Goal: Task Accomplishment & Management: Manage account settings

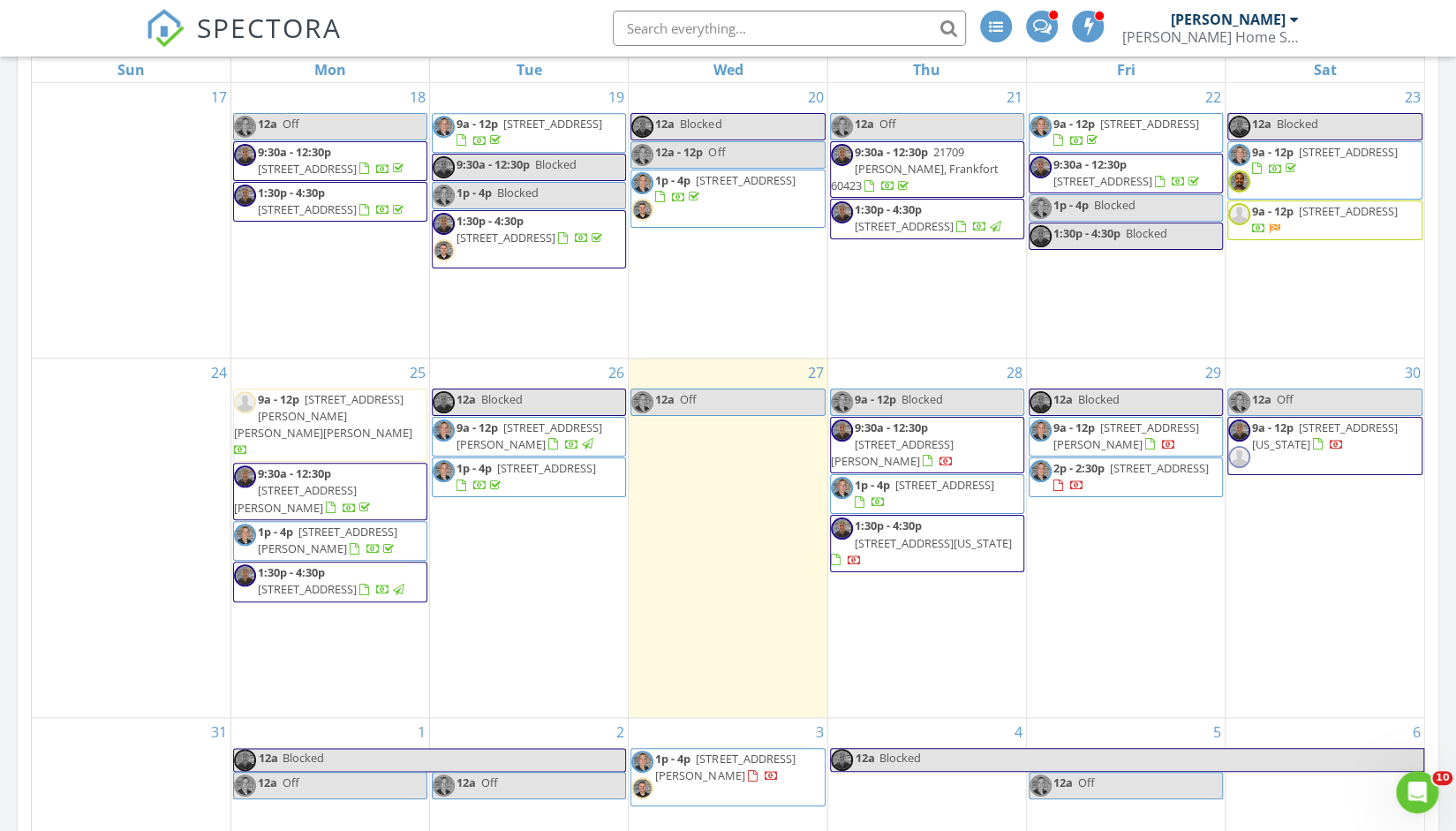
scroll to position [1023, 0]
click at [1100, 572] on div "29 12a Blocked 9a - 12p 1319 N William St, Joliet 60435 2p - 2:30p 15 High Lake…" at bounding box center [1126, 535] width 198 height 358
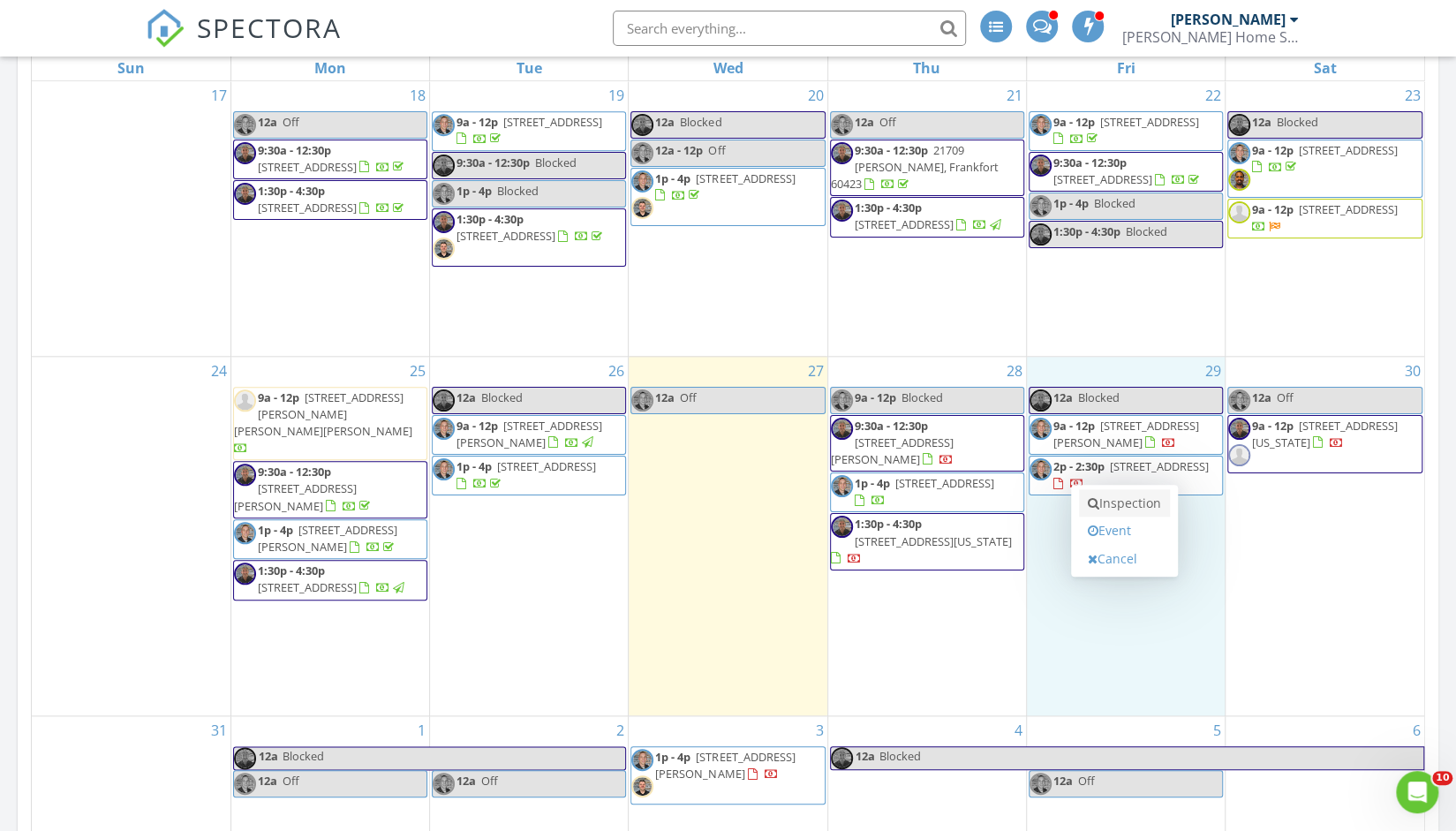
click at [1123, 497] on link "Inspection" at bounding box center [1124, 503] width 91 height 28
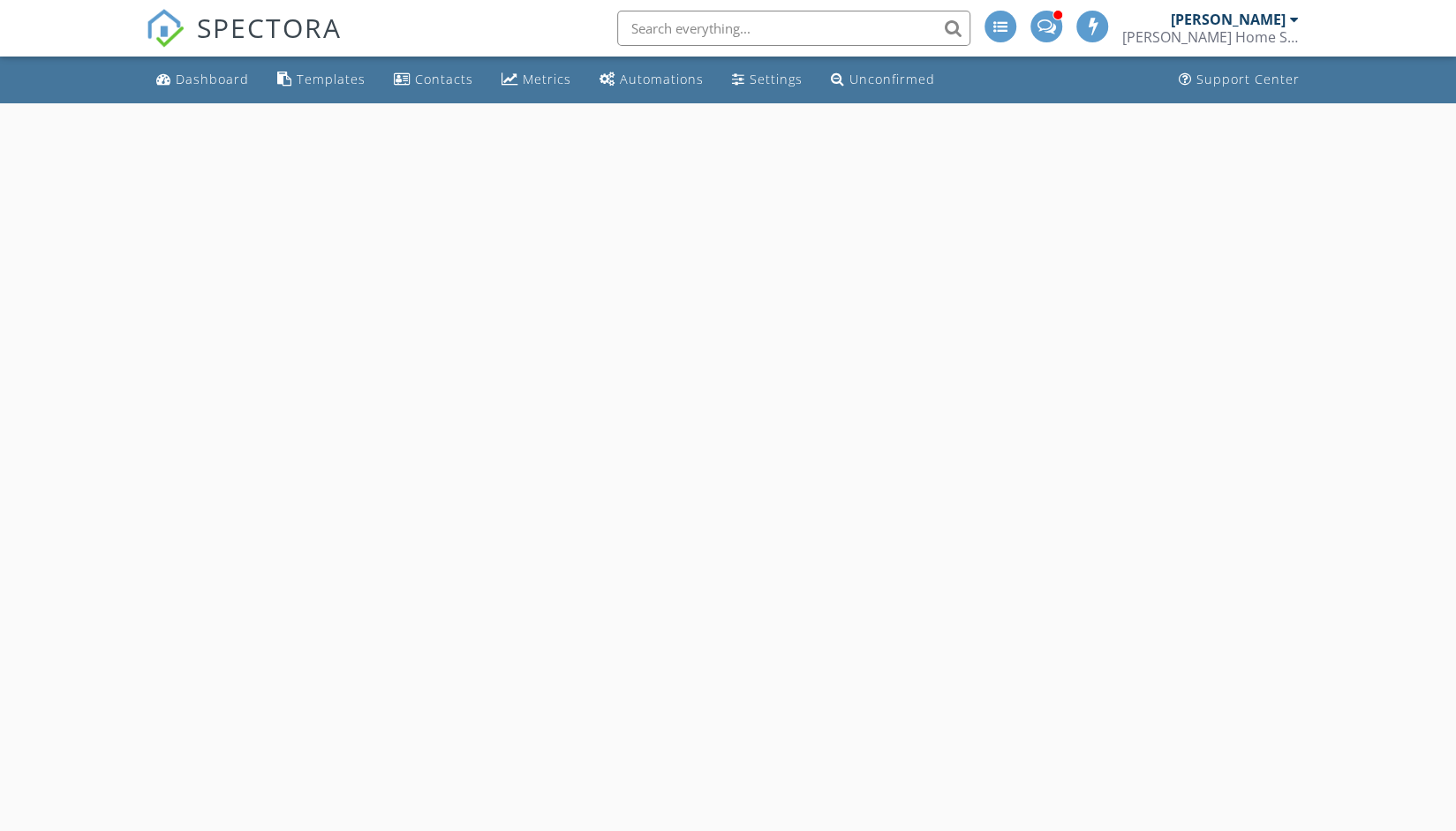
select select "7"
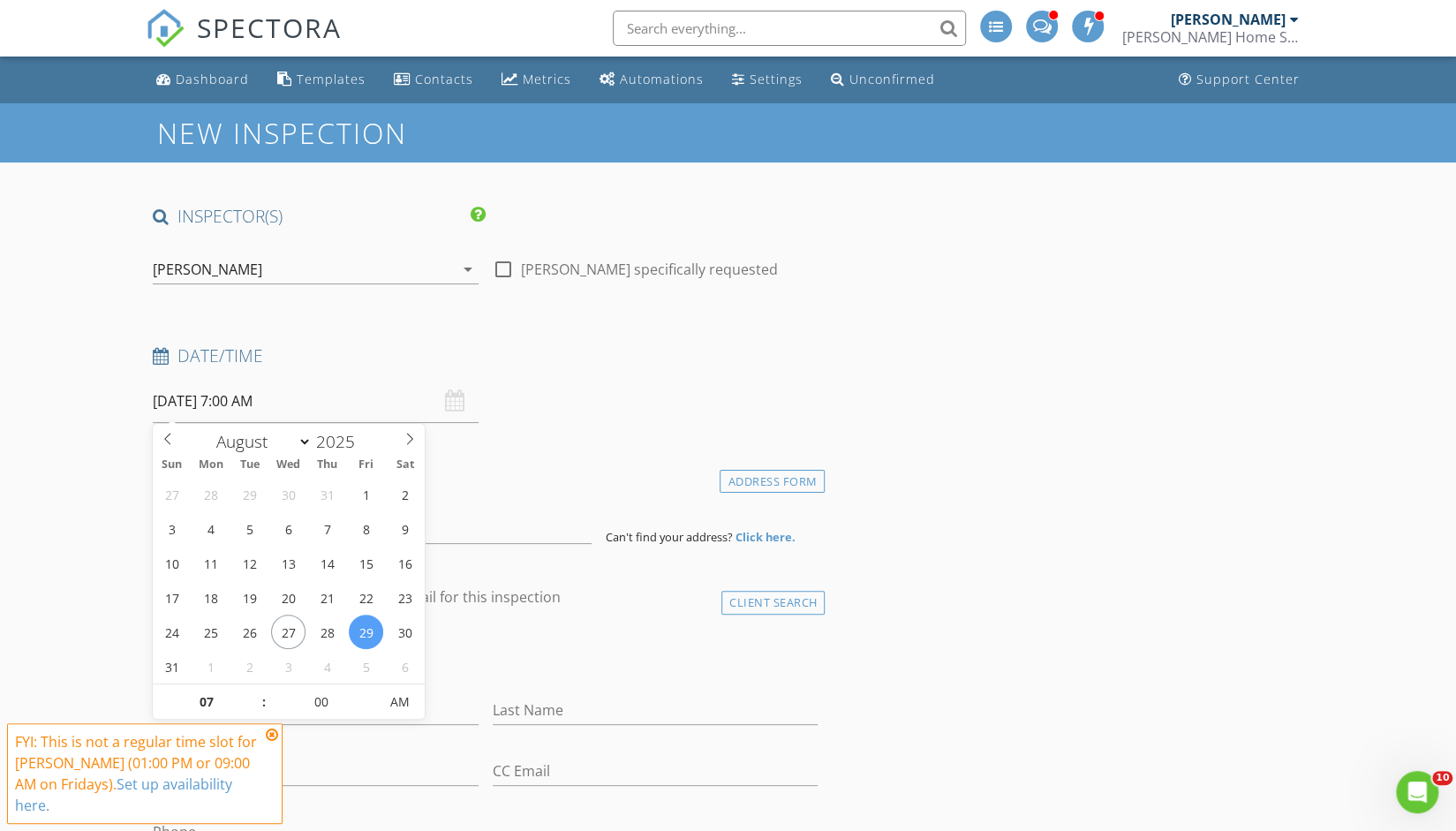
click at [241, 398] on input "[DATE] 7:00 AM" at bounding box center [315, 401] width 325 height 43
type input "08"
type input "[DATE] 8:00 AM"
click at [256, 693] on span at bounding box center [255, 693] width 13 height 17
type input "09"
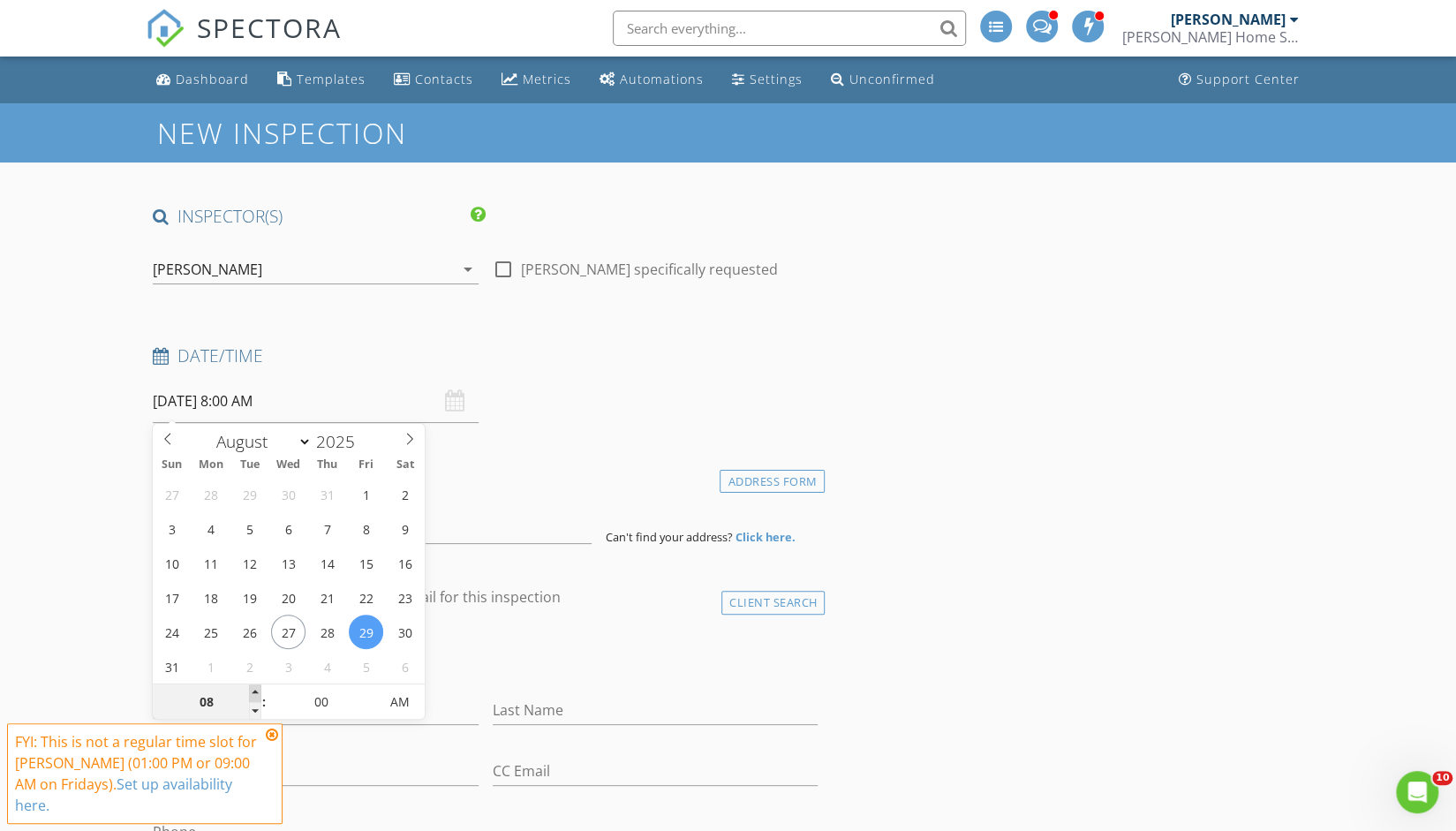
type input "08/29/2025 9:00 AM"
click at [256, 693] on span at bounding box center [255, 693] width 13 height 17
type input "10"
type input "08/29/2025 10:00 AM"
click at [256, 693] on span at bounding box center [255, 693] width 13 height 17
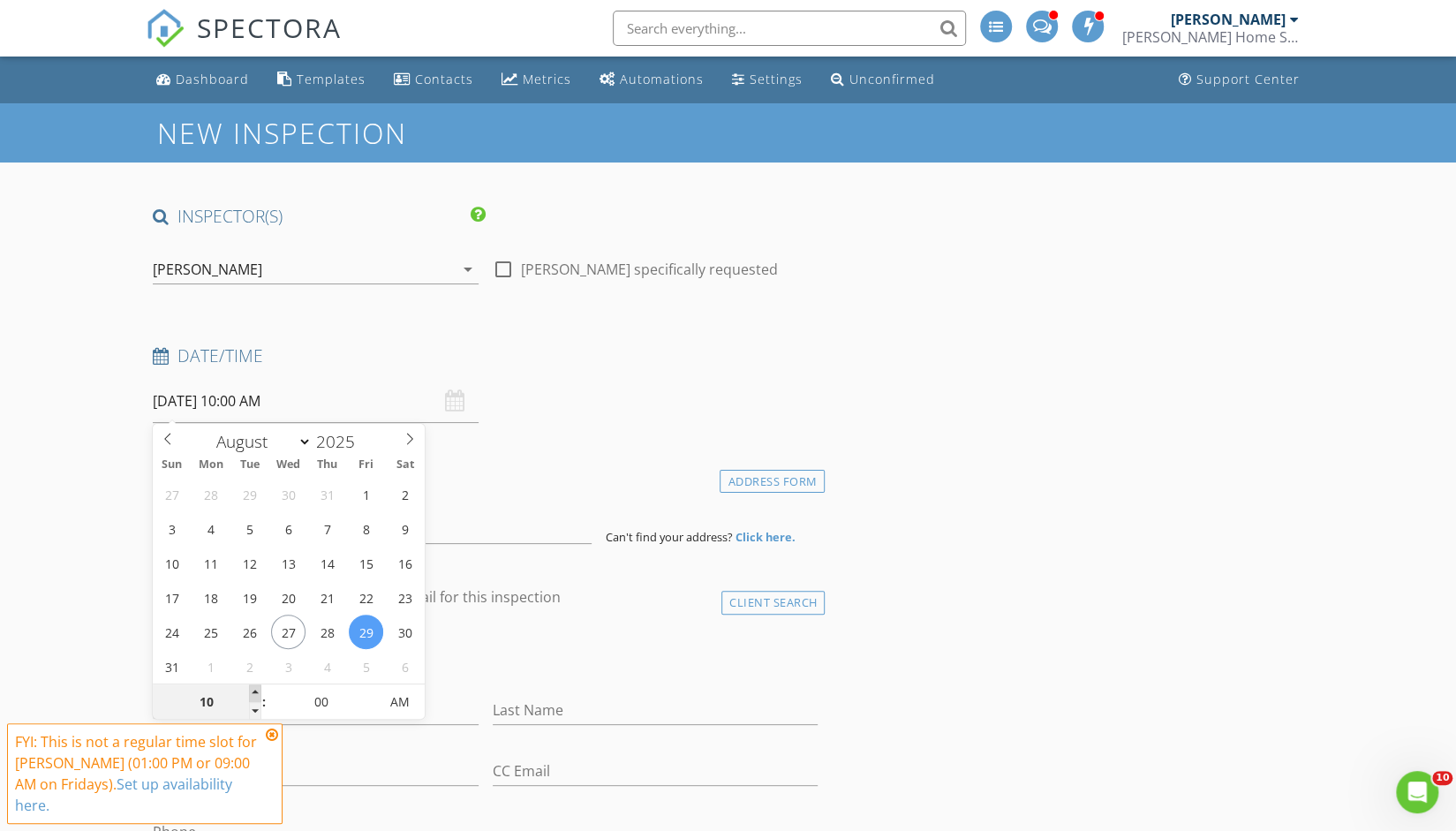
type input "11"
type input "08/29/2025 11:00 AM"
click at [256, 693] on span at bounding box center [255, 693] width 13 height 17
type input "12"
type input "08/29/2025 12:00 PM"
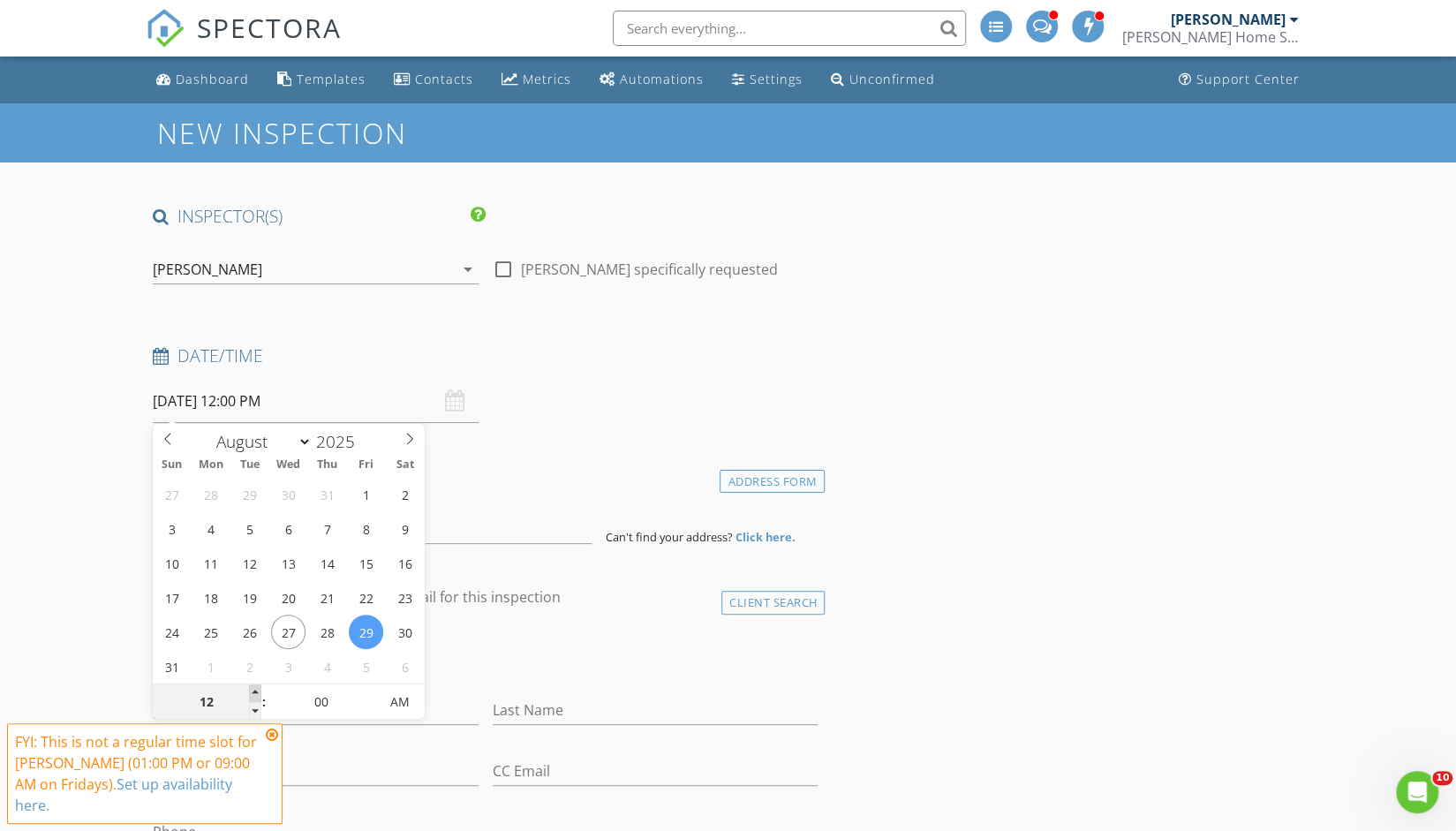
click at [256, 693] on span at bounding box center [255, 693] width 13 height 17
type input "01"
type input "08/29/2025 1:00 PM"
click at [256, 693] on span at bounding box center [255, 693] width 13 height 17
type input "02"
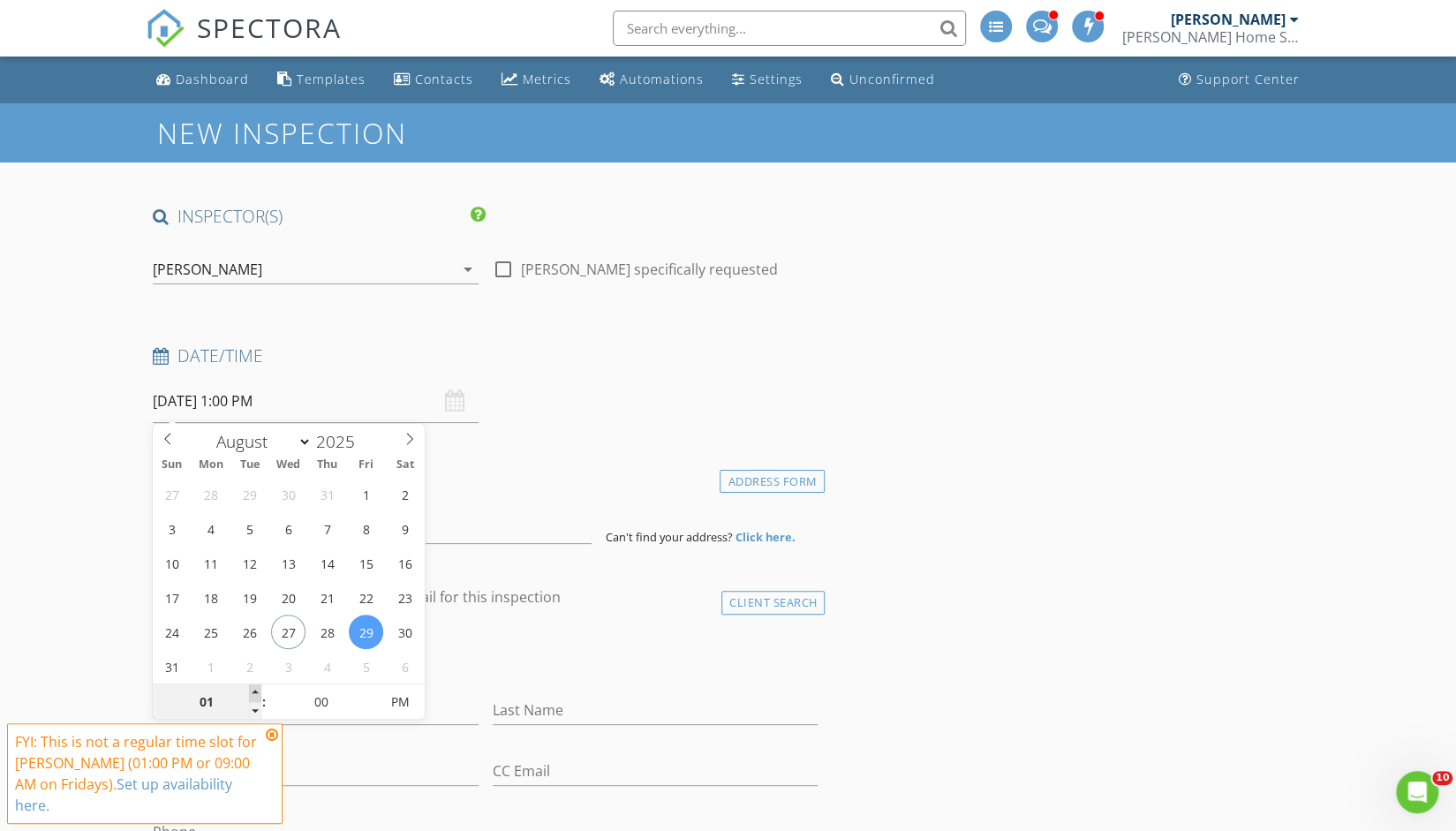
type input "08/29/2025 2:00 PM"
click at [256, 693] on span at bounding box center [255, 693] width 13 height 17
type input "03"
type input "08/29/2025 3:00 PM"
click at [256, 693] on span at bounding box center [255, 693] width 13 height 17
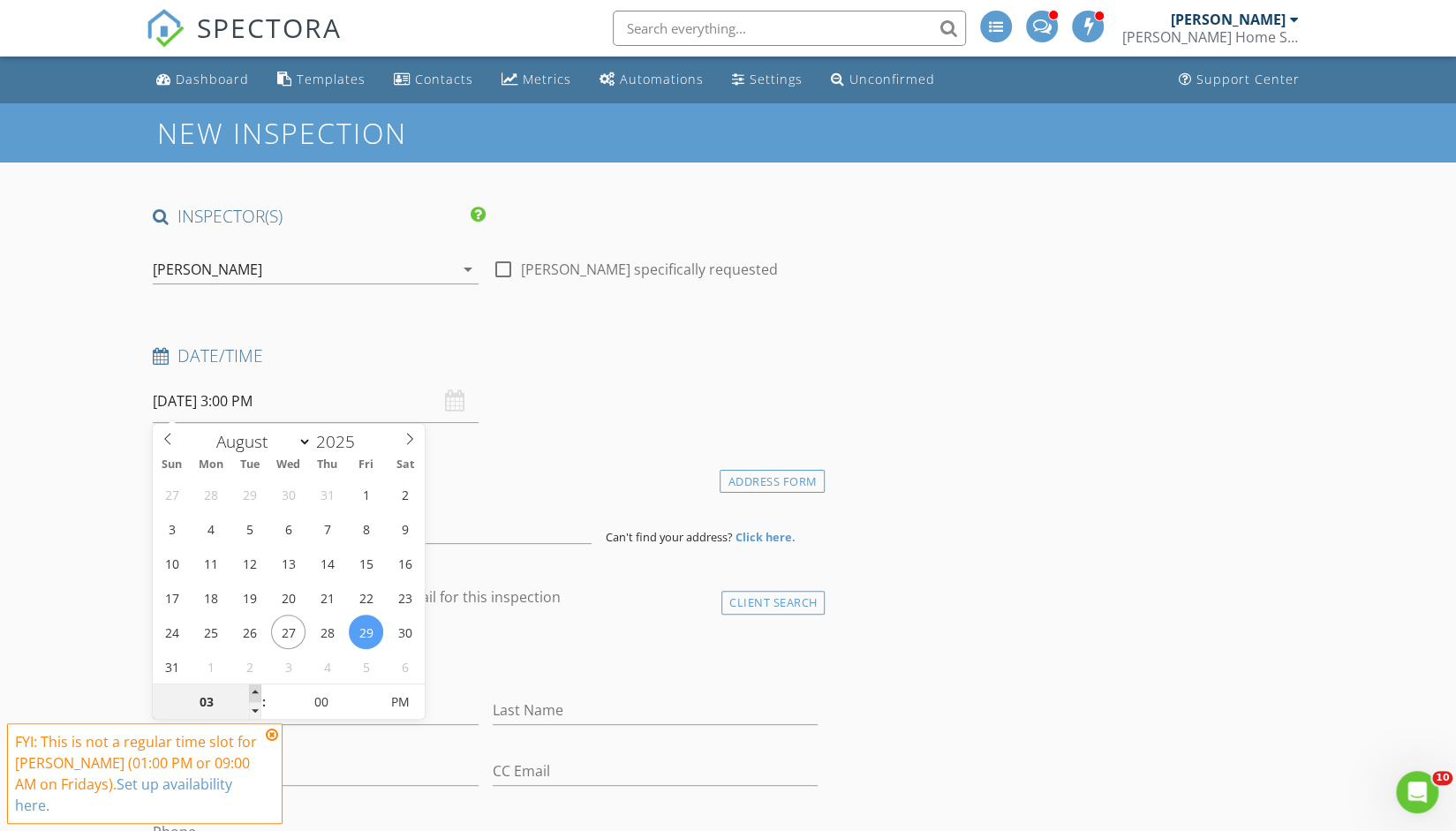
type input "04"
type input "08/29/2025 4:00 PM"
click at [256, 693] on span at bounding box center [255, 693] width 13 height 17
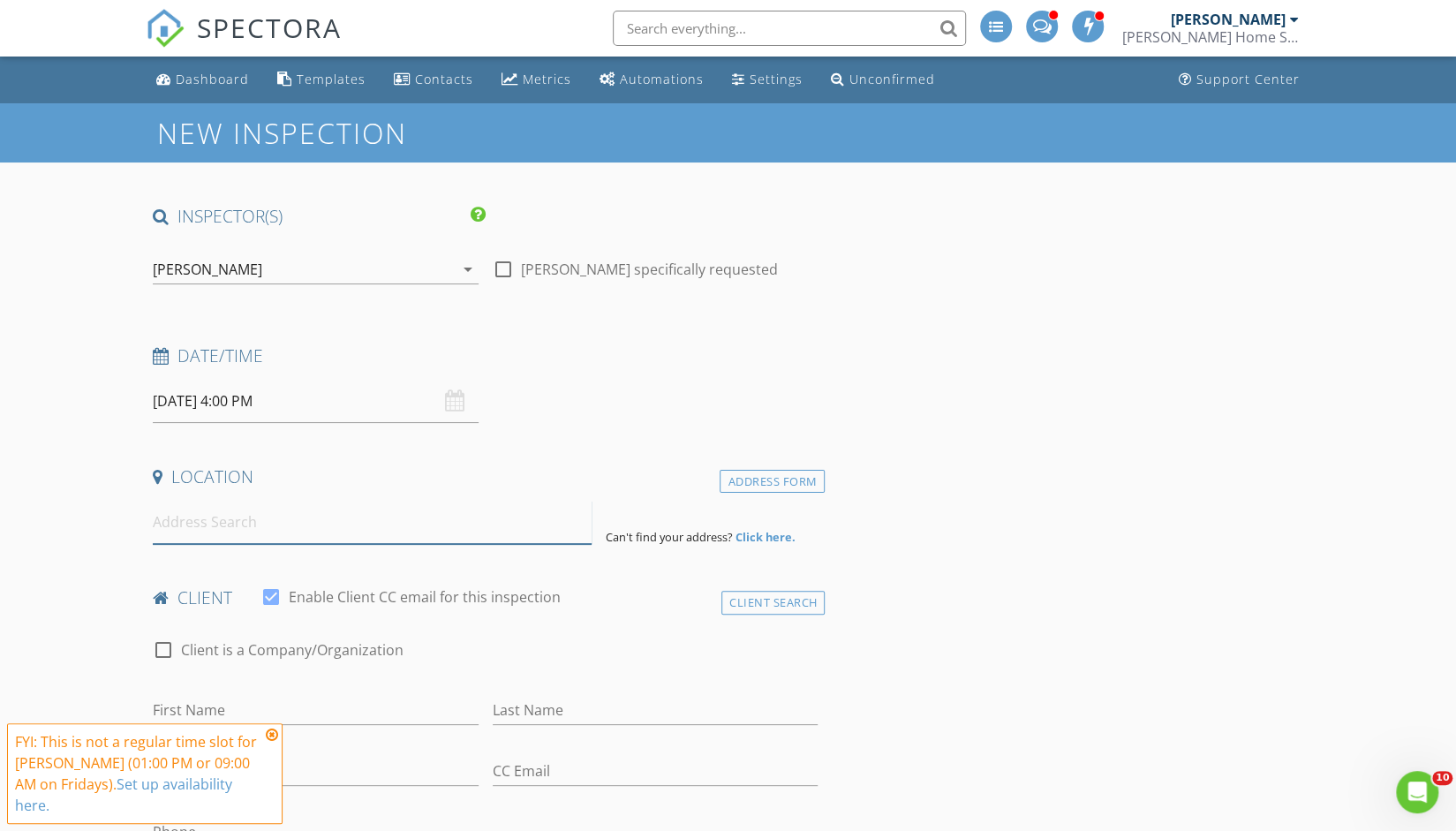
click at [181, 525] on input at bounding box center [372, 522] width 438 height 43
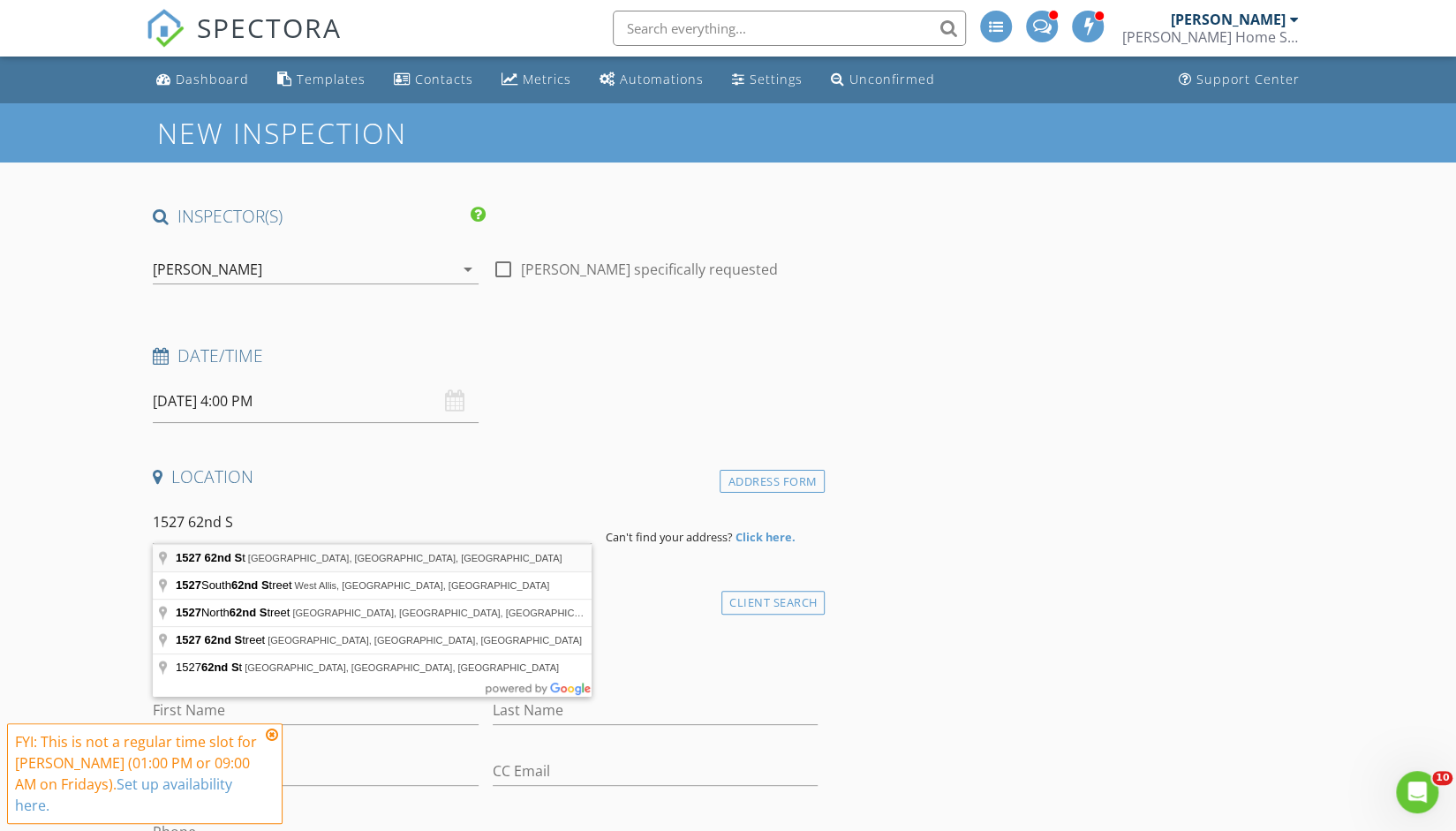
type input "1527 62nd St, Downers Grove, IL, USA"
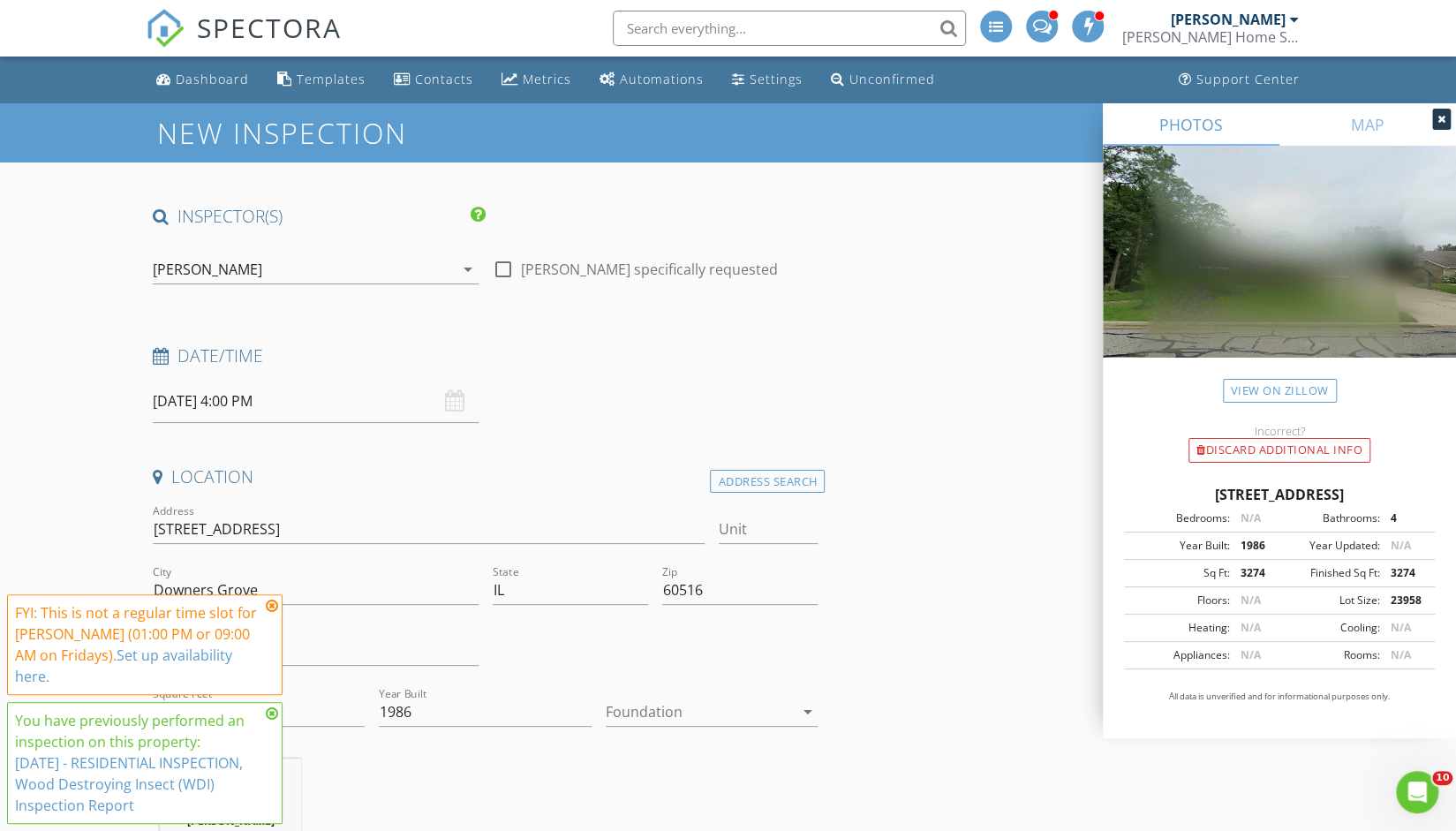
click at [1098, 26] on span at bounding box center [1088, 25] width 17 height 15
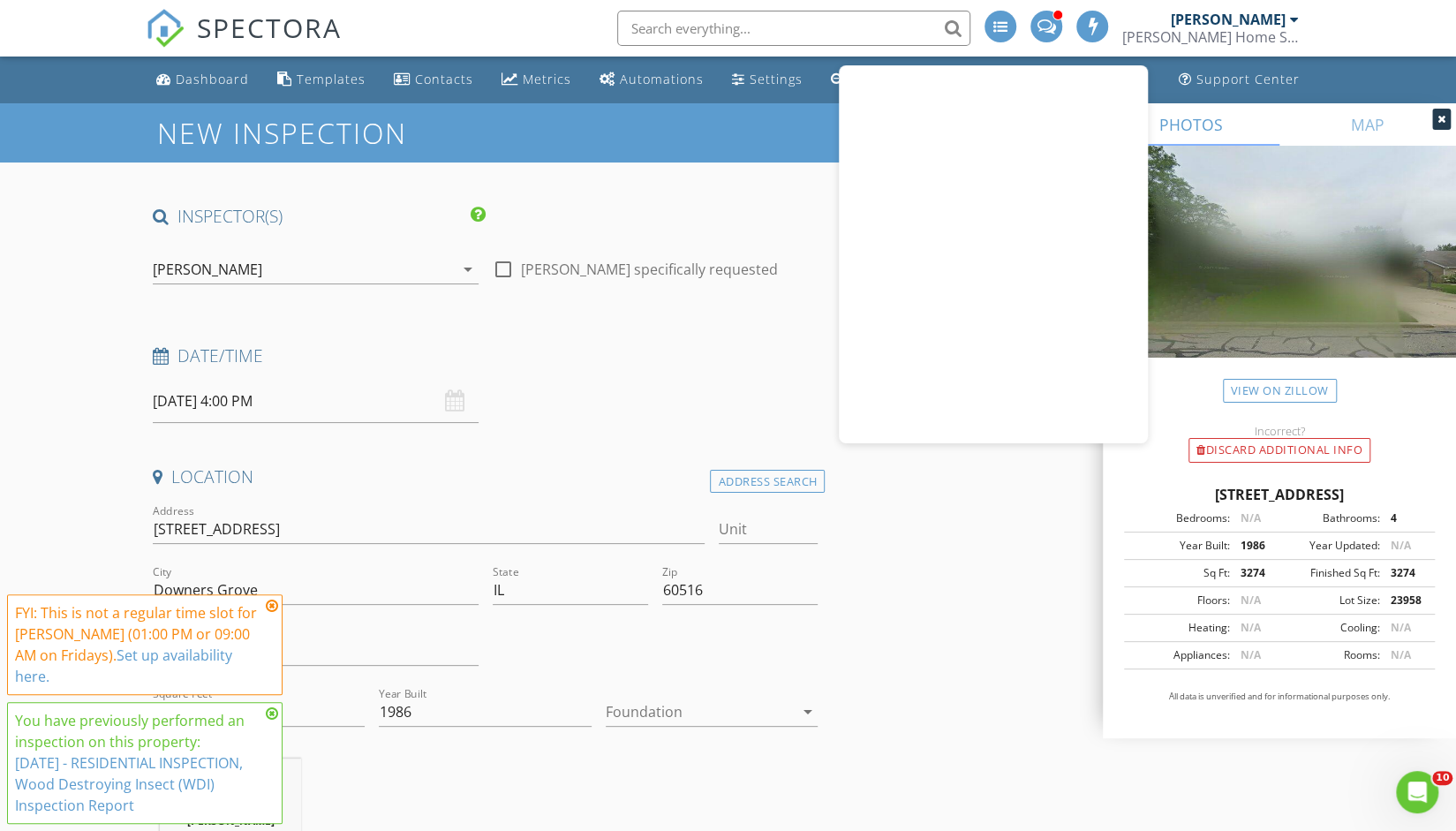
click at [1102, 26] on span at bounding box center [1093, 25] width 17 height 15
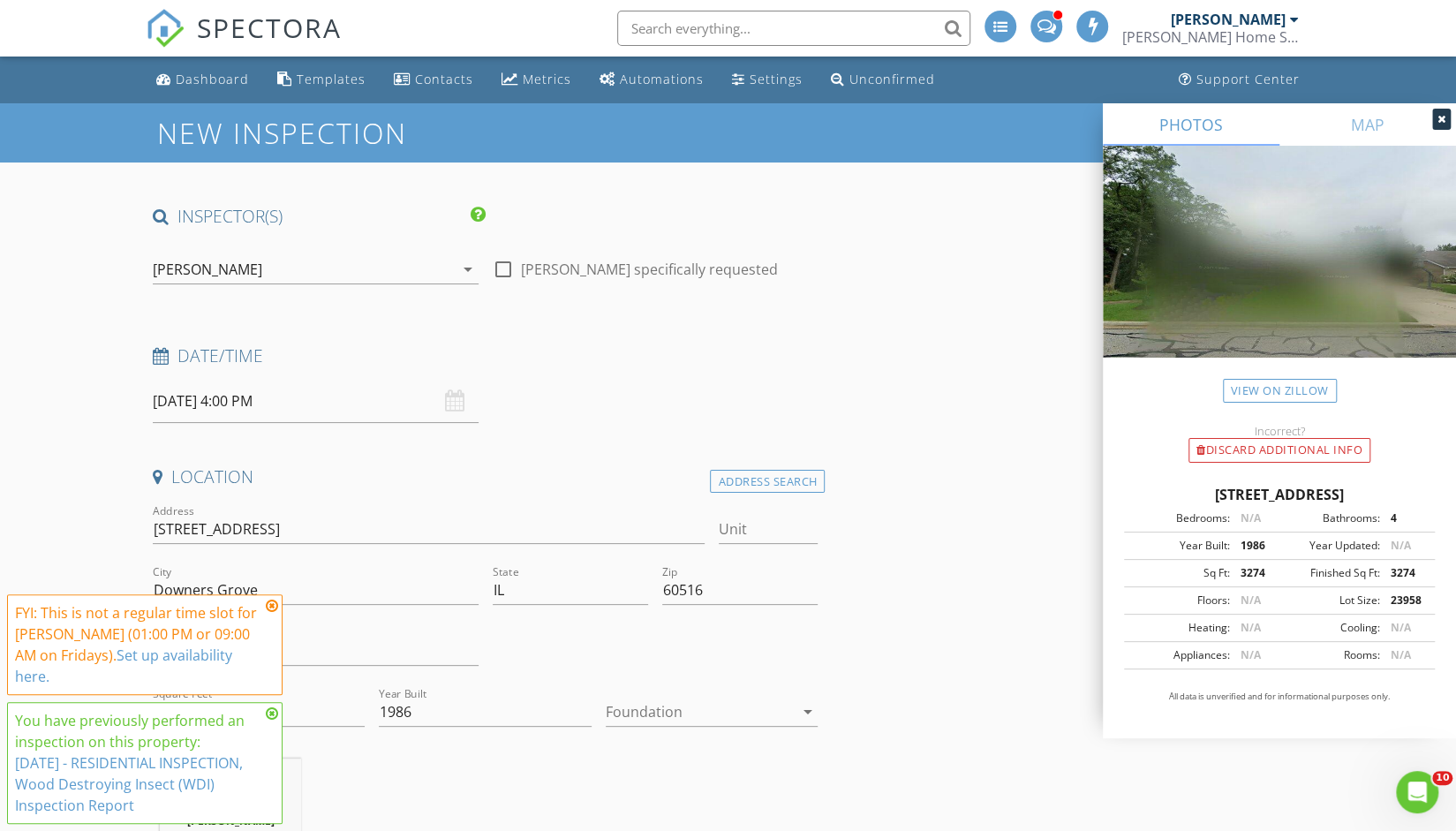
click at [858, 24] on input "text" at bounding box center [794, 28] width 353 height 36
type input "how to create a reinspection"
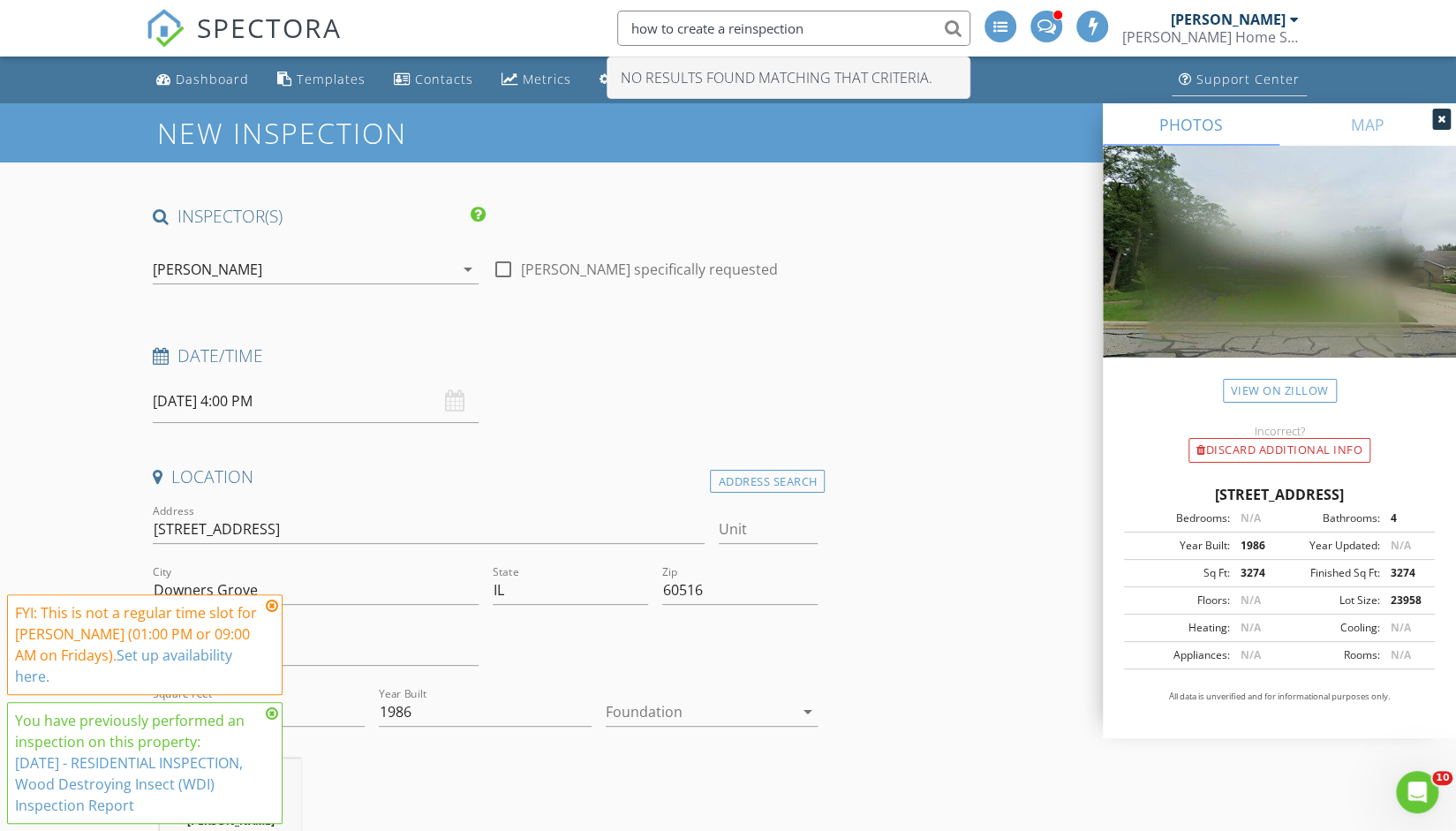
click at [1218, 80] on div "Support Center" at bounding box center [1247, 78] width 103 height 16
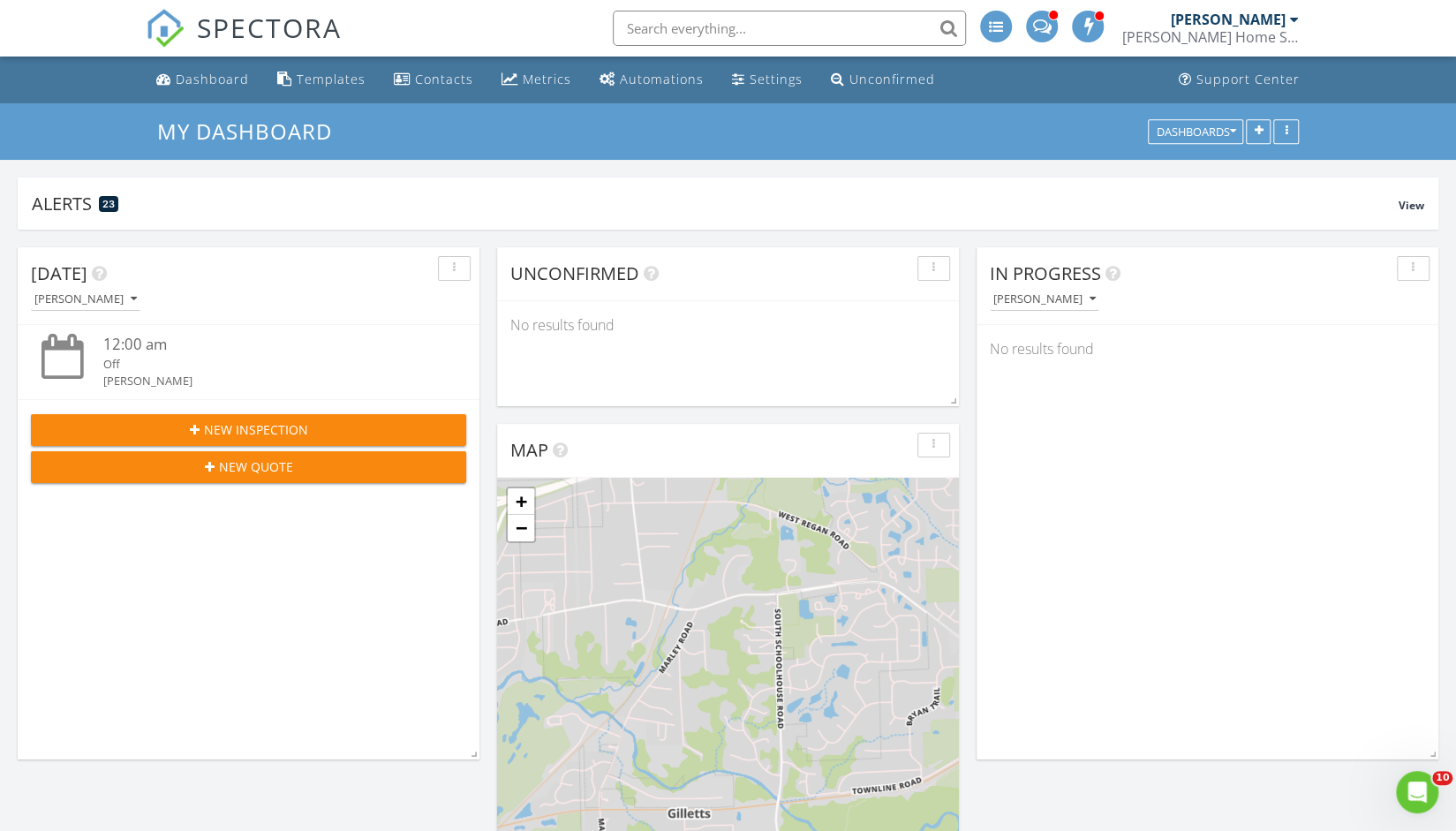
click at [760, 27] on input "text" at bounding box center [790, 28] width 353 height 36
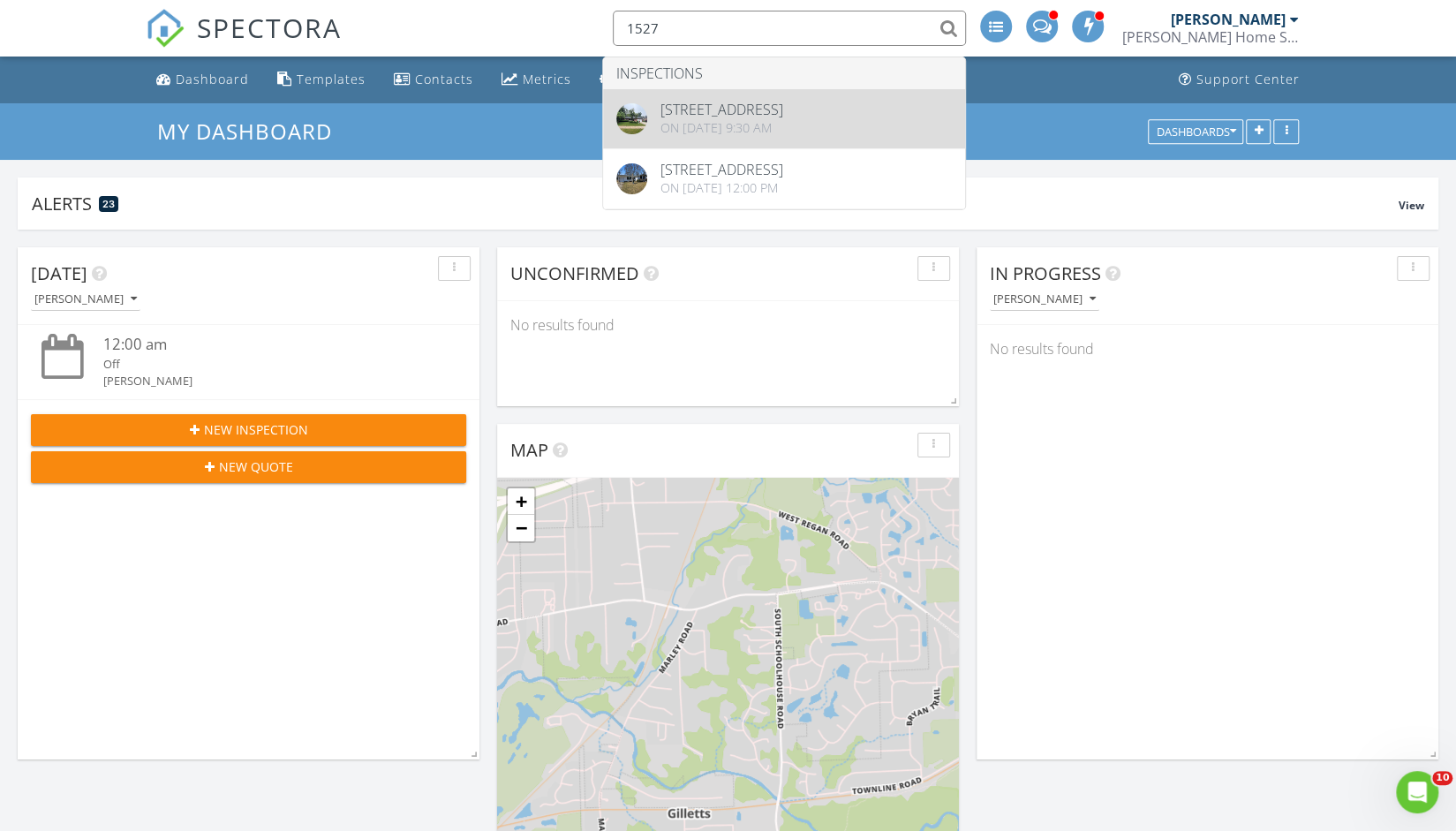
type input "1527"
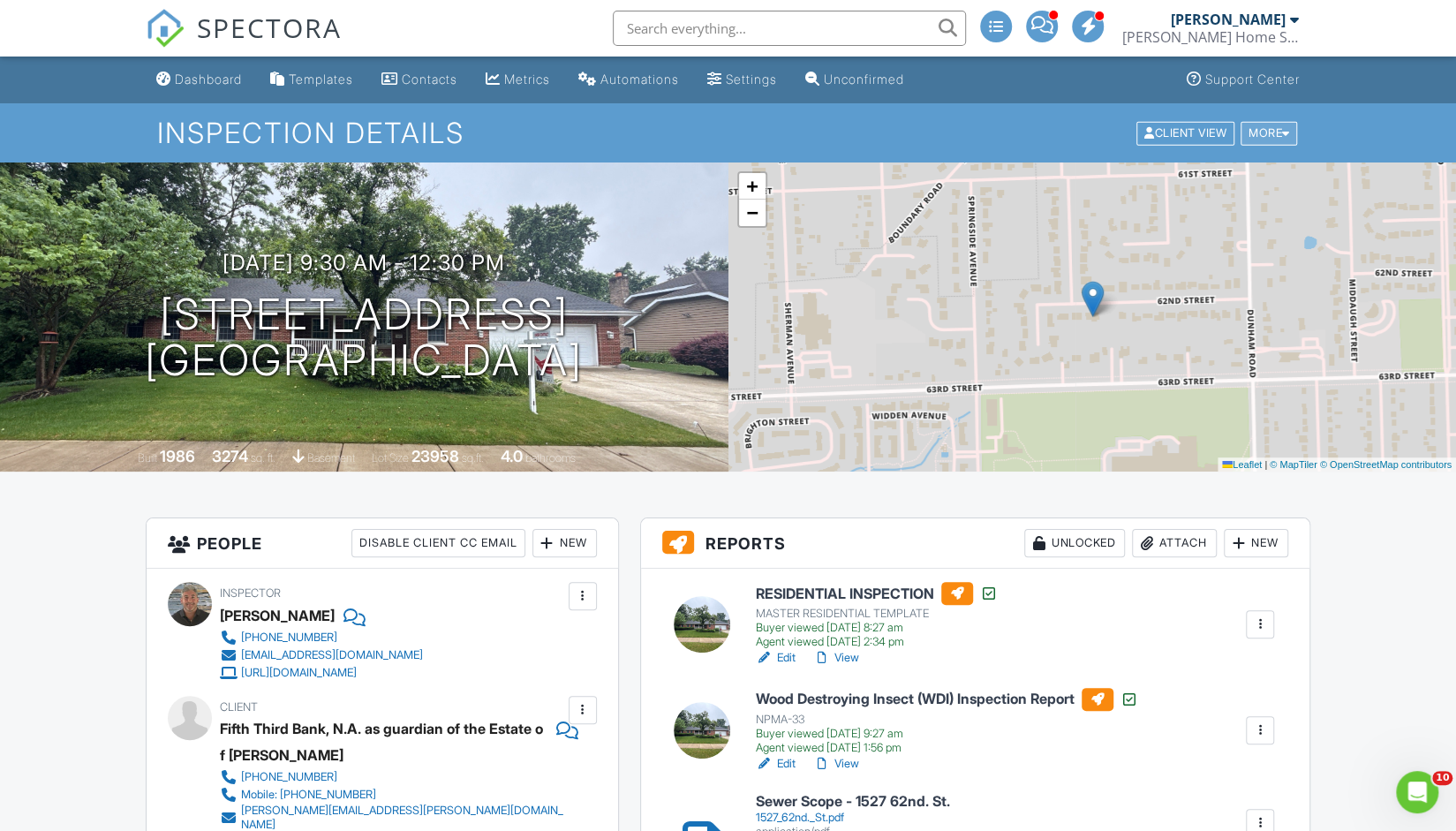
click at [1275, 131] on div "More" at bounding box center [1269, 132] width 57 height 24
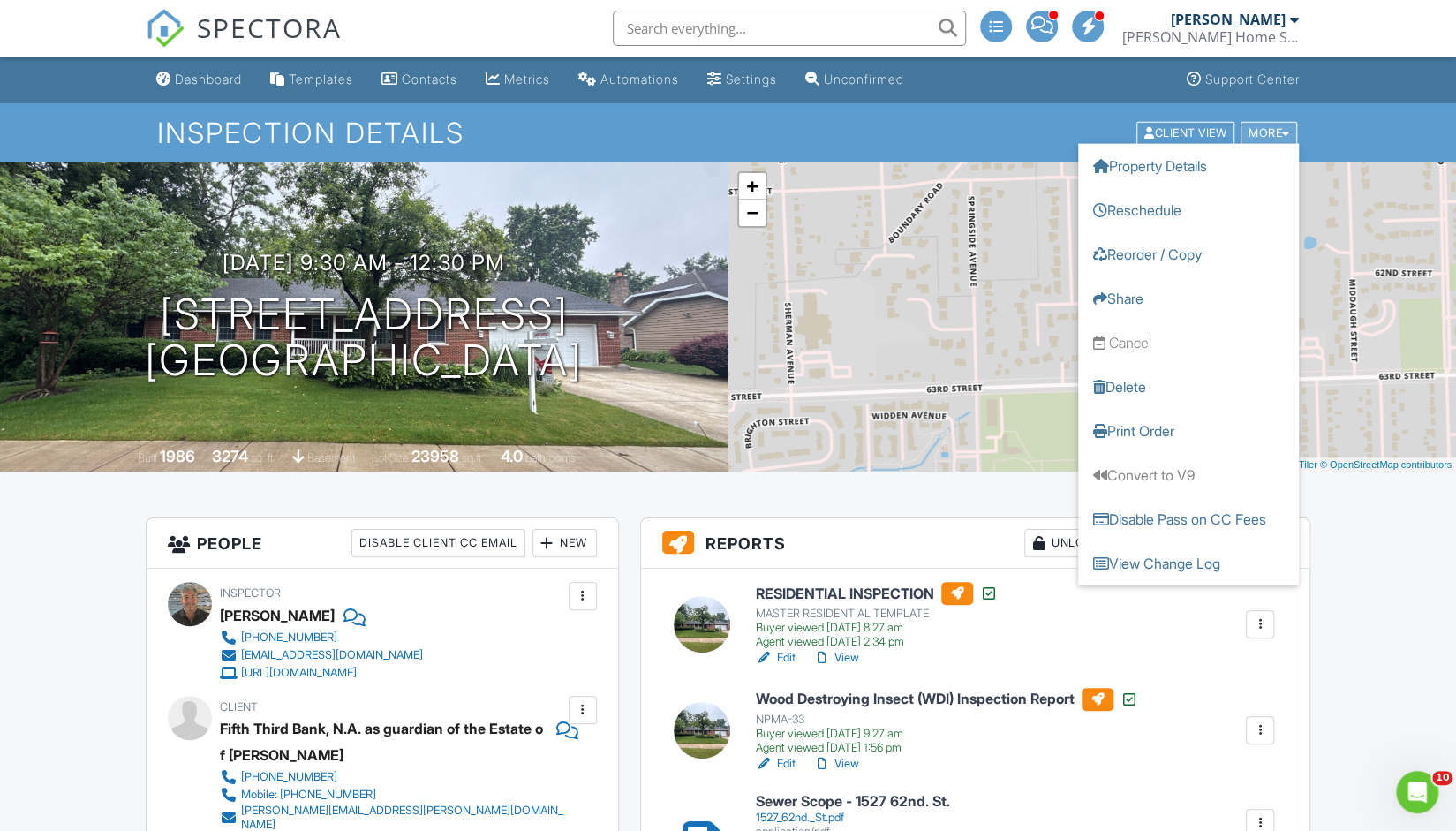
click at [1275, 131] on div "More" at bounding box center [1269, 132] width 57 height 24
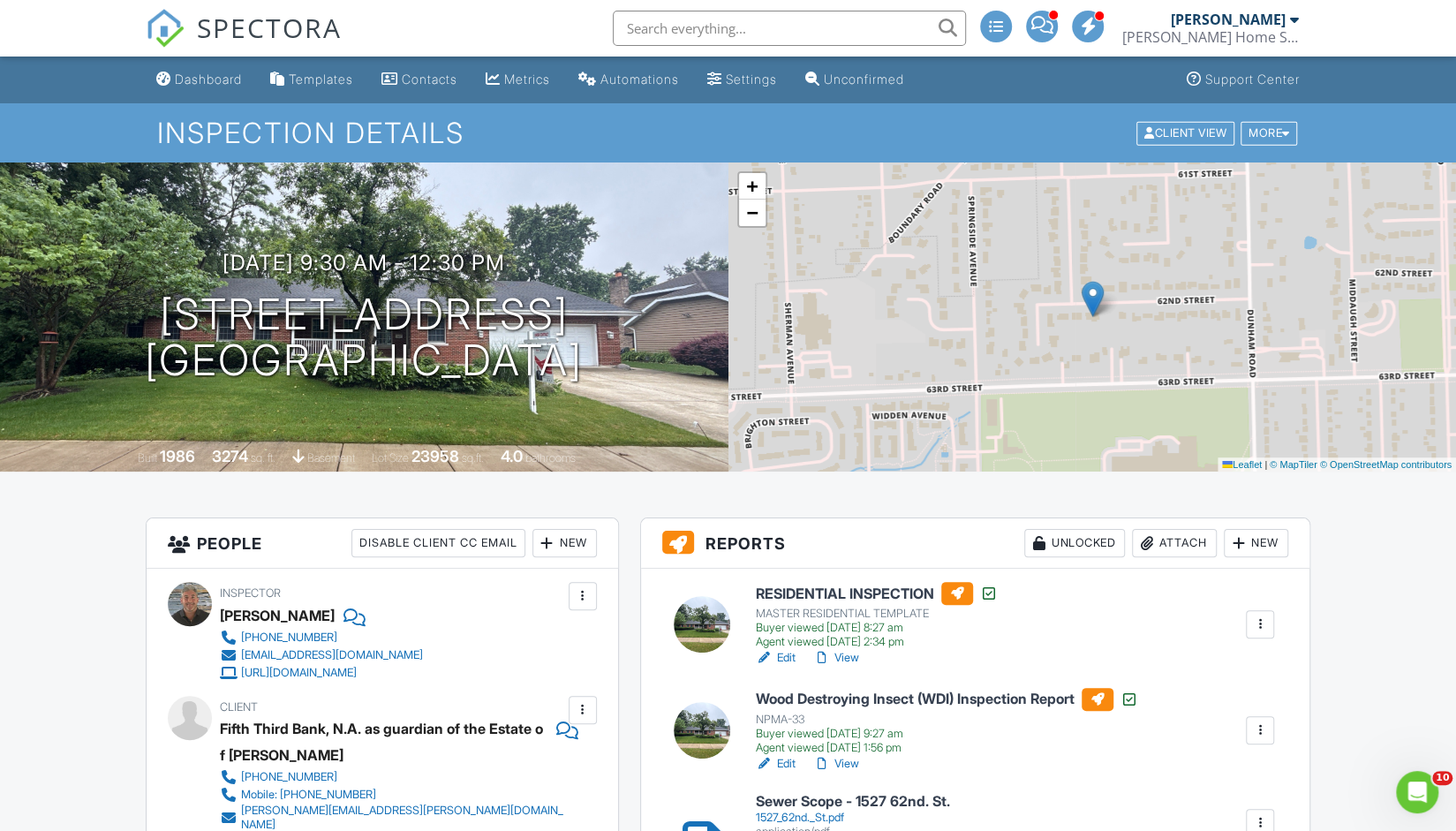
click at [854, 658] on link "View" at bounding box center [836, 657] width 46 height 17
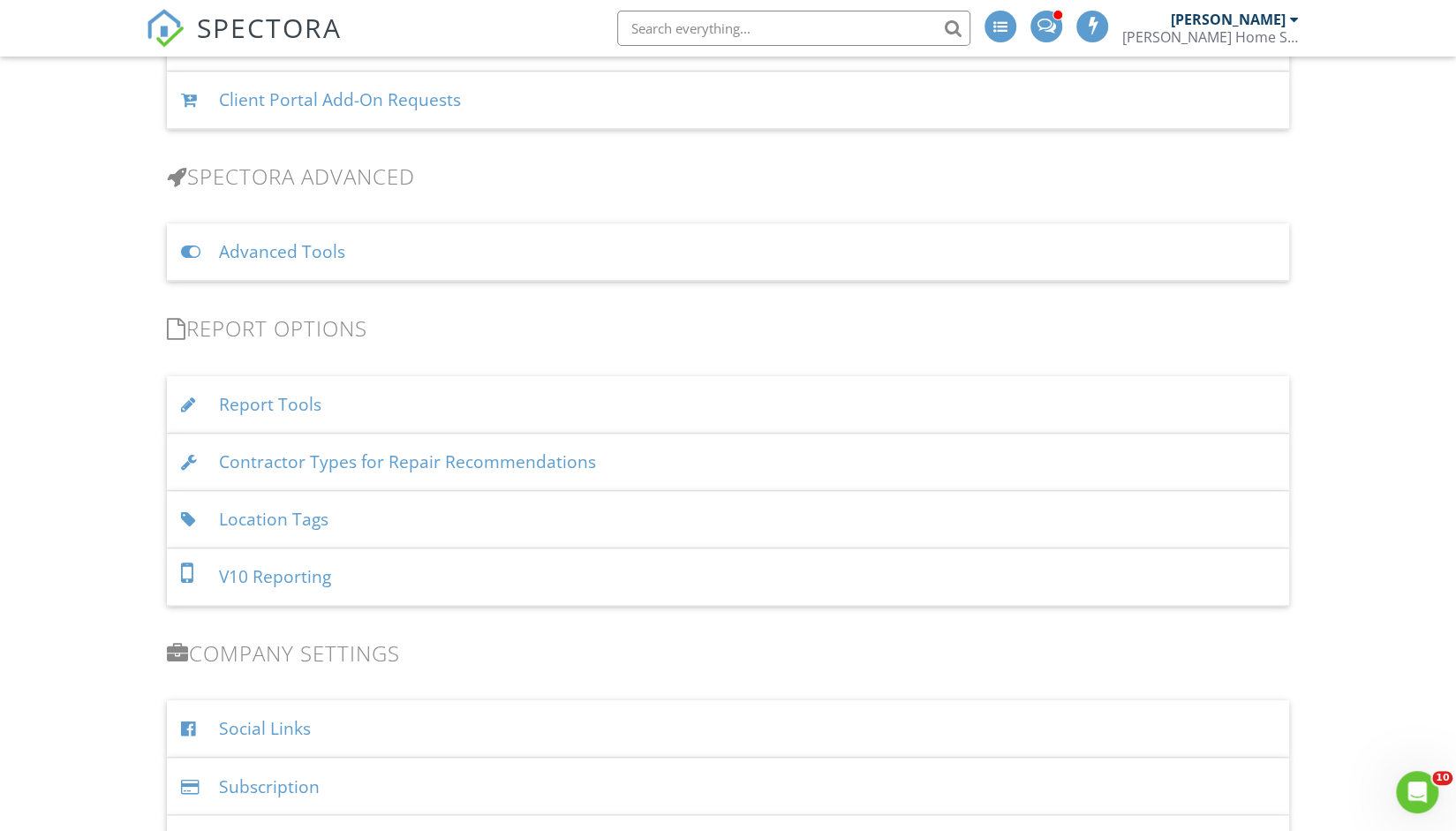
scroll to position [1428, 0]
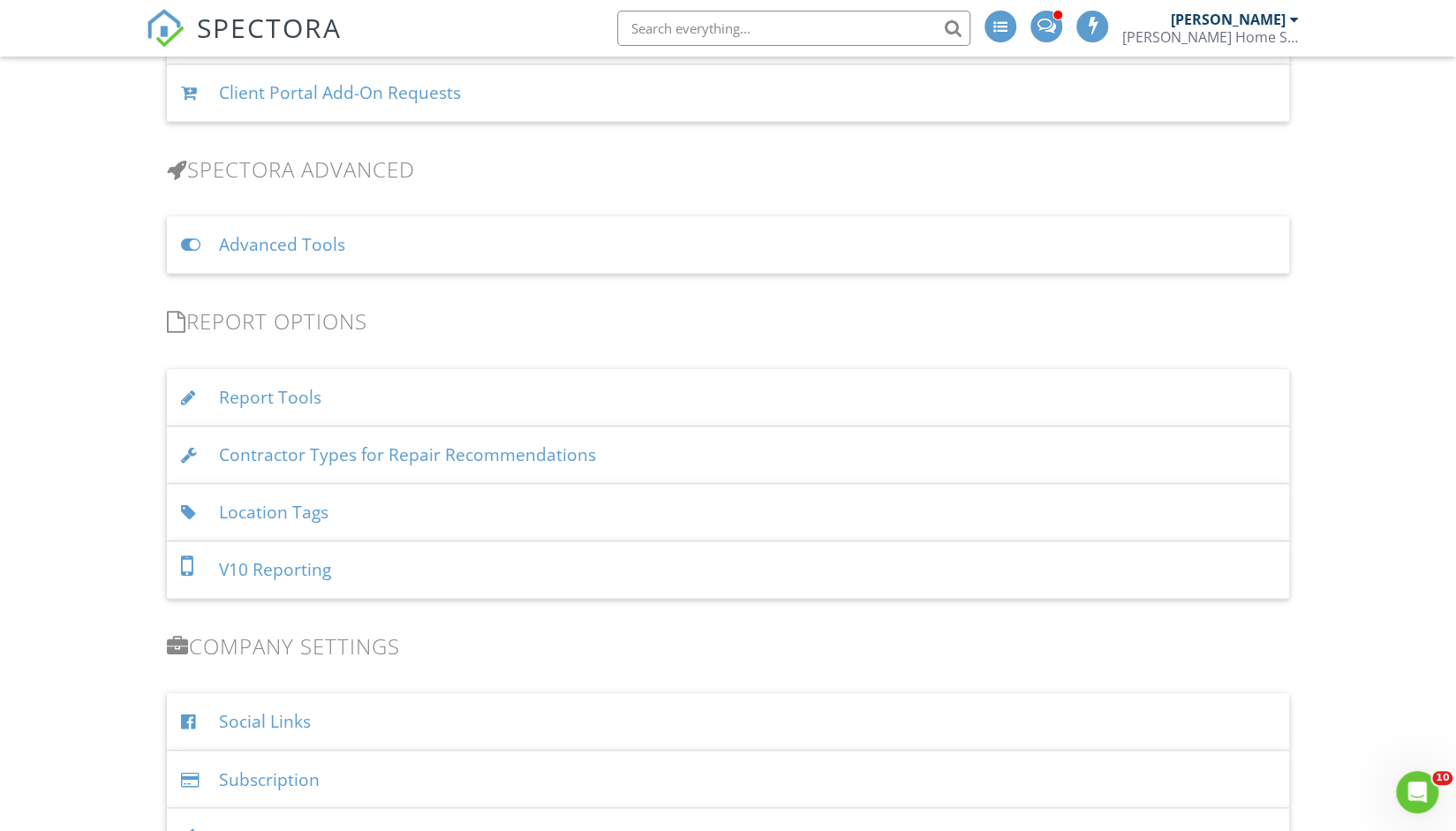
click at [296, 395] on div "Report Tools" at bounding box center [728, 397] width 1122 height 57
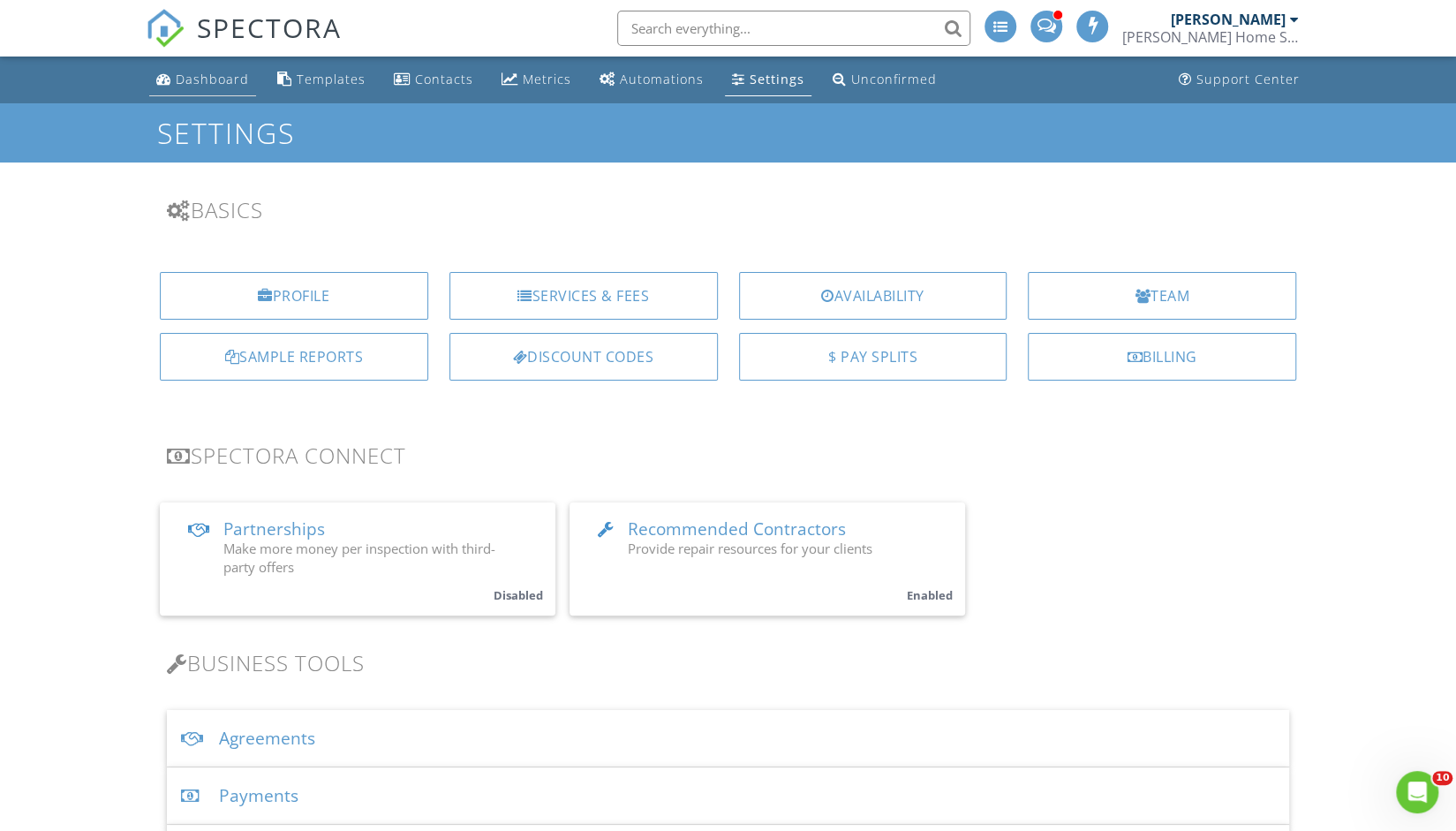
click at [202, 75] on div "Dashboard" at bounding box center [212, 78] width 73 height 16
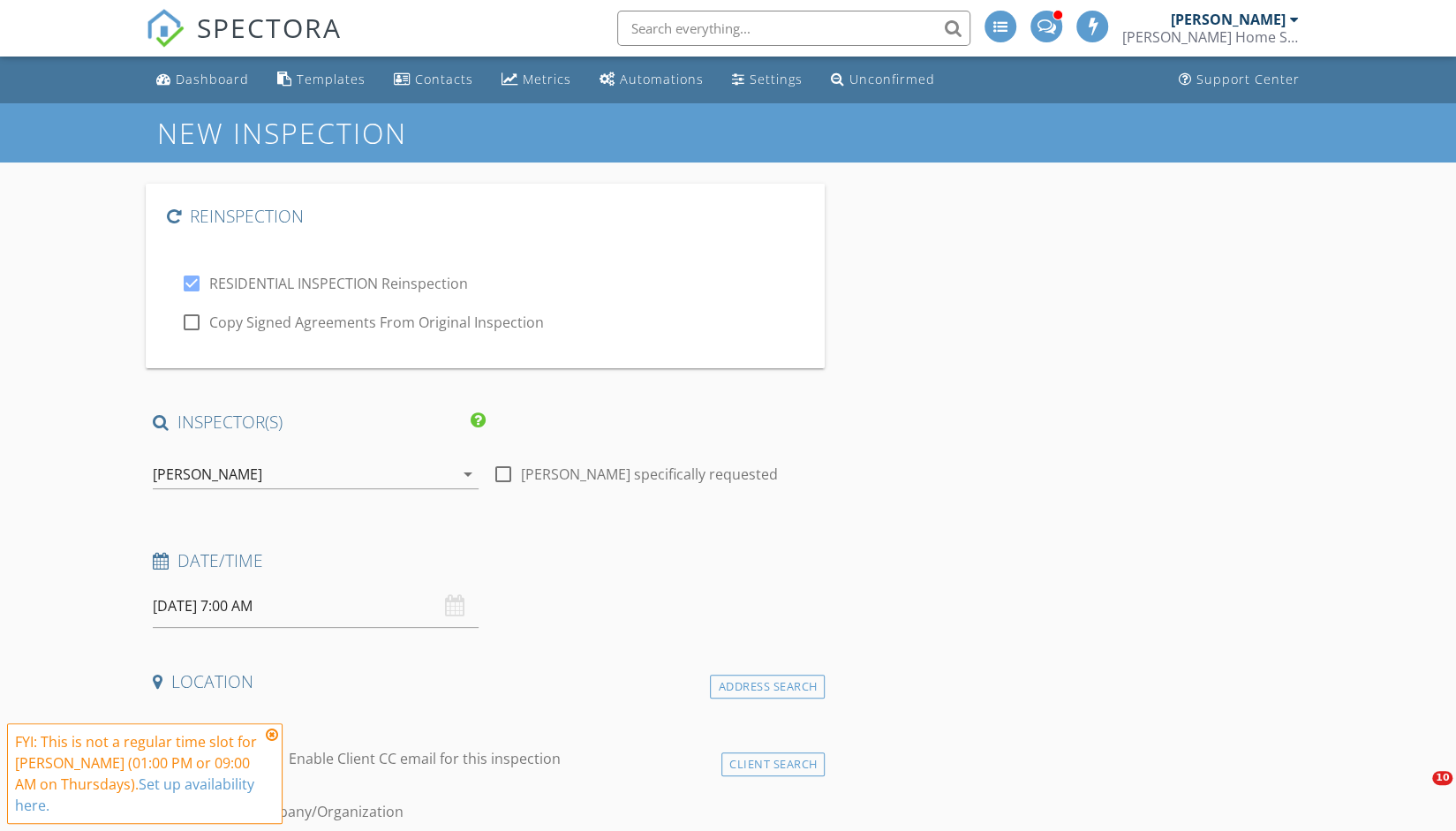
type input "Fifth Third Bank, N.A. as guardian of the Estate of [PERSON_NAME]"
type input "[PERSON_NAME][EMAIL_ADDRESS][PERSON_NAME][DOMAIN_NAME]"
type input "[PHONE_NUMBER]"
type input "[STREET_ADDRESS]"
type input "Rosemont"
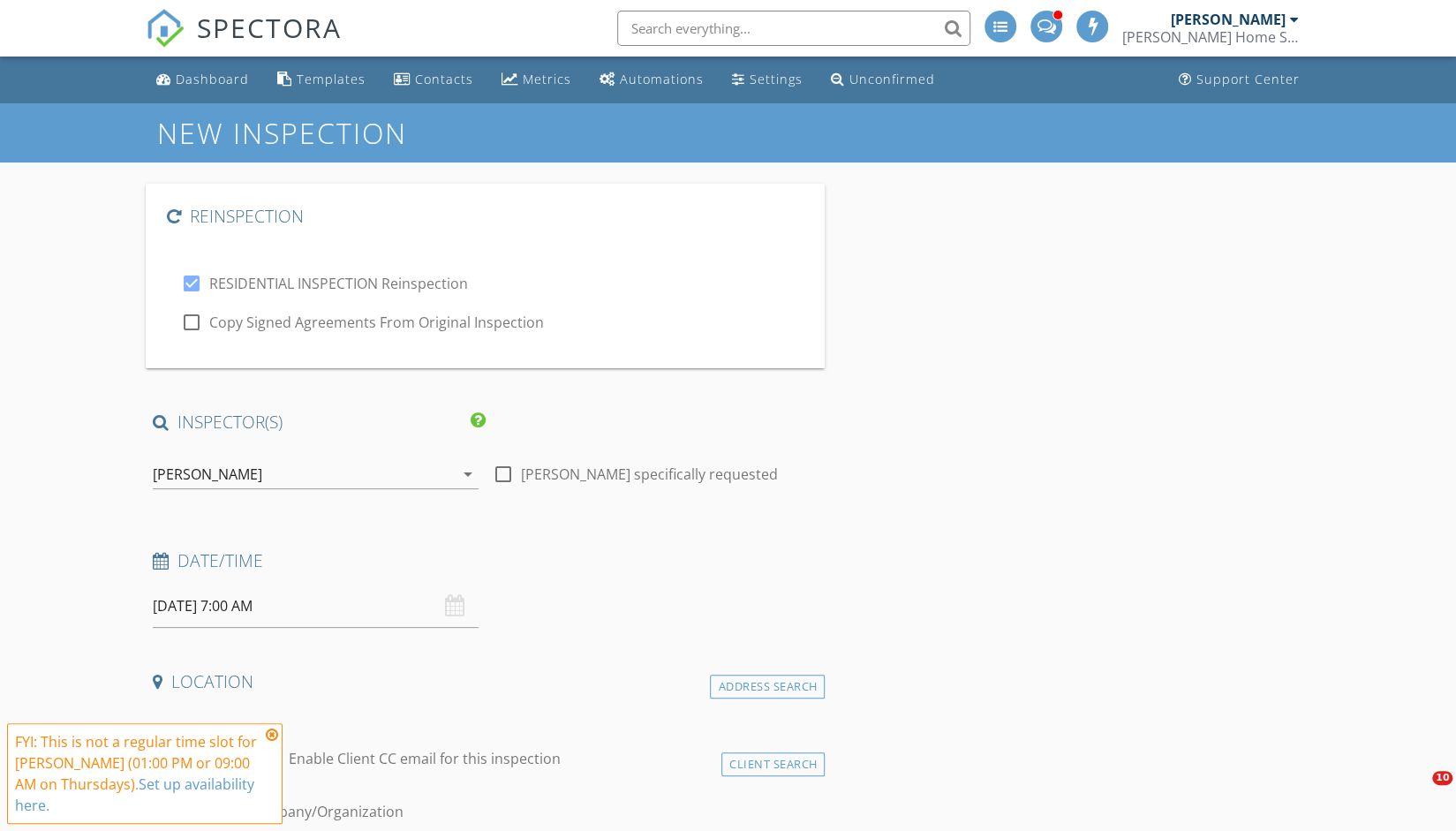
type input "[US_STATE]"
type input "60018"
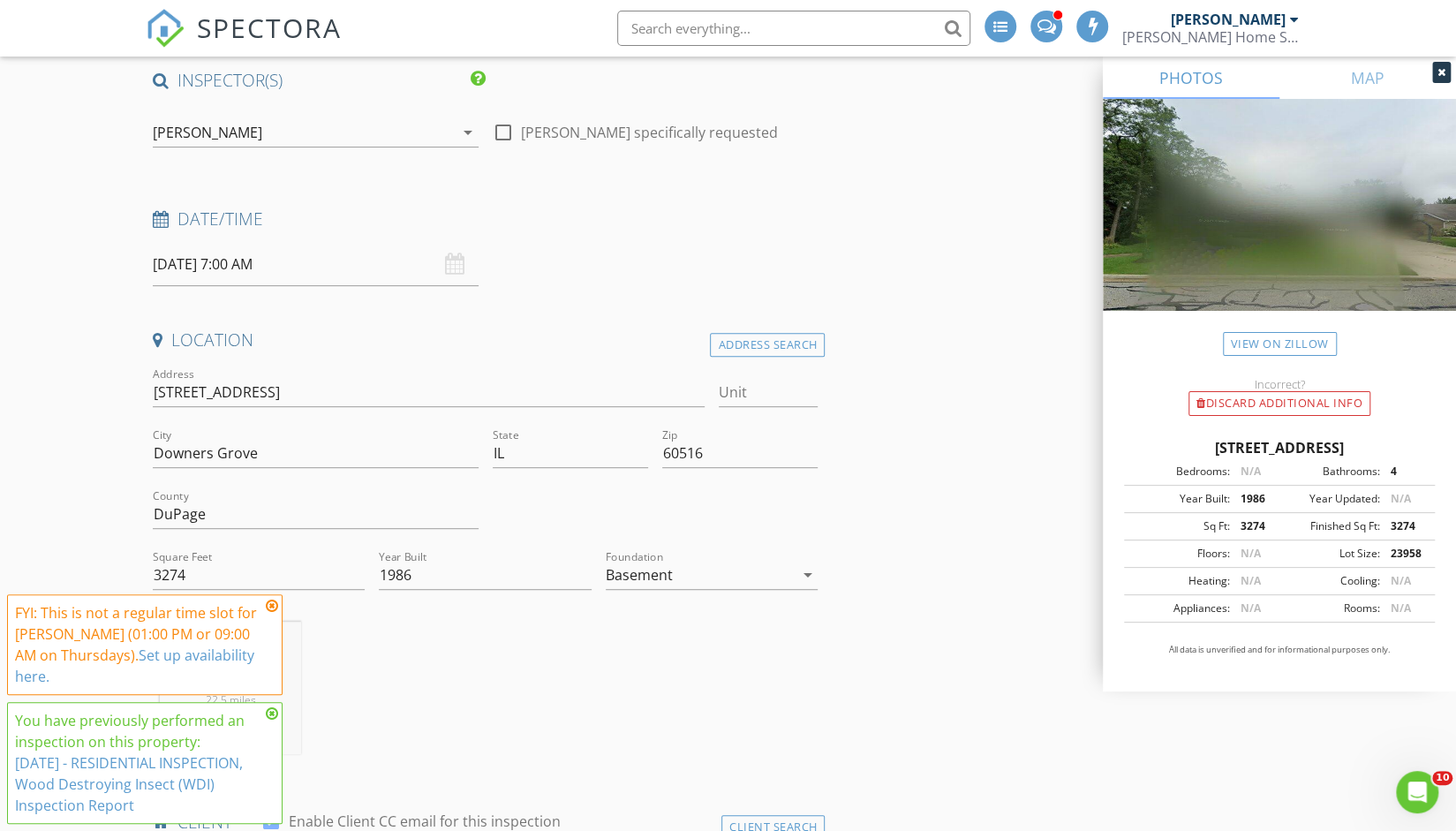
scroll to position [345, 0]
click at [183, 263] on input "[DATE] 7:00 AM" at bounding box center [315, 262] width 325 height 43
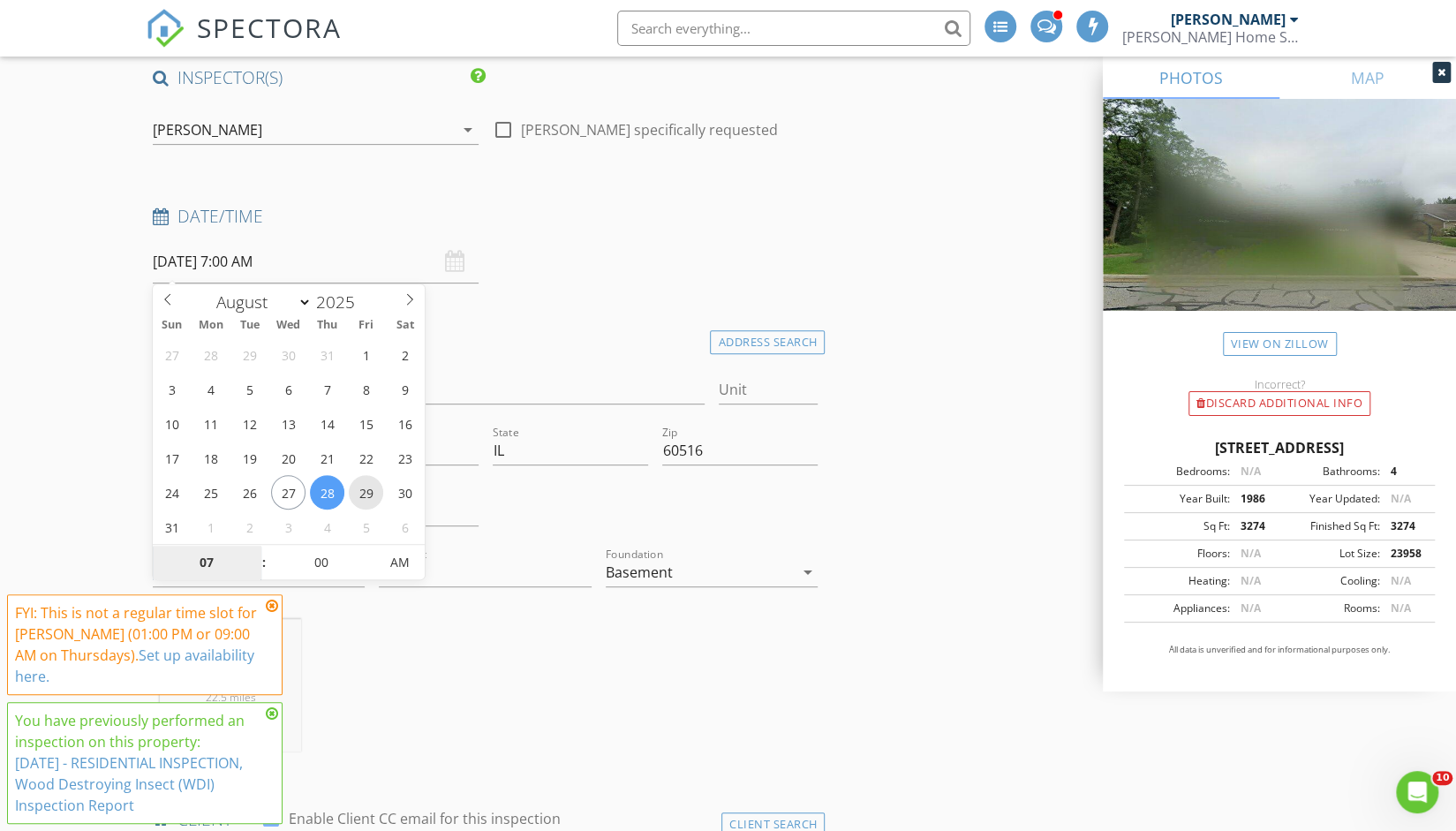
type input "[DATE] 7:00 AM"
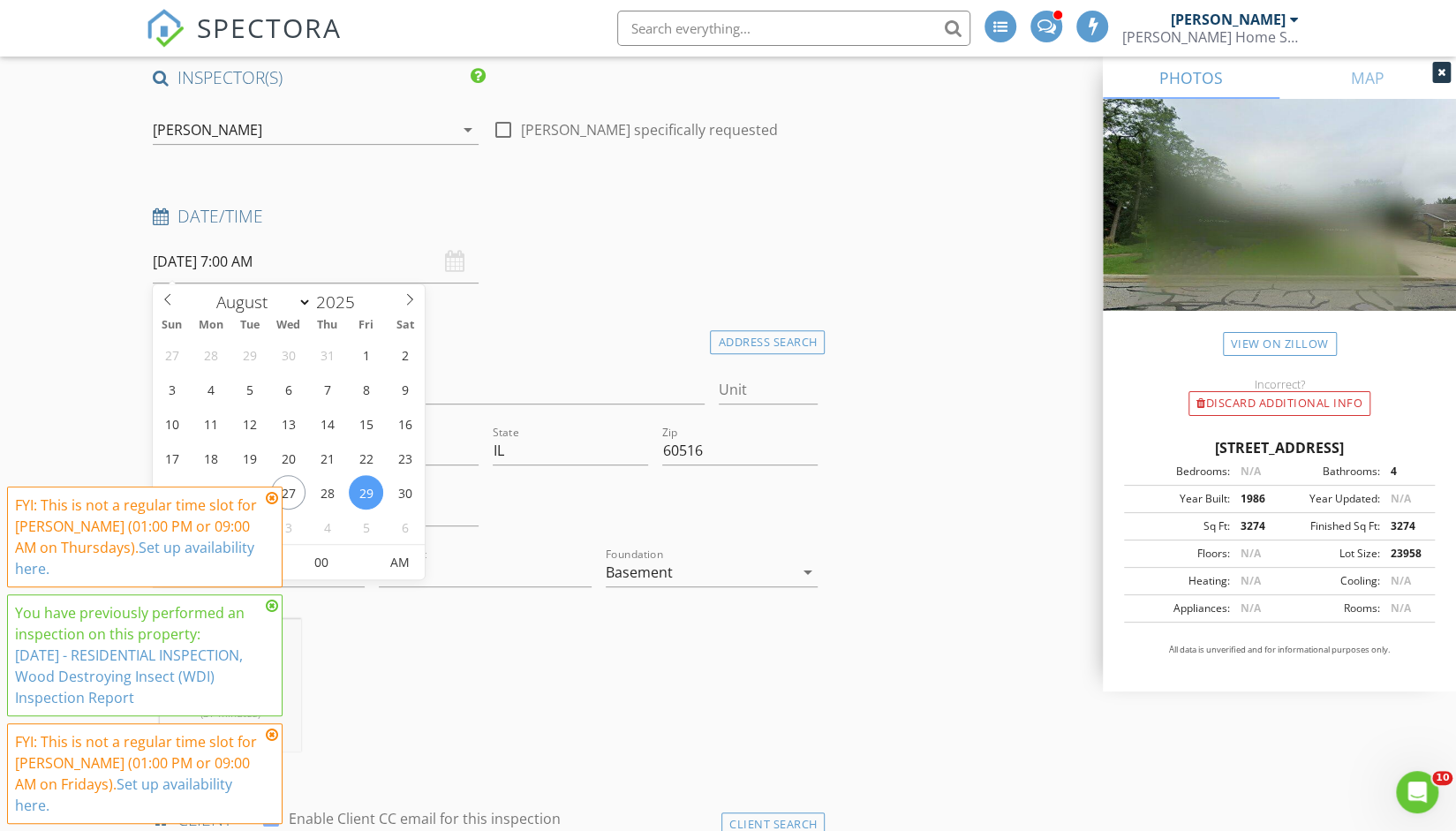
click at [271, 505] on icon at bounding box center [271, 497] width 13 height 14
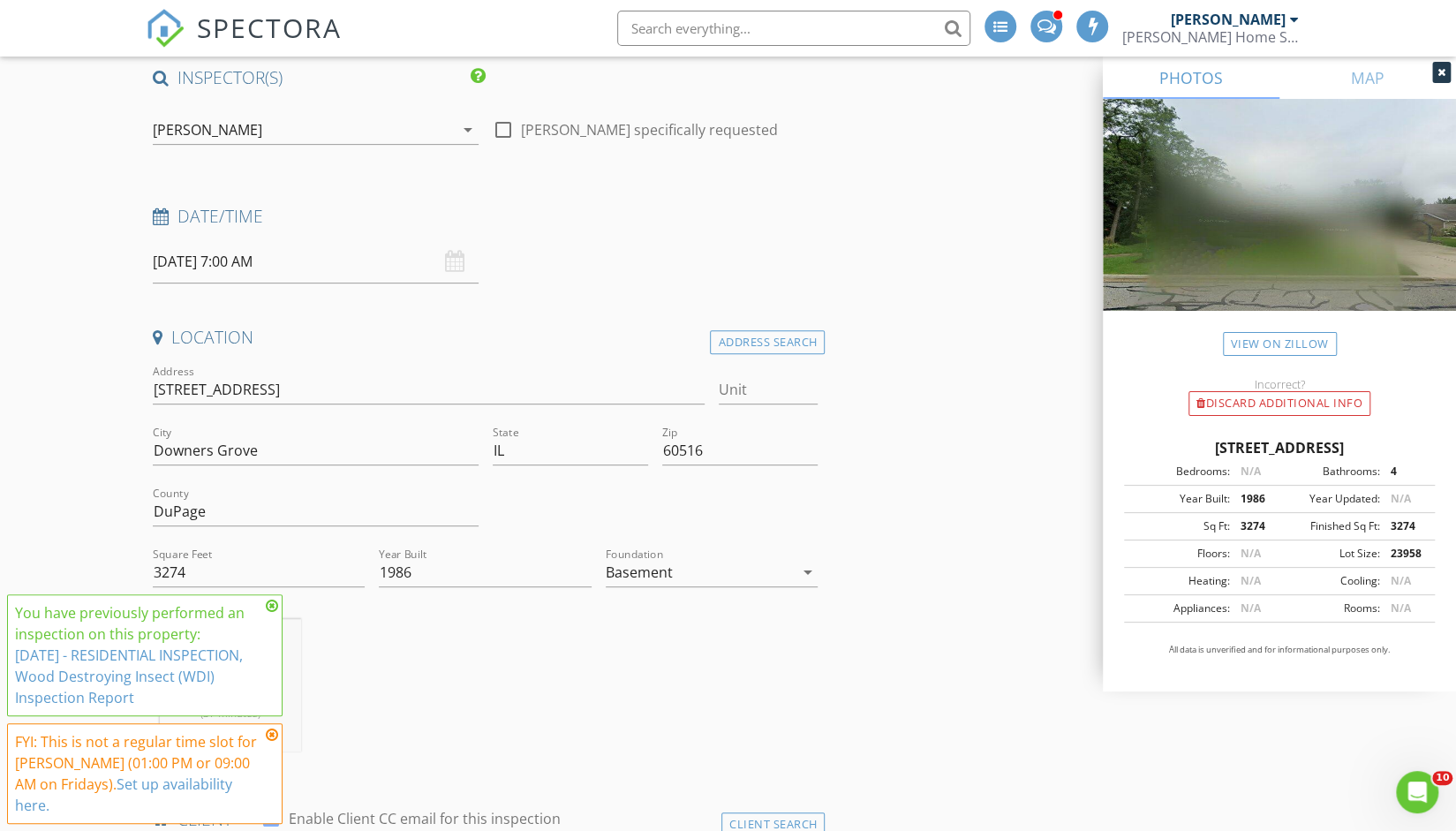
click at [273, 613] on icon at bounding box center [271, 605] width 13 height 14
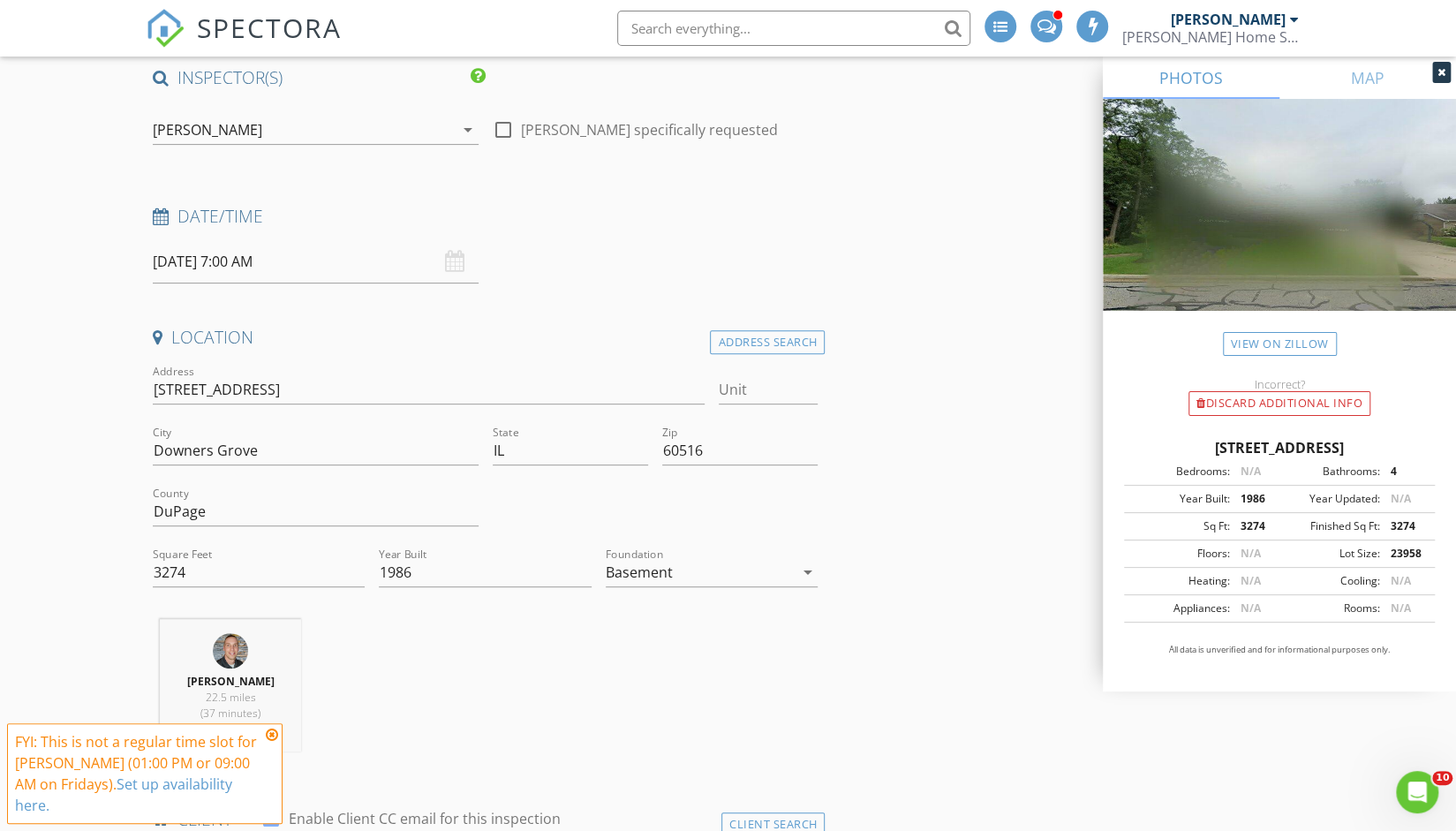
click at [269, 741] on icon at bounding box center [271, 734] width 13 height 14
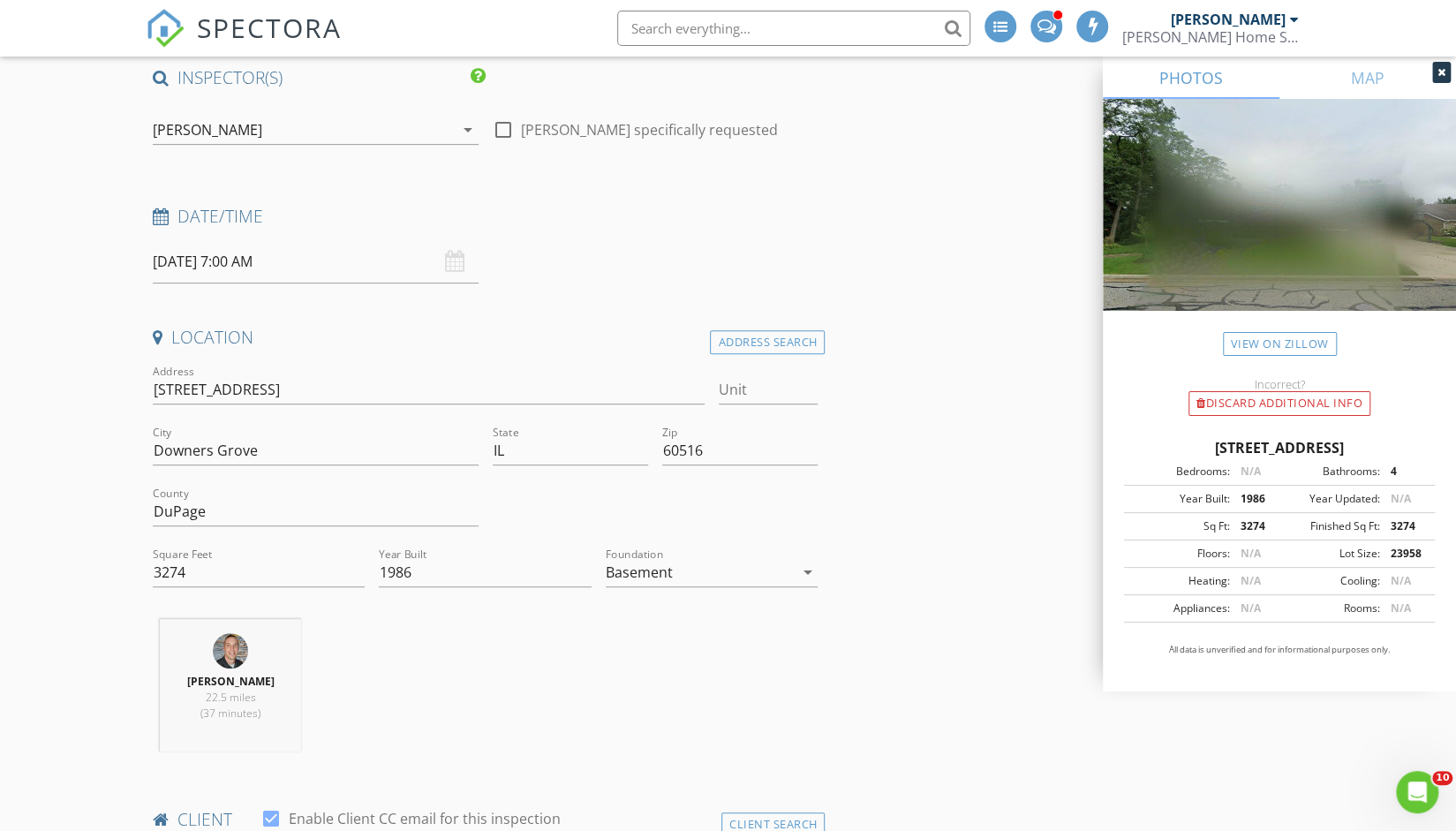
click at [240, 263] on input "[DATE] 7:00 AM" at bounding box center [315, 262] width 325 height 43
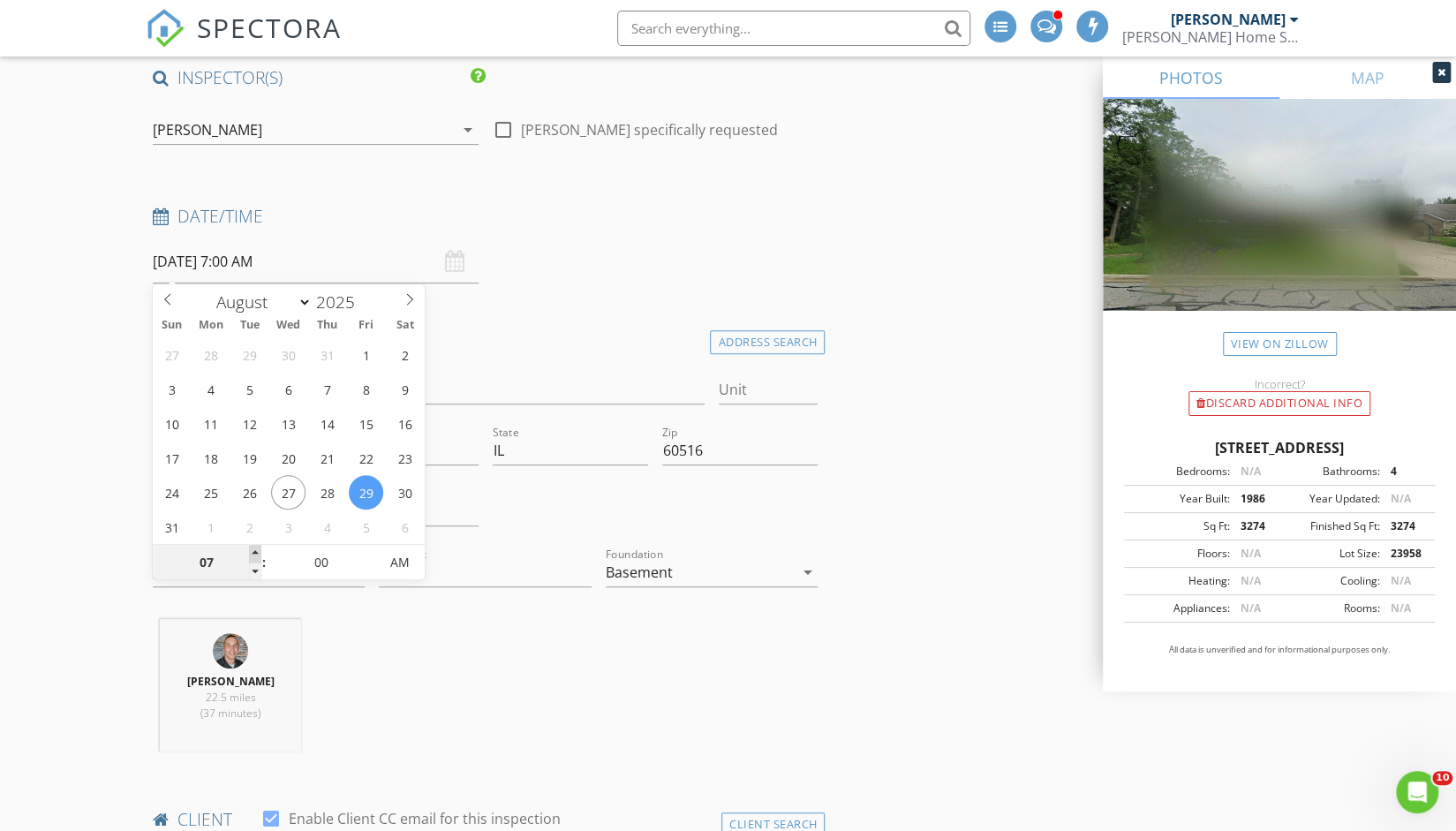
type input "08"
type input "[DATE] 8:00 AM"
click at [253, 556] on span at bounding box center [255, 553] width 13 height 17
type input "09"
type input "[DATE] 9:00 AM"
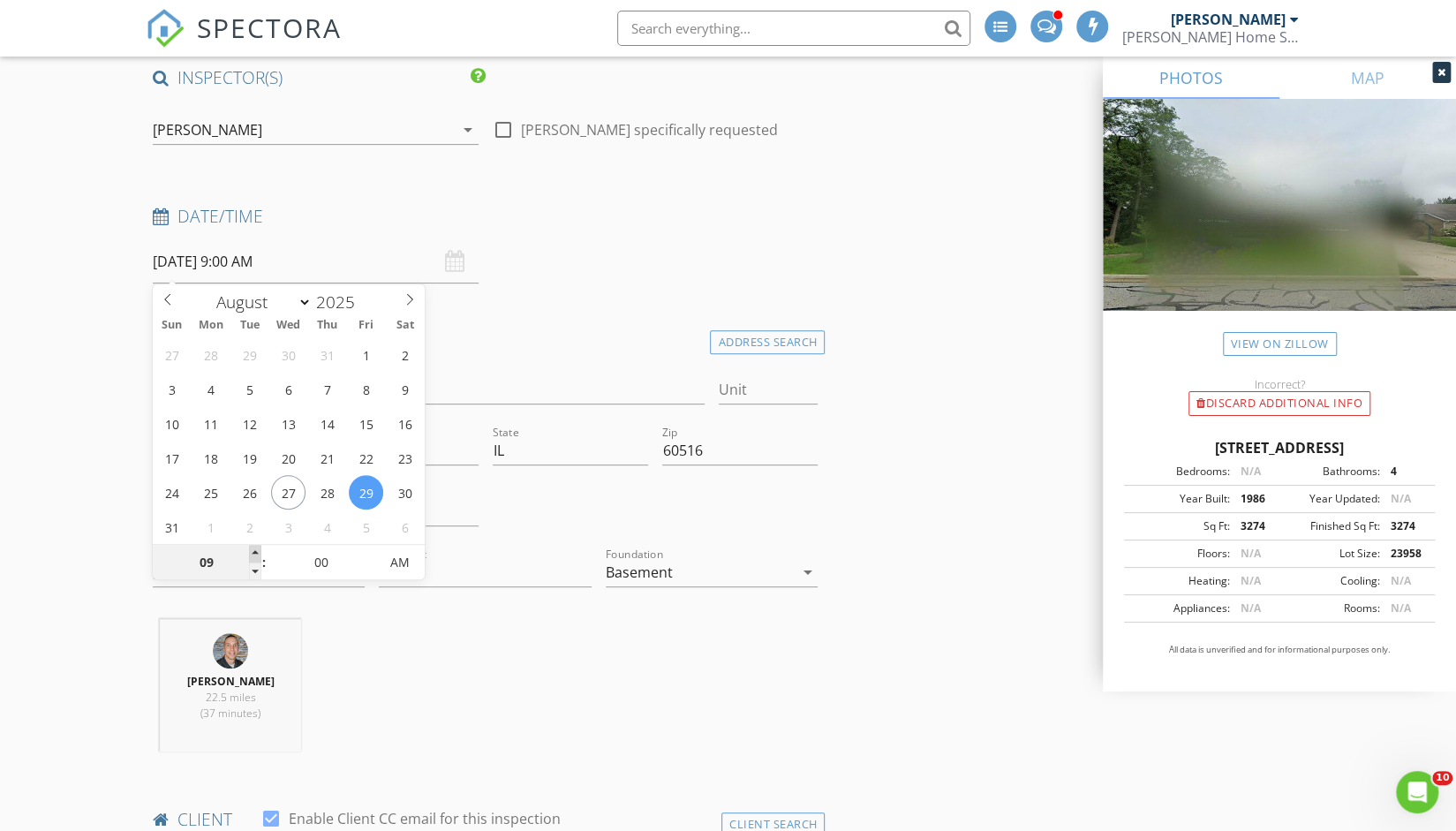
click at [253, 556] on span at bounding box center [255, 553] width 13 height 17
type input "10"
type input "[DATE] 10:00 AM"
click at [253, 556] on span at bounding box center [255, 553] width 13 height 17
type input "11"
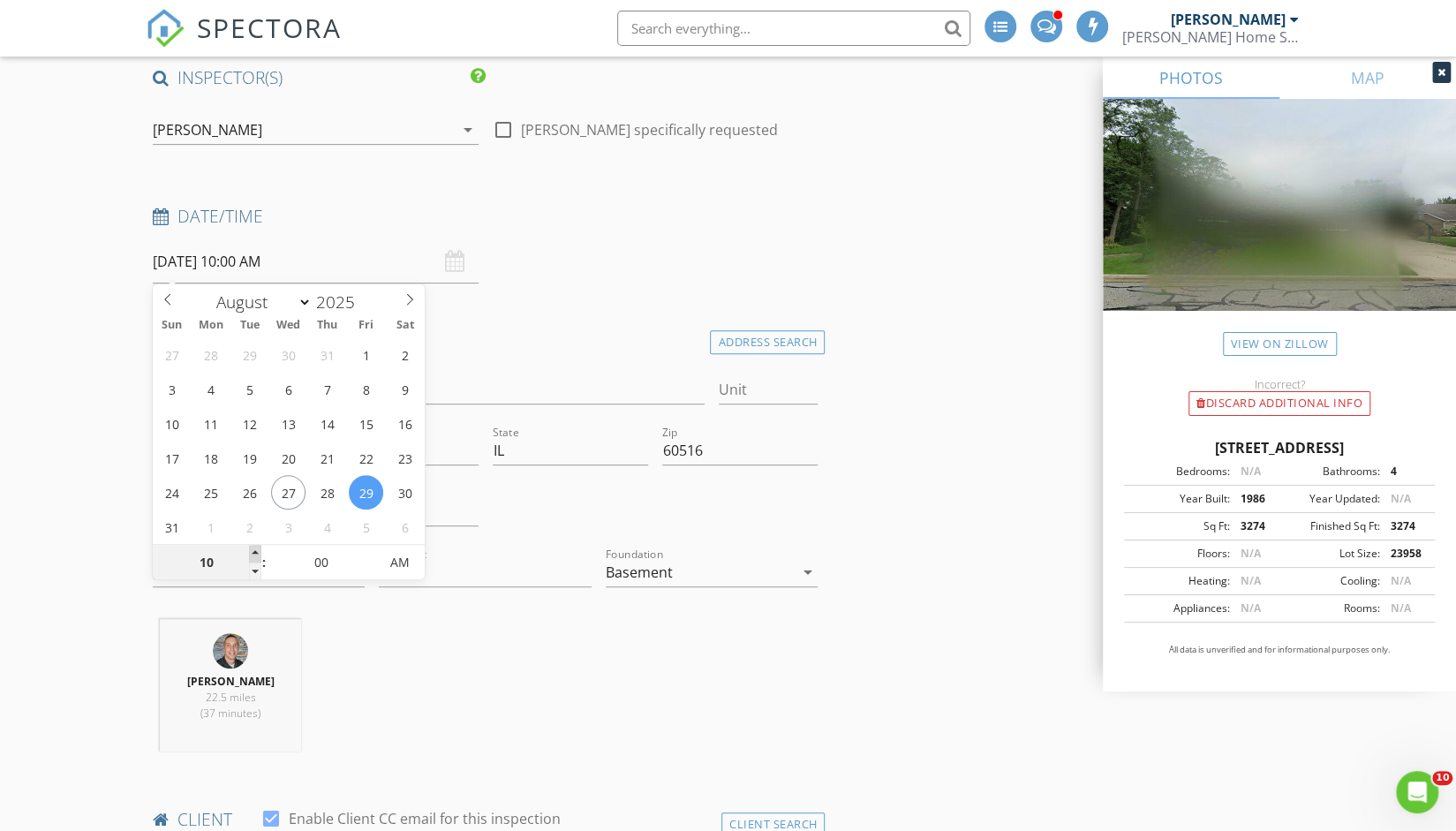
type input "[DATE] 11:00 AM"
click at [253, 556] on span at bounding box center [255, 553] width 13 height 17
type input "12"
type input "[DATE] 12:00 PM"
click at [253, 556] on span at bounding box center [255, 553] width 13 height 17
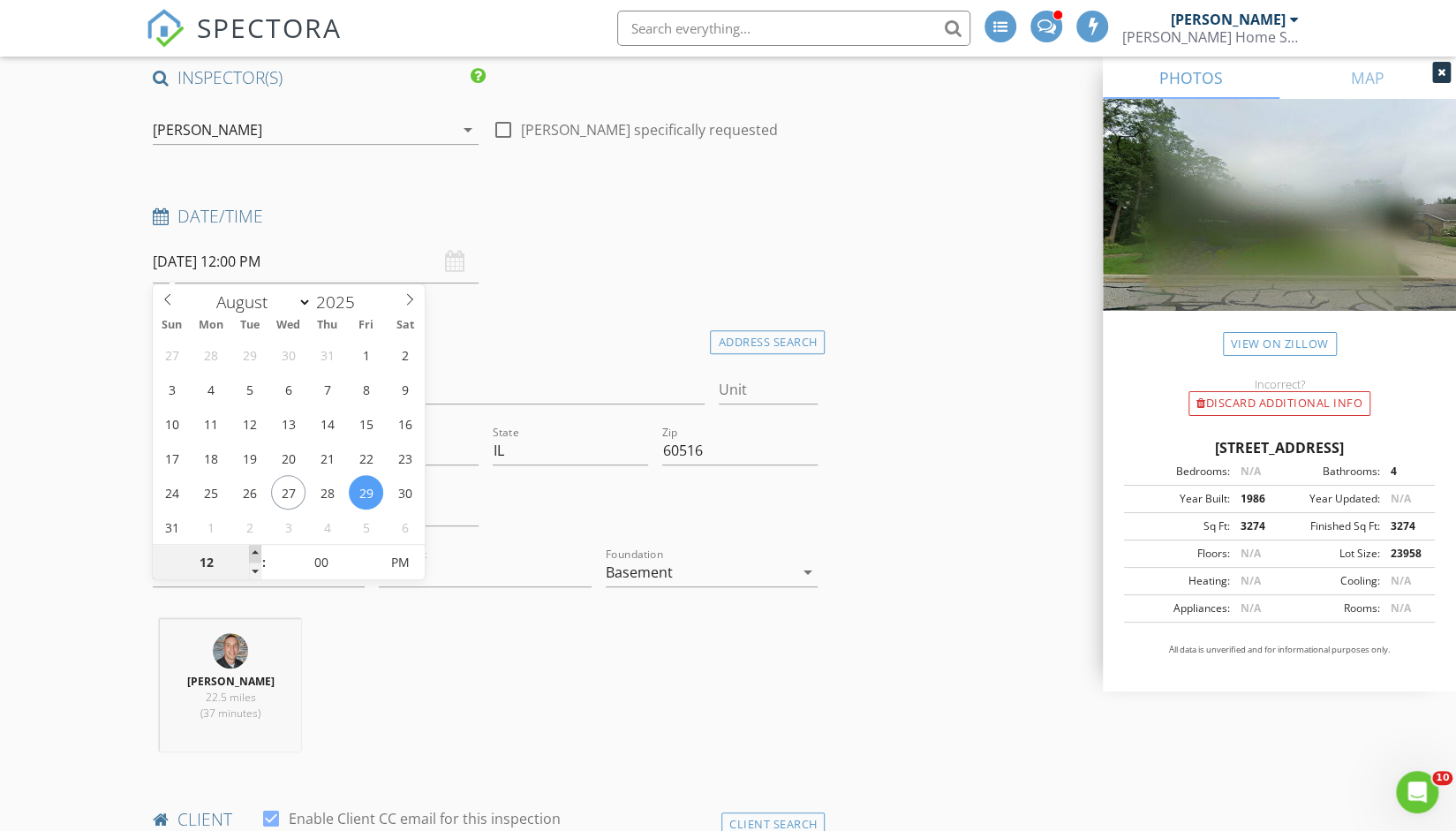
type input "01"
type input "[DATE] 1:00 PM"
click at [253, 556] on span at bounding box center [255, 553] width 13 height 17
type input "02"
type input "[DATE] 2:00 PM"
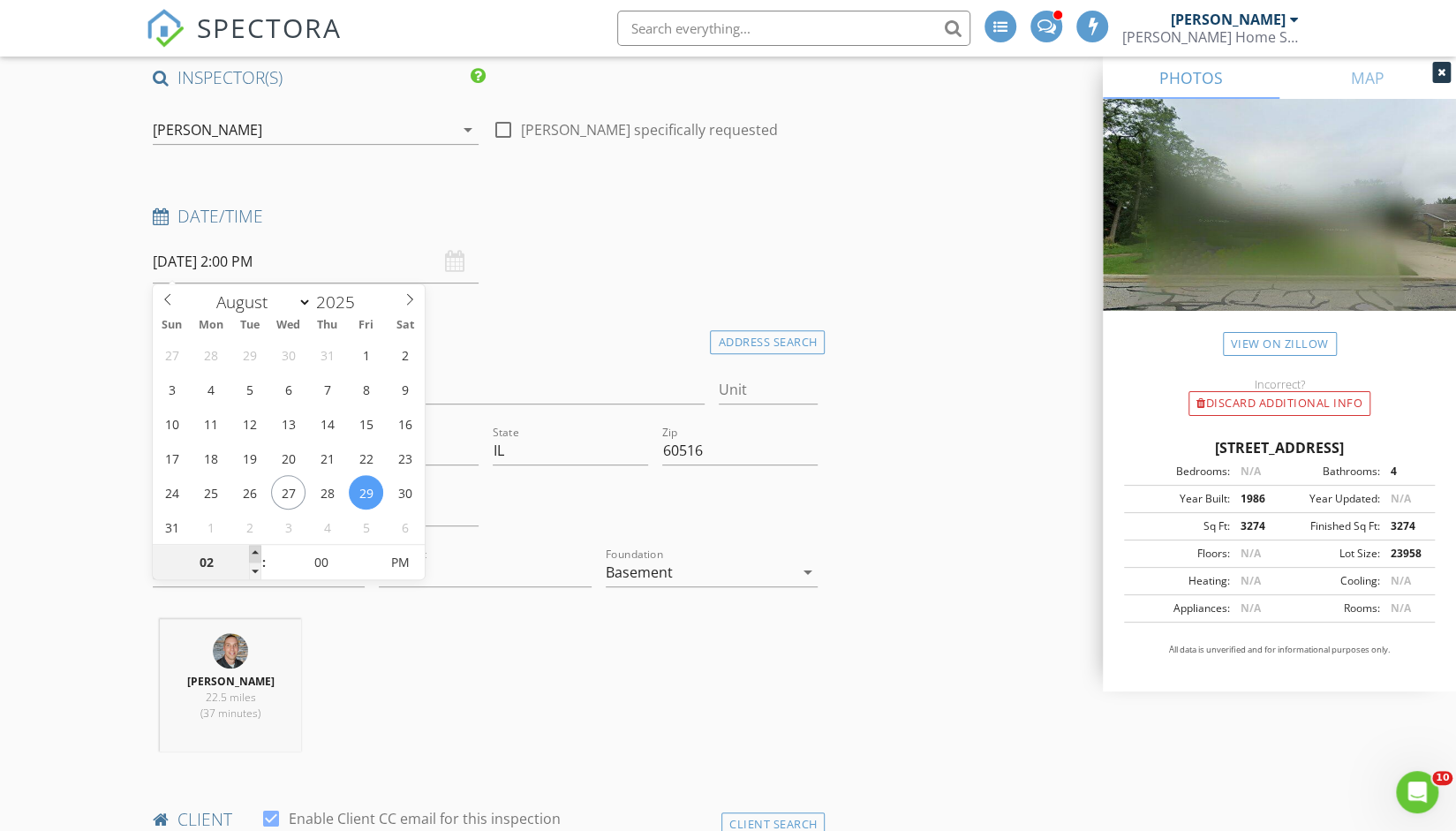
click at [253, 556] on span at bounding box center [255, 553] width 13 height 17
type input "03"
type input "[DATE] 3:00 PM"
click at [253, 556] on span at bounding box center [255, 553] width 13 height 17
type input "04"
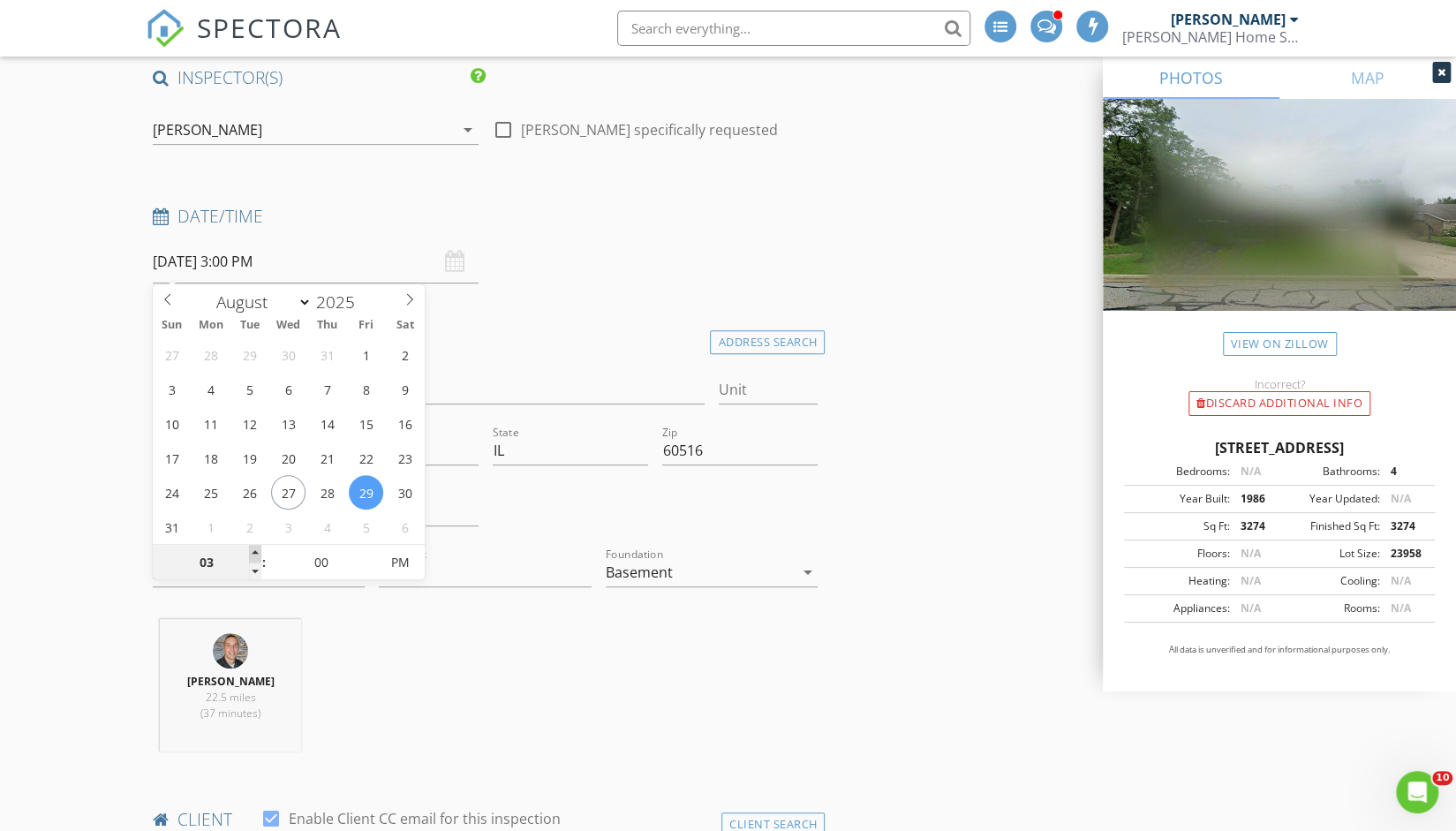
type input "[DATE] 4:00 PM"
click at [253, 556] on span at bounding box center [255, 553] width 13 height 17
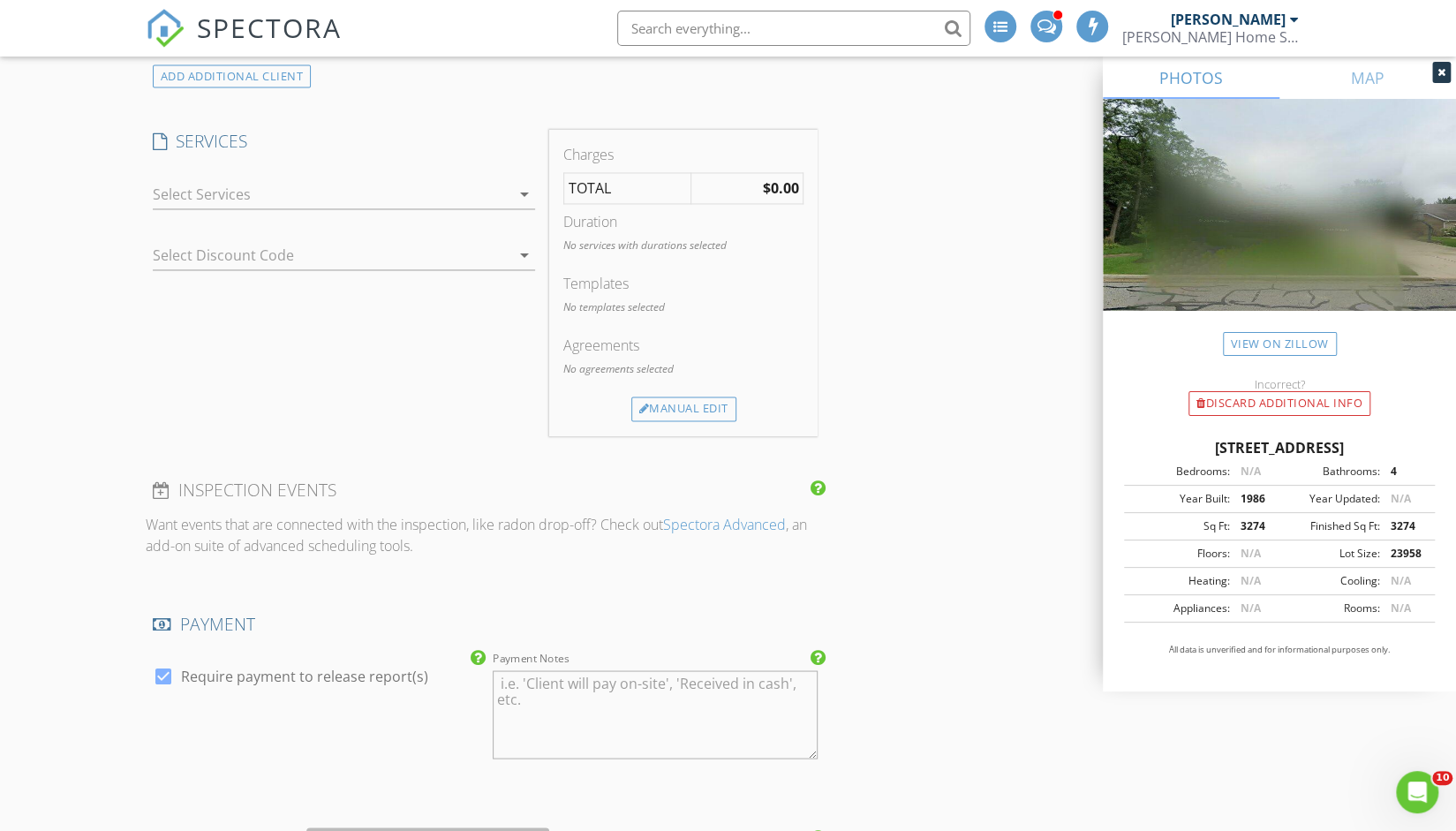
scroll to position [1764, 0]
click at [239, 188] on div at bounding box center [331, 193] width 357 height 28
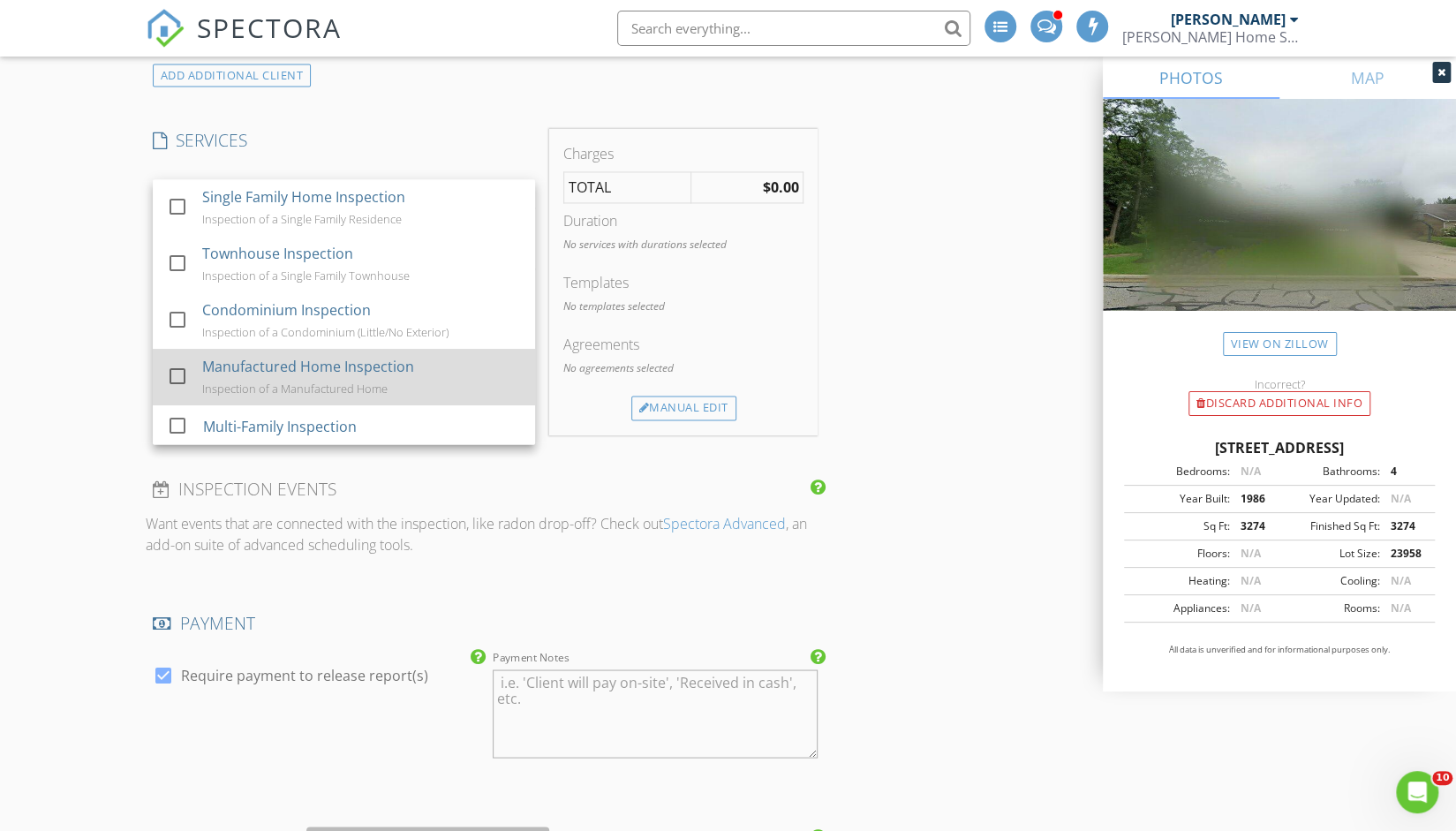
scroll to position [498, 0]
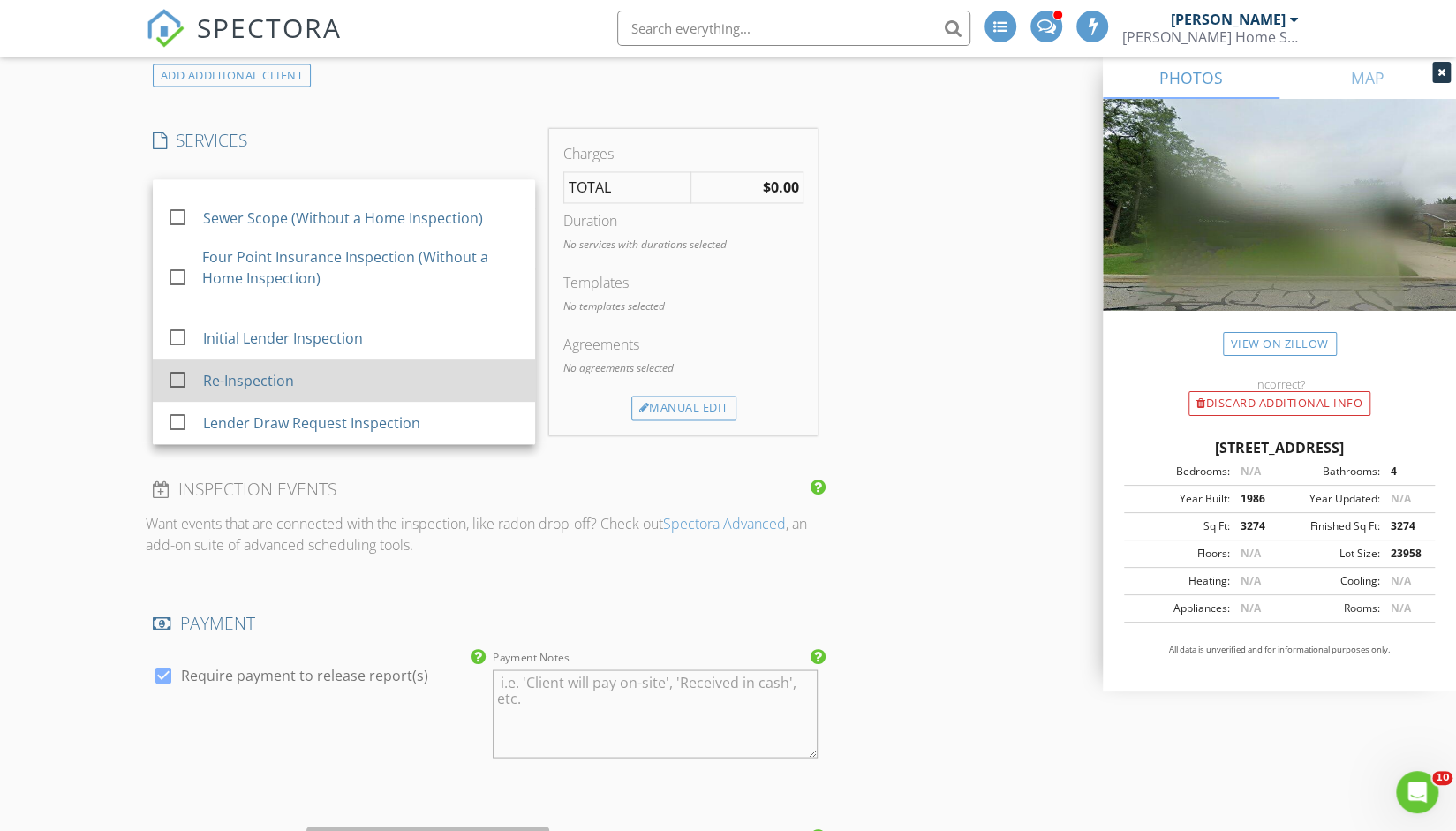
click at [230, 370] on div "Re-Inspection" at bounding box center [248, 380] width 91 height 21
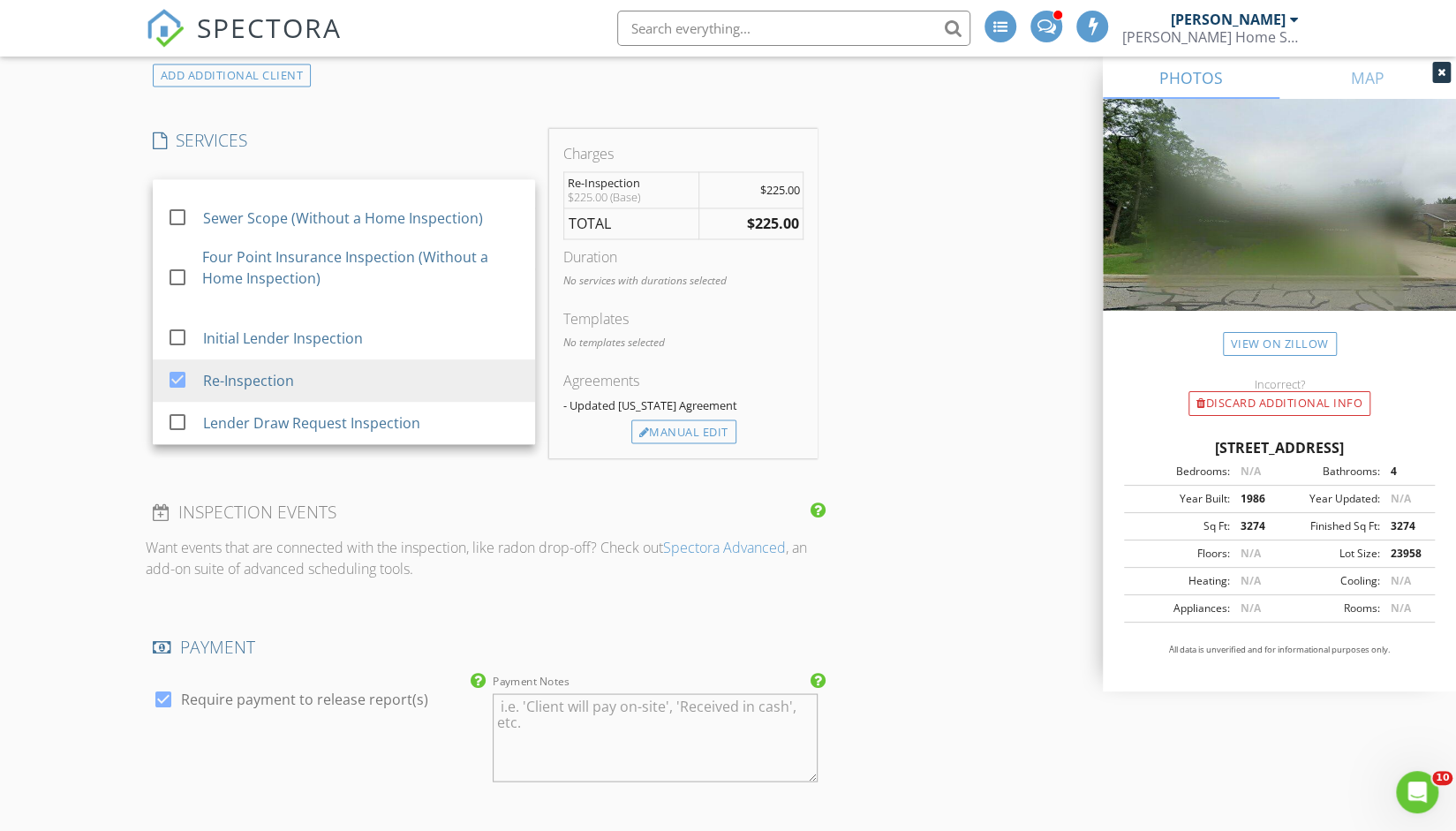
click at [69, 480] on div "New Inspection Reinspection check_box RESIDENTIAL INSPECTION Reinspection check…" at bounding box center [728, 735] width 1456 height 4794
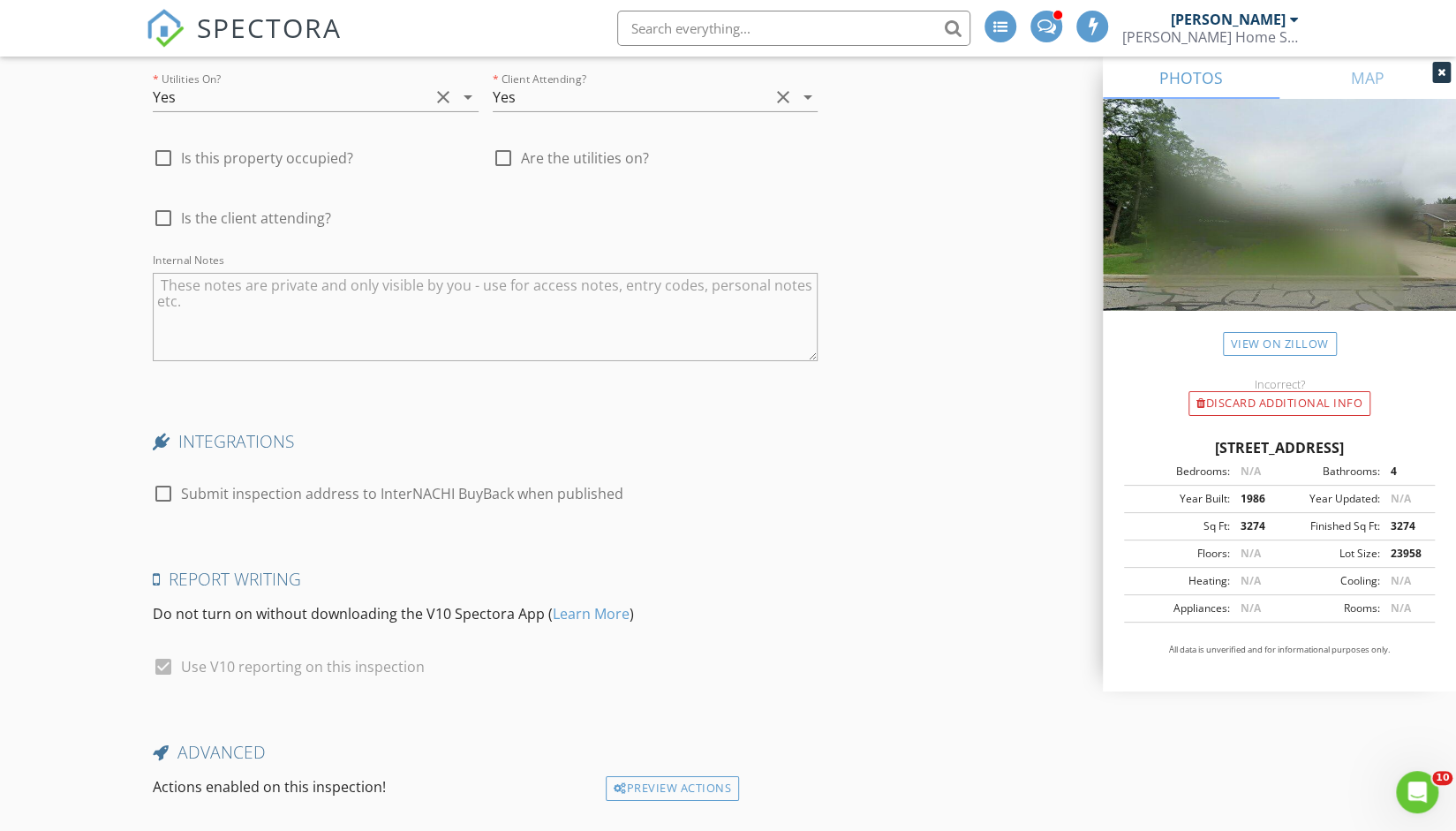
scroll to position [4055, 0]
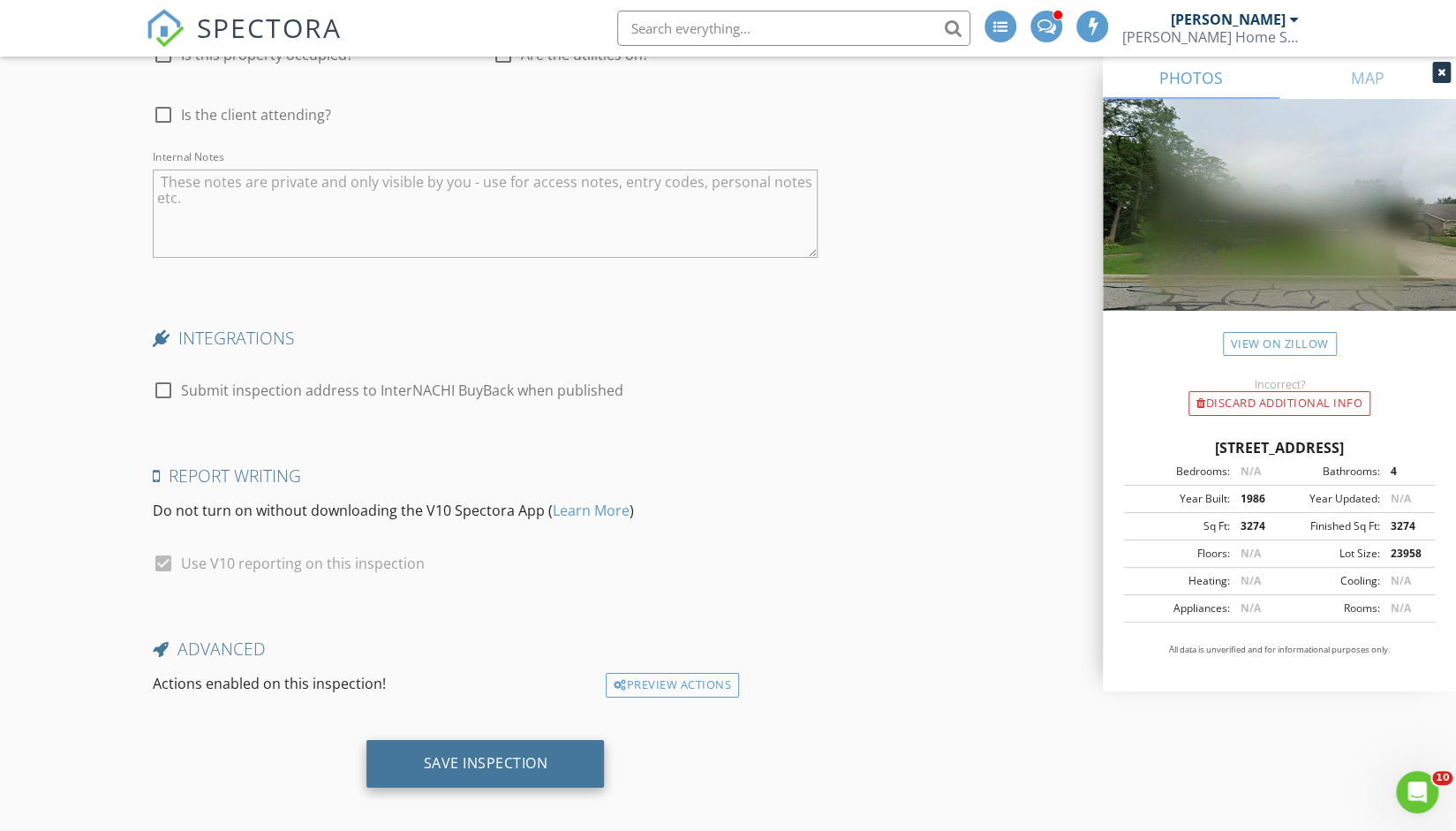
click at [470, 754] on div "Save Inspection" at bounding box center [485, 762] width 125 height 17
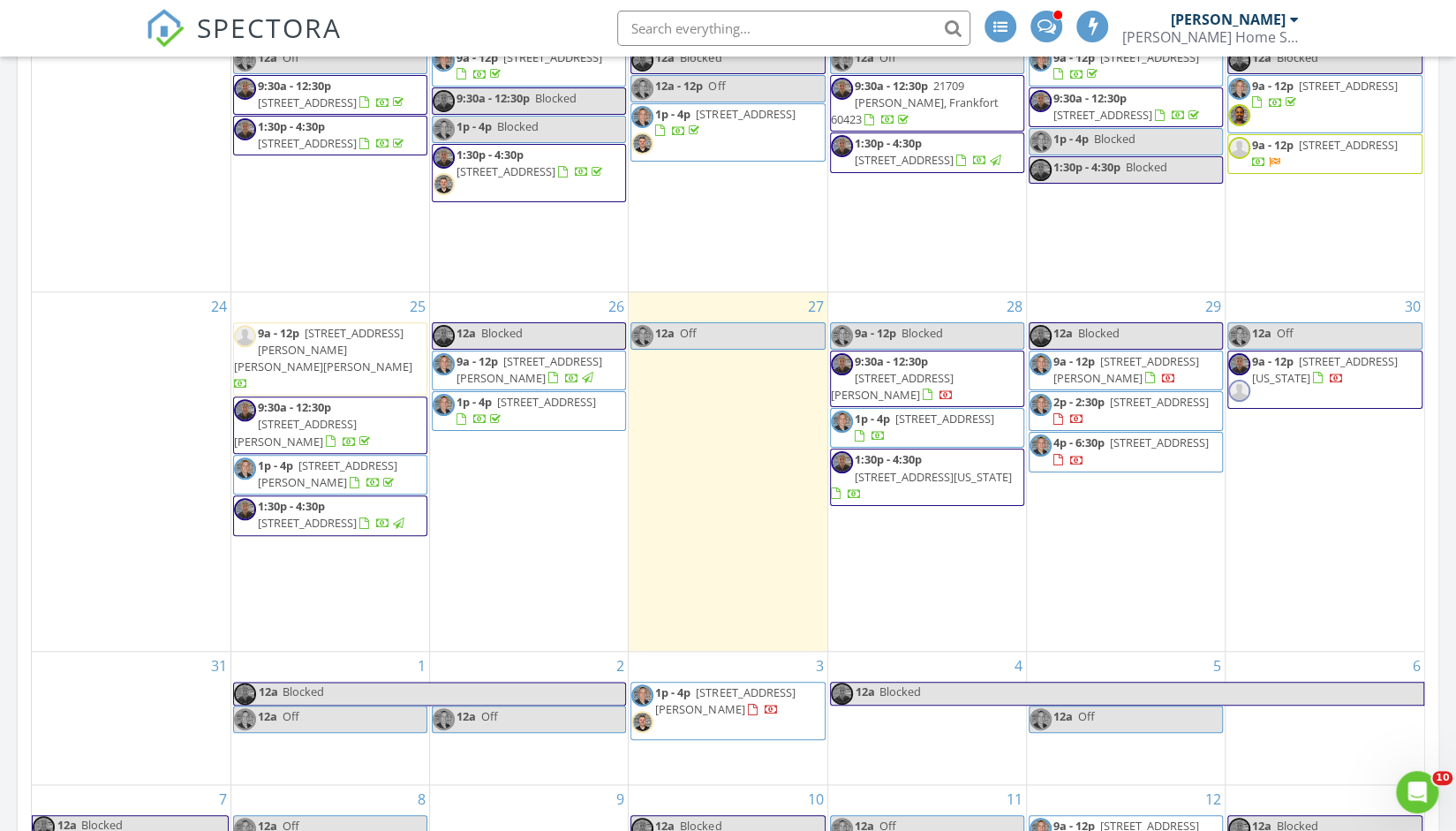
scroll to position [1086, 0]
click at [531, 387] on span "8905 Brown Dr, Frankfort 60423" at bounding box center [529, 372] width 146 height 33
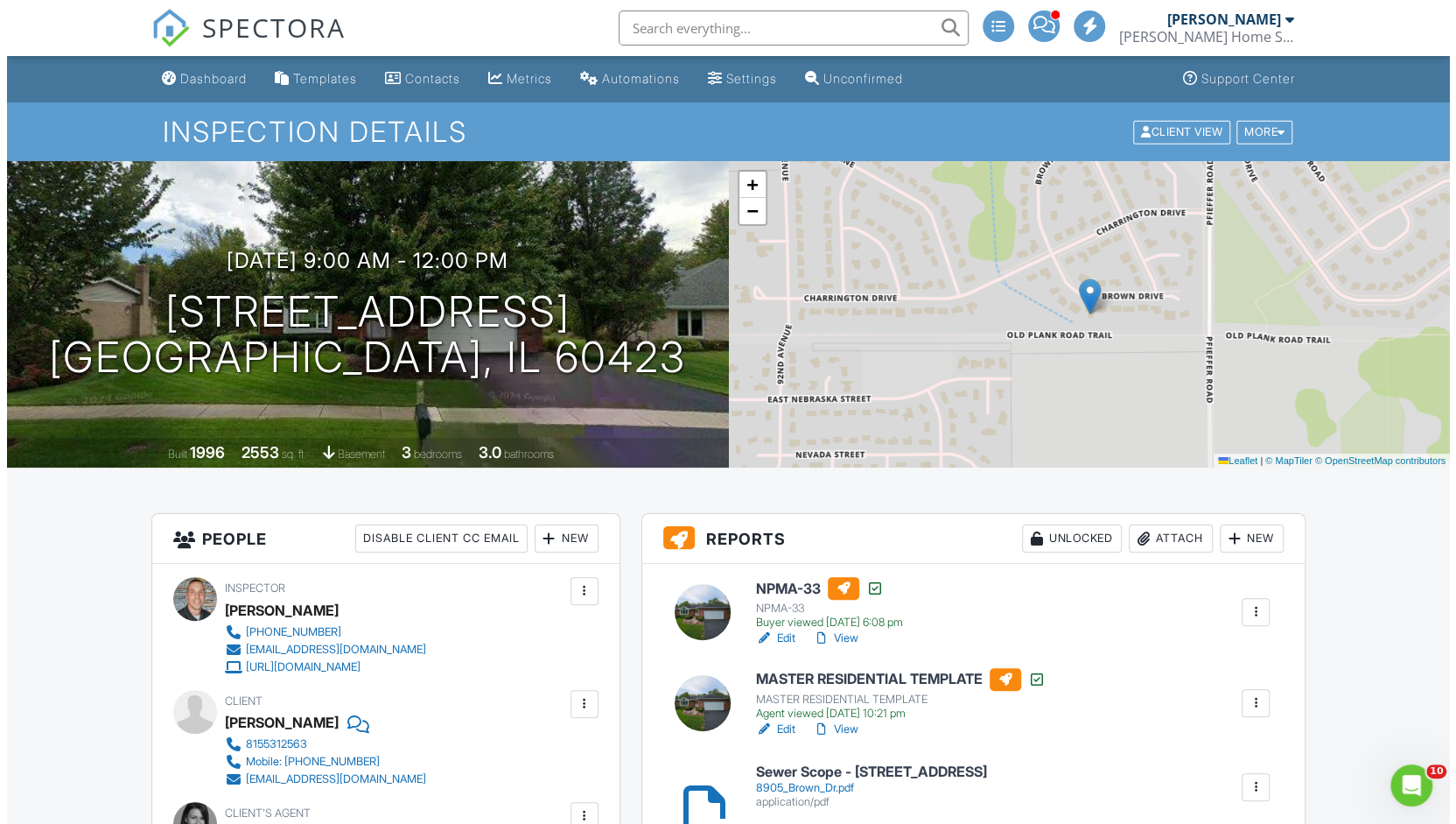
scroll to position [189, 0]
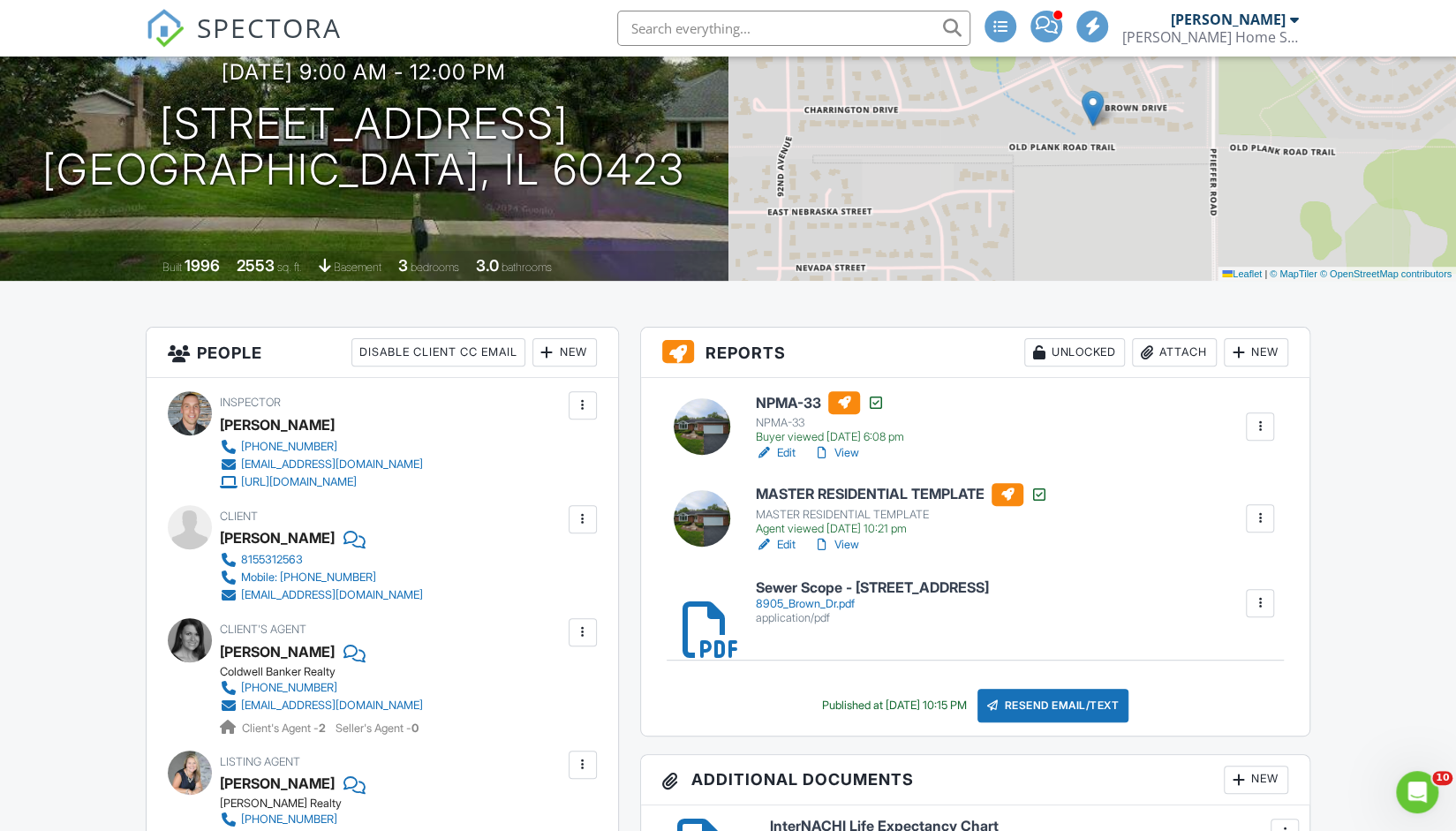
click at [1169, 346] on div "Attach" at bounding box center [1174, 351] width 85 height 28
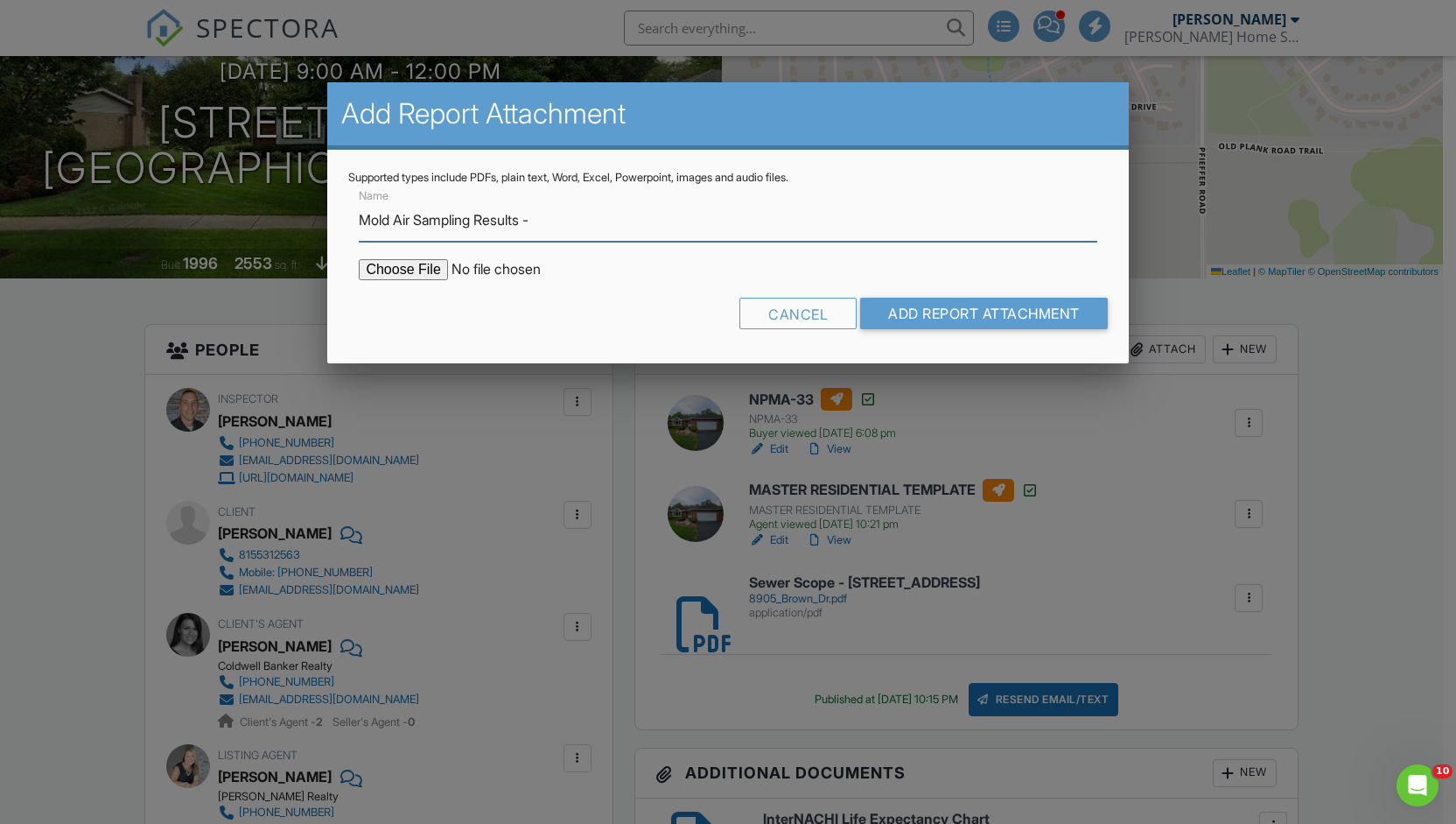
paste input "[contact-form-7 id="2e6c854" title="Contact form 1"]"
type input "Mold Air Sampling Results - 8905 Brown"
click at [420, 262] on input "file" at bounding box center [507, 270] width 298 height 21
type input "C:\fakepath\MoldReport_53029868_ForPrint.pdf"
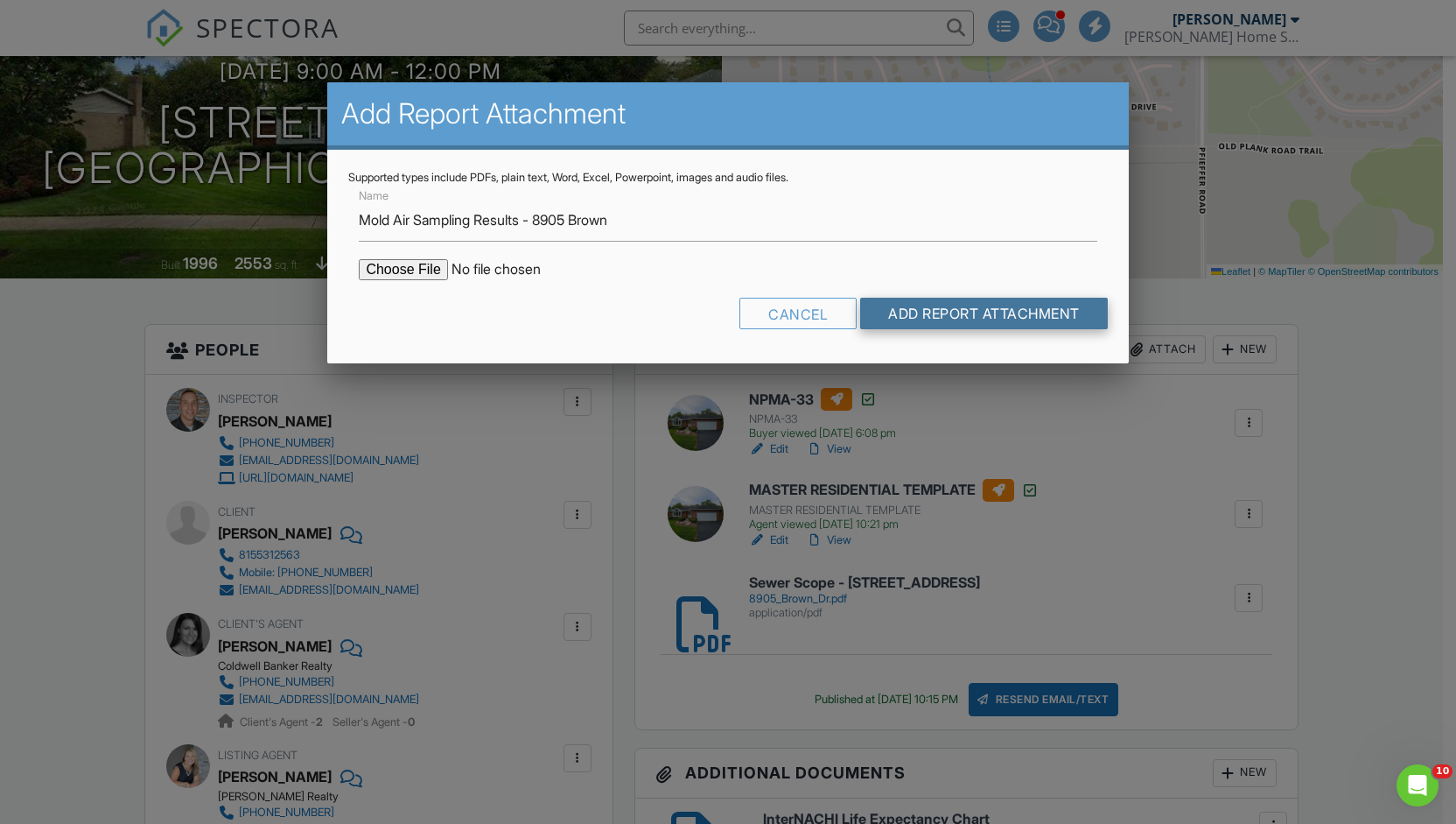
click at [987, 312] on input "Add Report Attachment" at bounding box center [983, 313] width 248 height 32
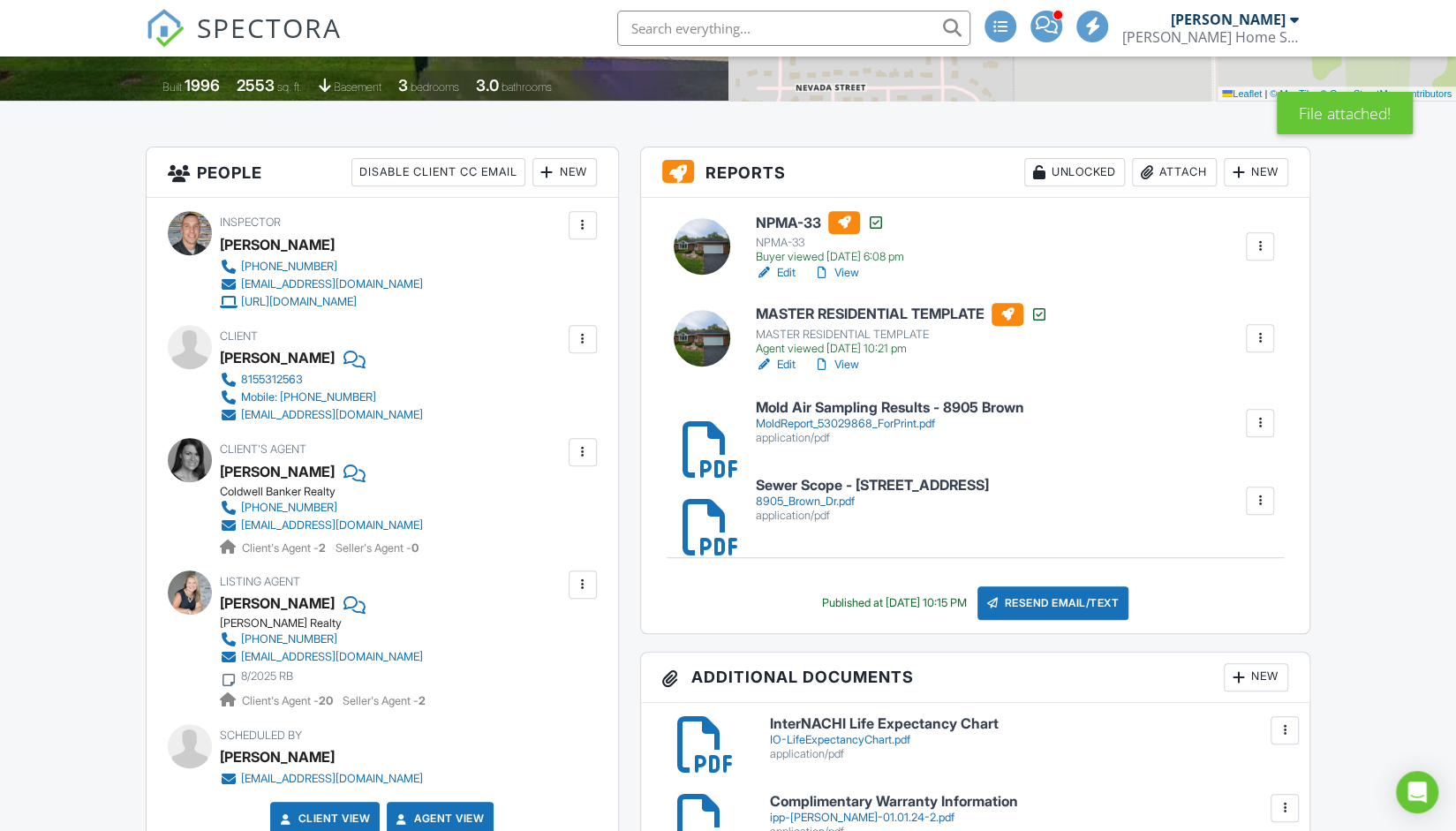
click at [1110, 603] on div "Resend Email/Text" at bounding box center [1052, 602] width 152 height 34
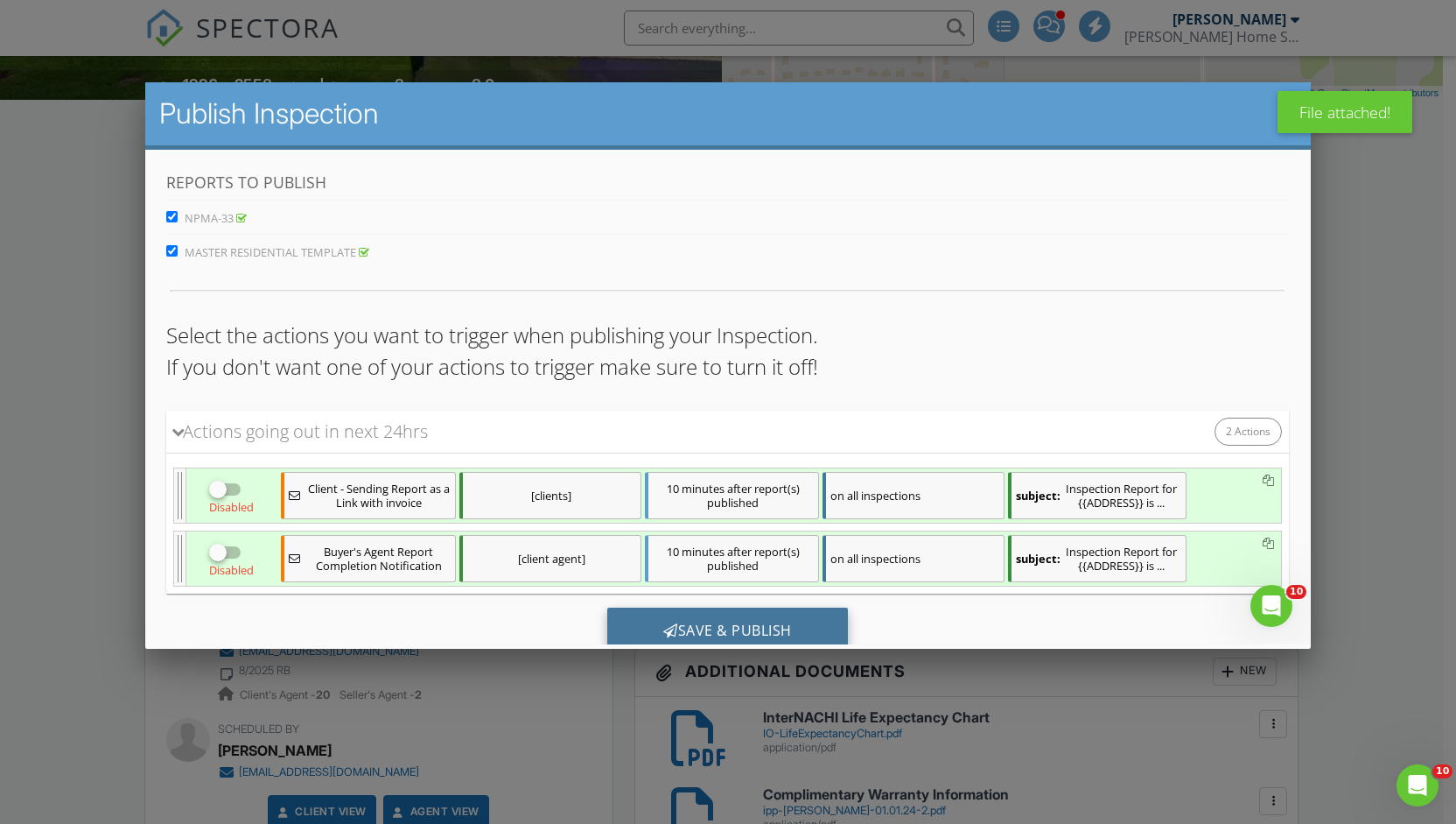
click at [701, 620] on div "Save & Publish" at bounding box center [727, 631] width 240 height 47
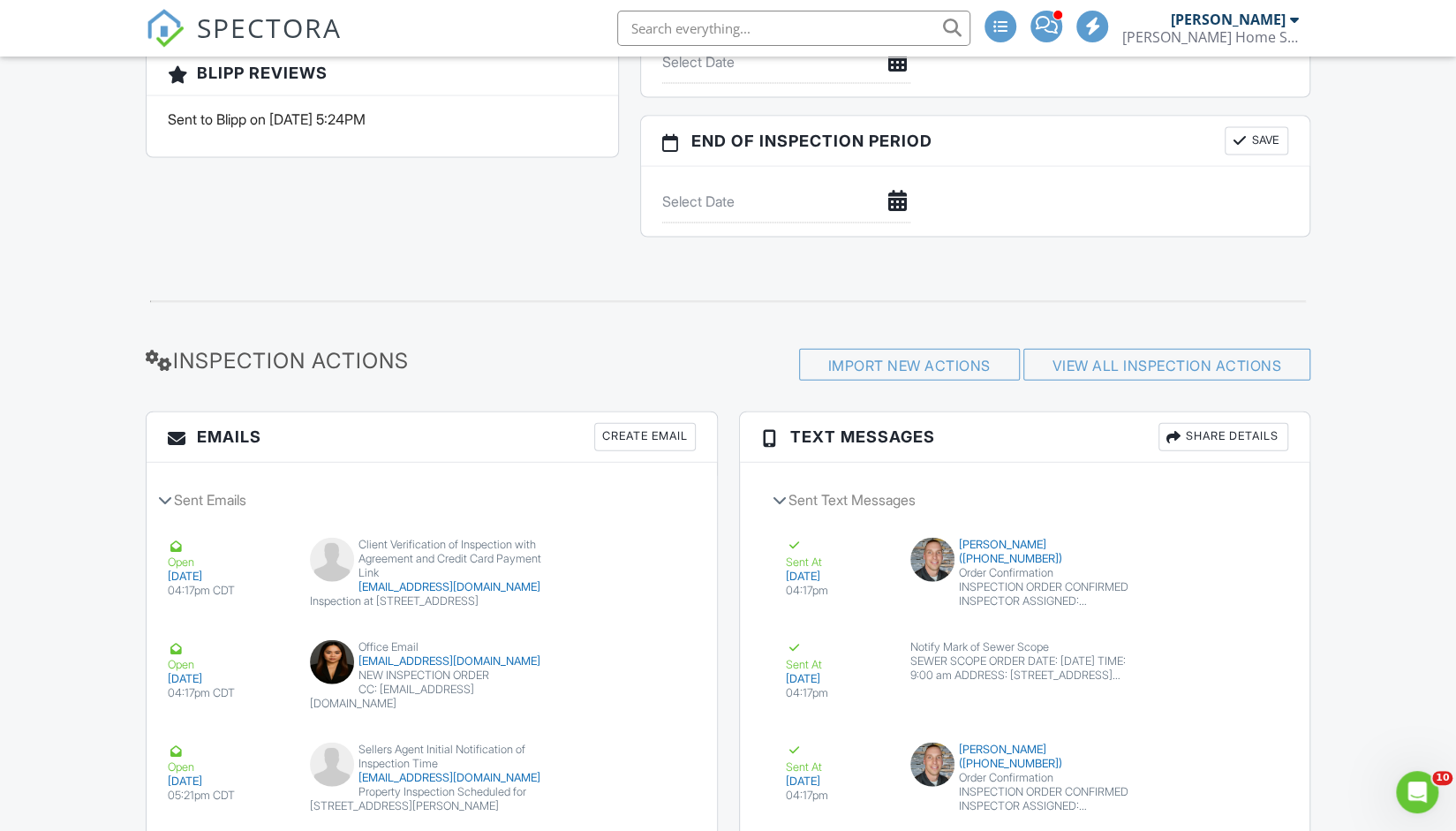
click at [667, 429] on div "Create Email" at bounding box center [644, 436] width 101 height 28
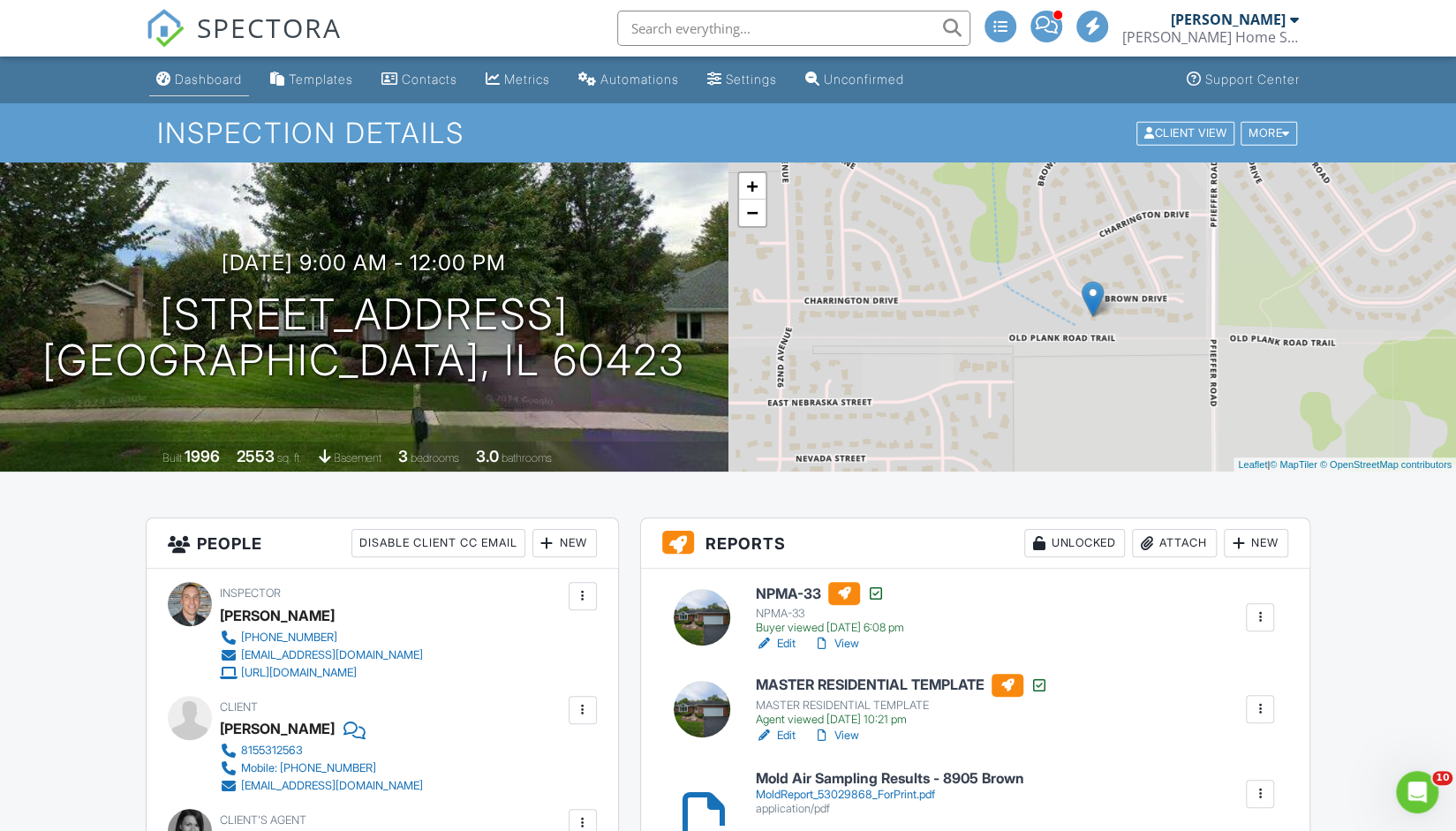
click at [222, 77] on div "Dashboard" at bounding box center [209, 79] width 68 height 15
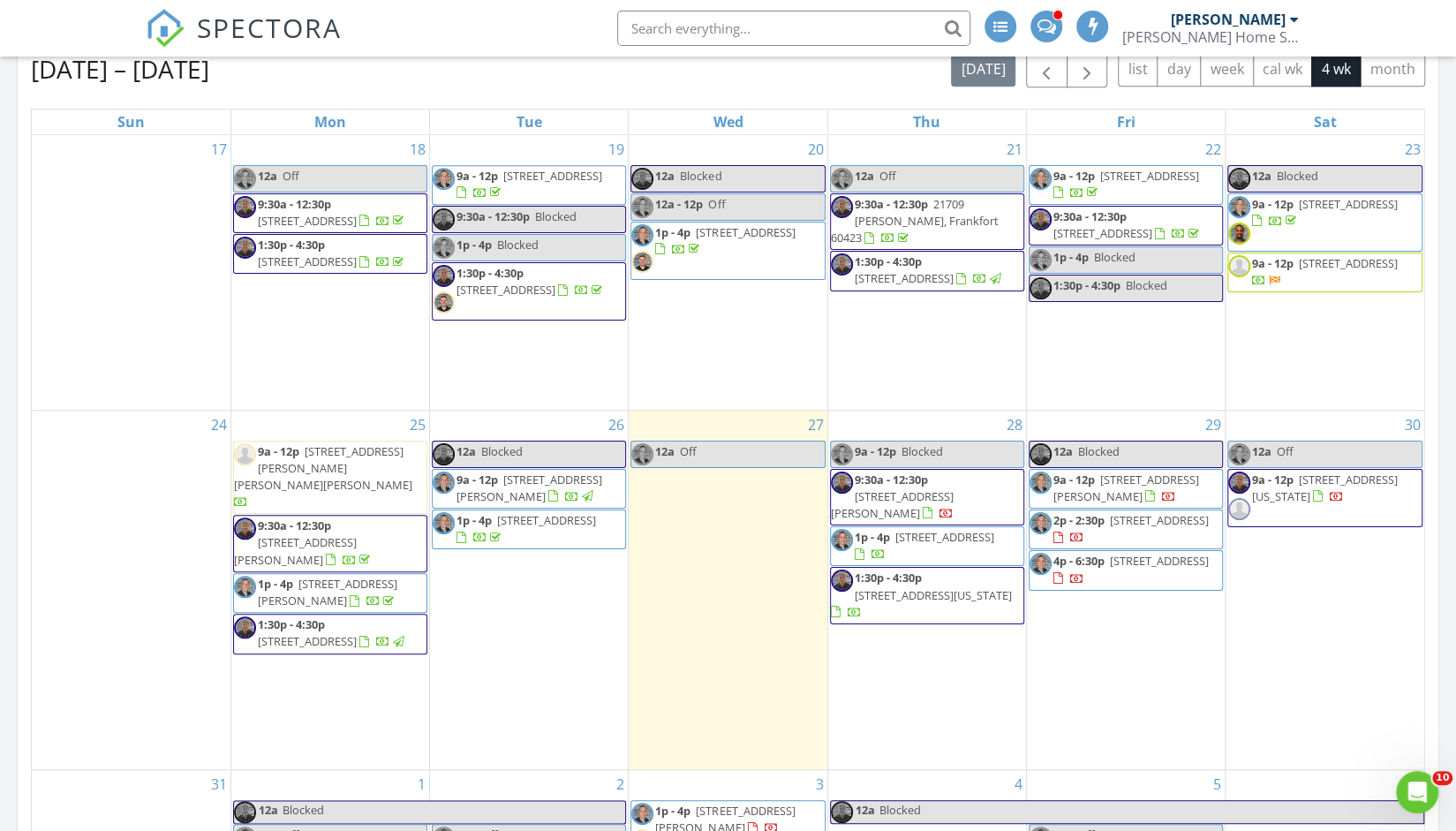
scroll to position [977, 0]
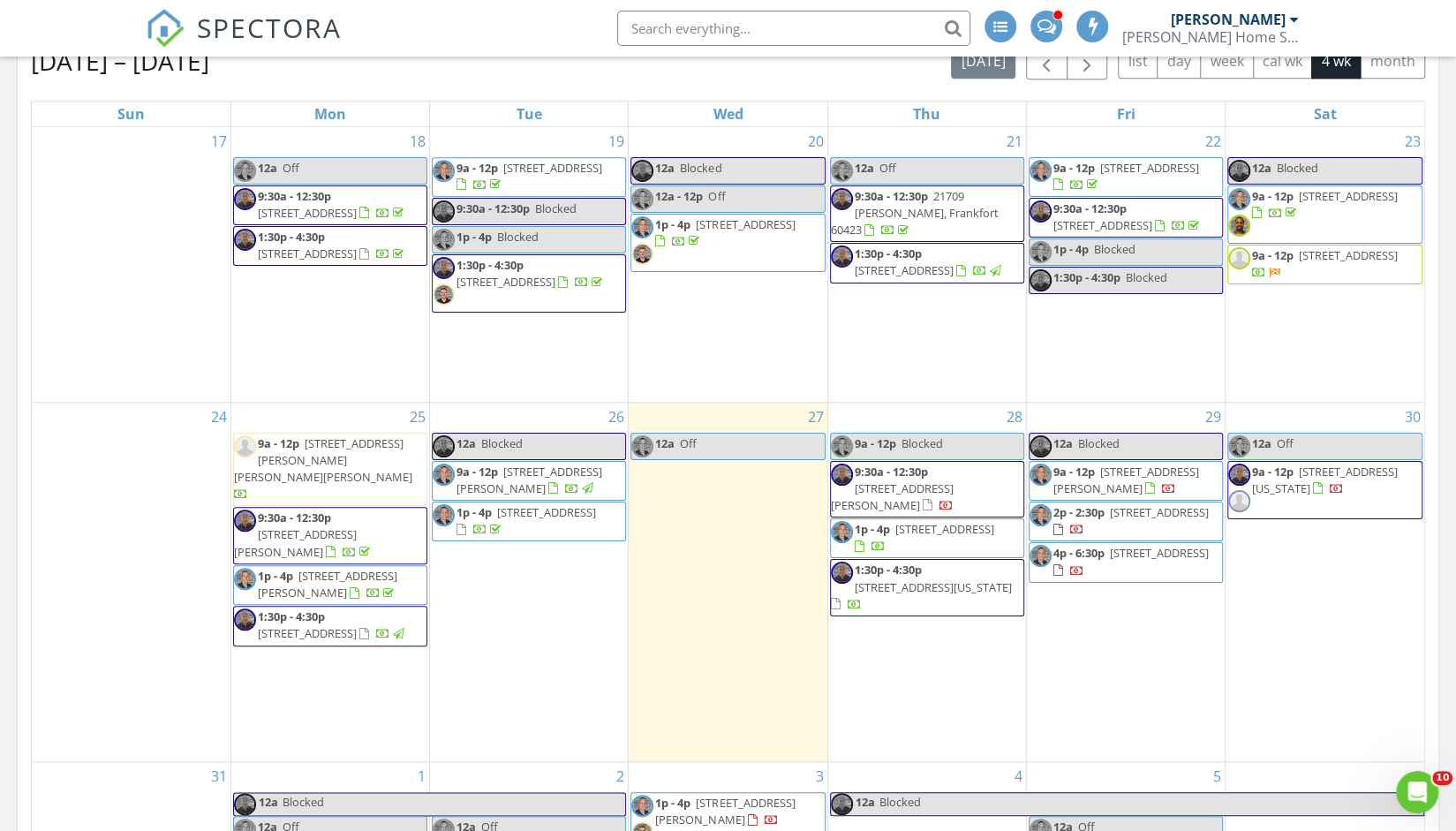
click at [330, 568] on span "15606 W Sweedler Rd, Manhattan 60442" at bounding box center [327, 584] width 139 height 33
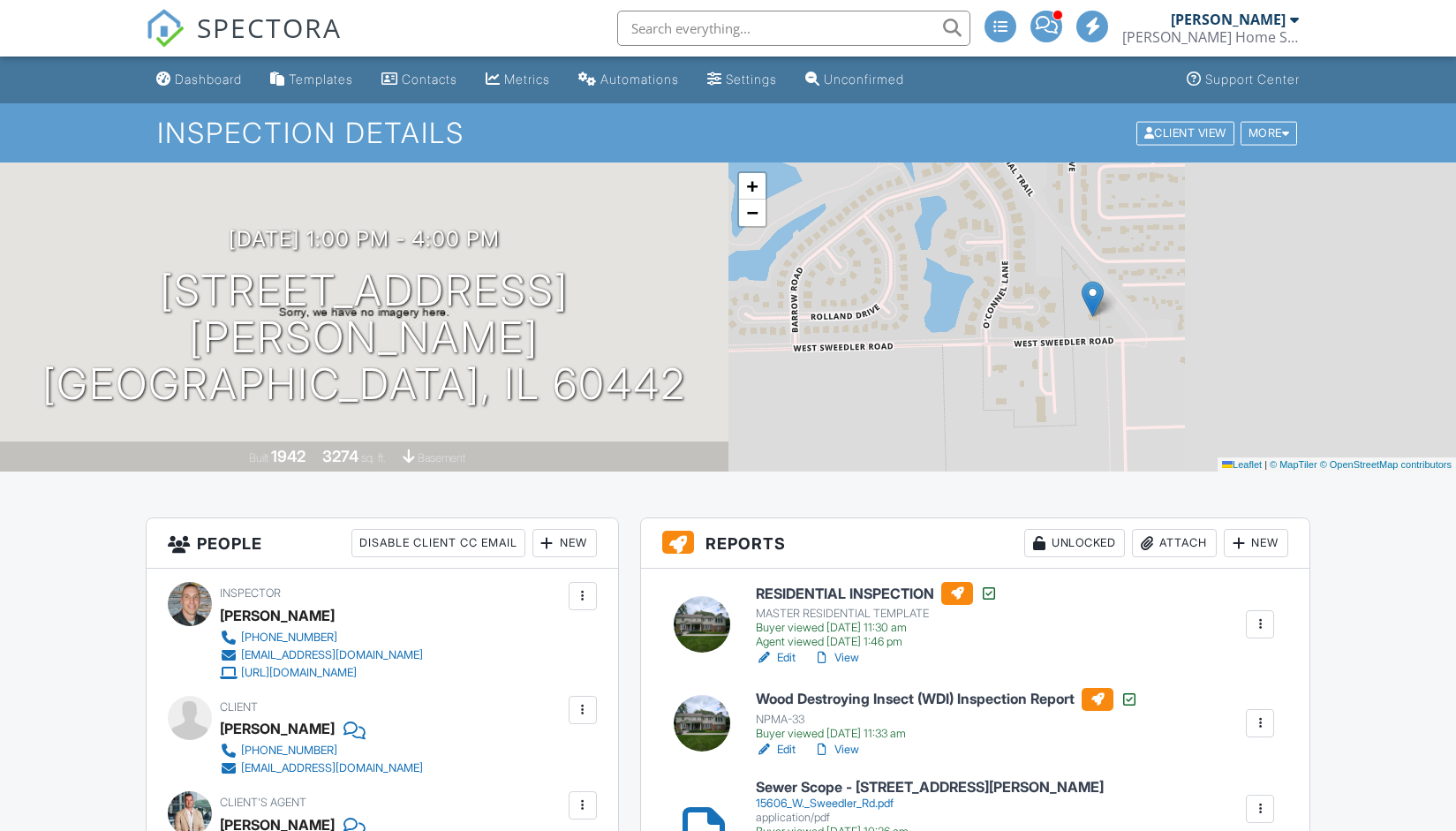
scroll to position [252, 0]
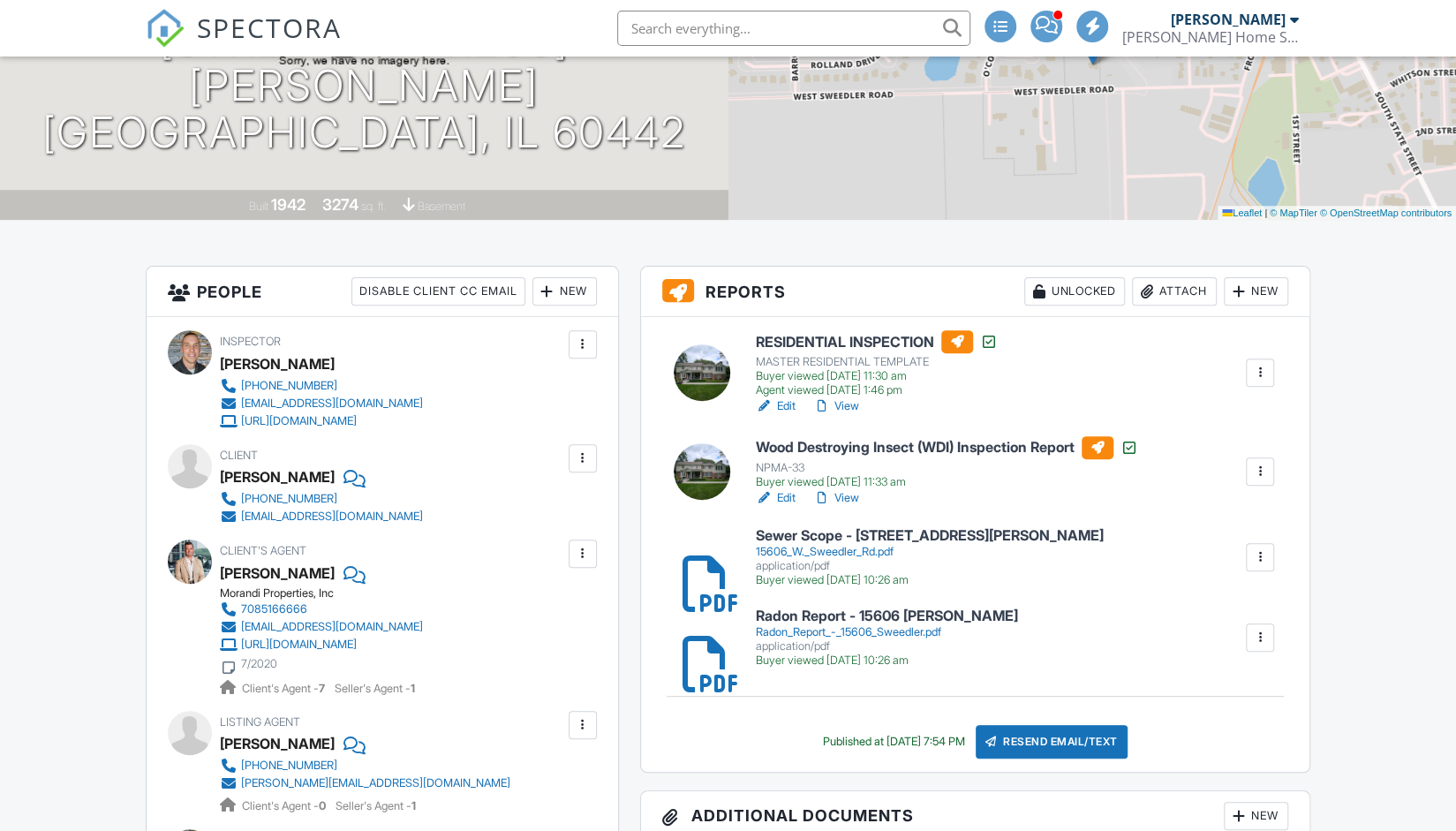
click at [1172, 291] on div "Attach" at bounding box center [1174, 291] width 85 height 28
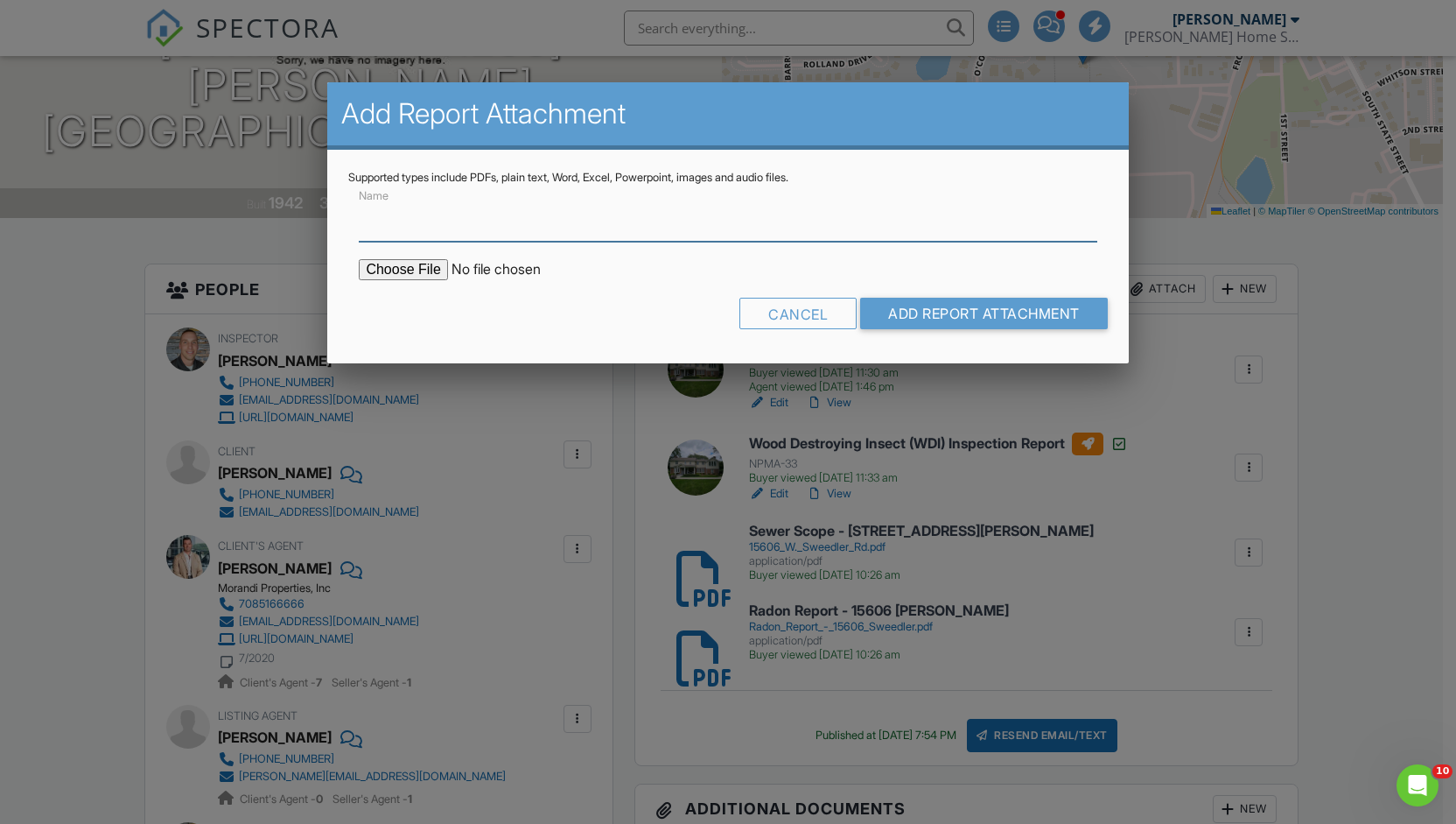
scroll to position [0, 0]
paste input "[STREET_ADDRESS][PERSON_NAME]"
type input "Mold Air Sampling Report - [STREET_ADDRESS][PERSON_NAME]"
click at [435, 270] on input "file" at bounding box center [507, 270] width 298 height 21
type input "C:\fakepath\[PERSON_NAME] MoldReport_53029576_ForPrint.pdf"
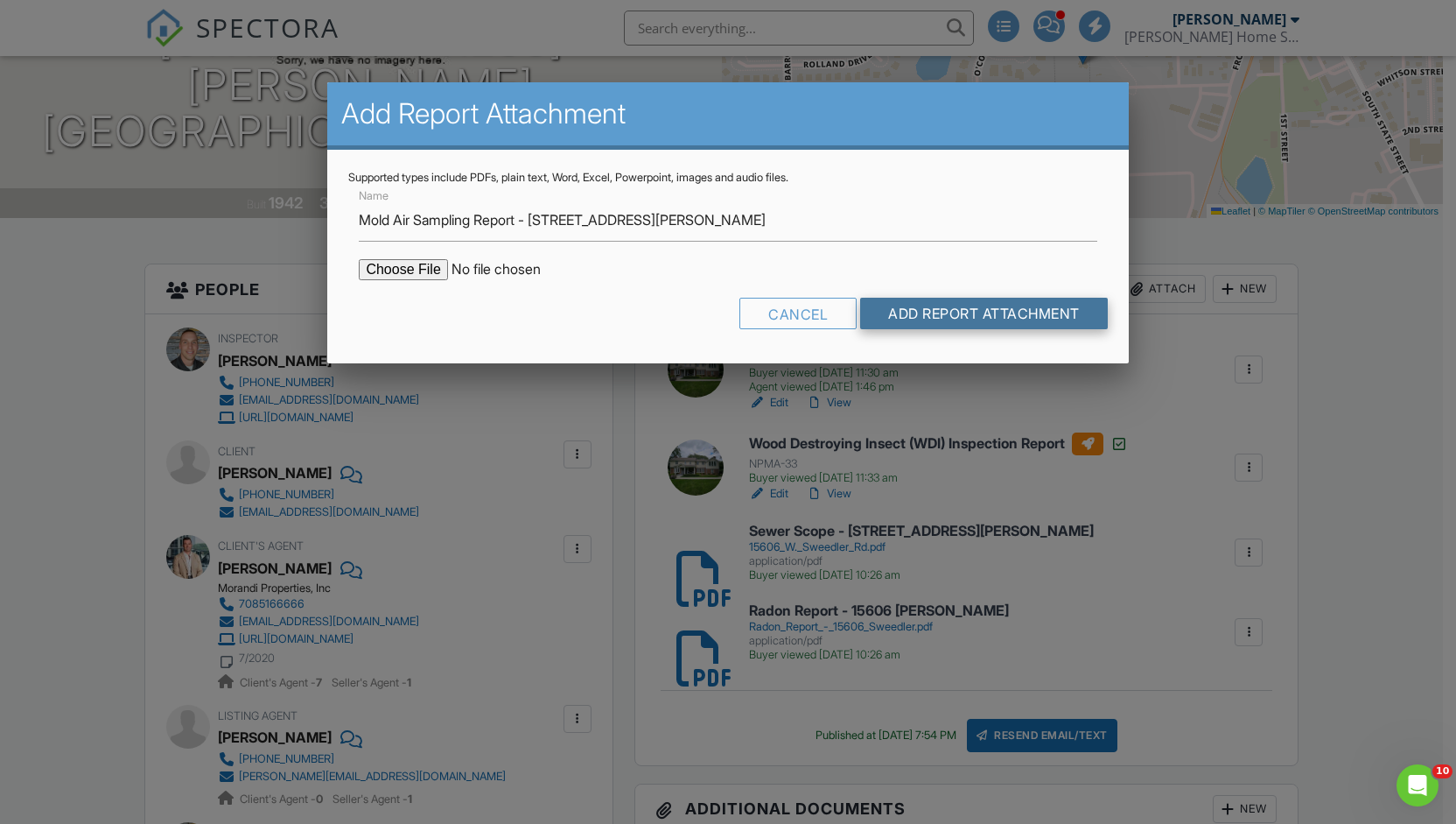
click at [1039, 316] on input "Add Report Attachment" at bounding box center [983, 313] width 248 height 32
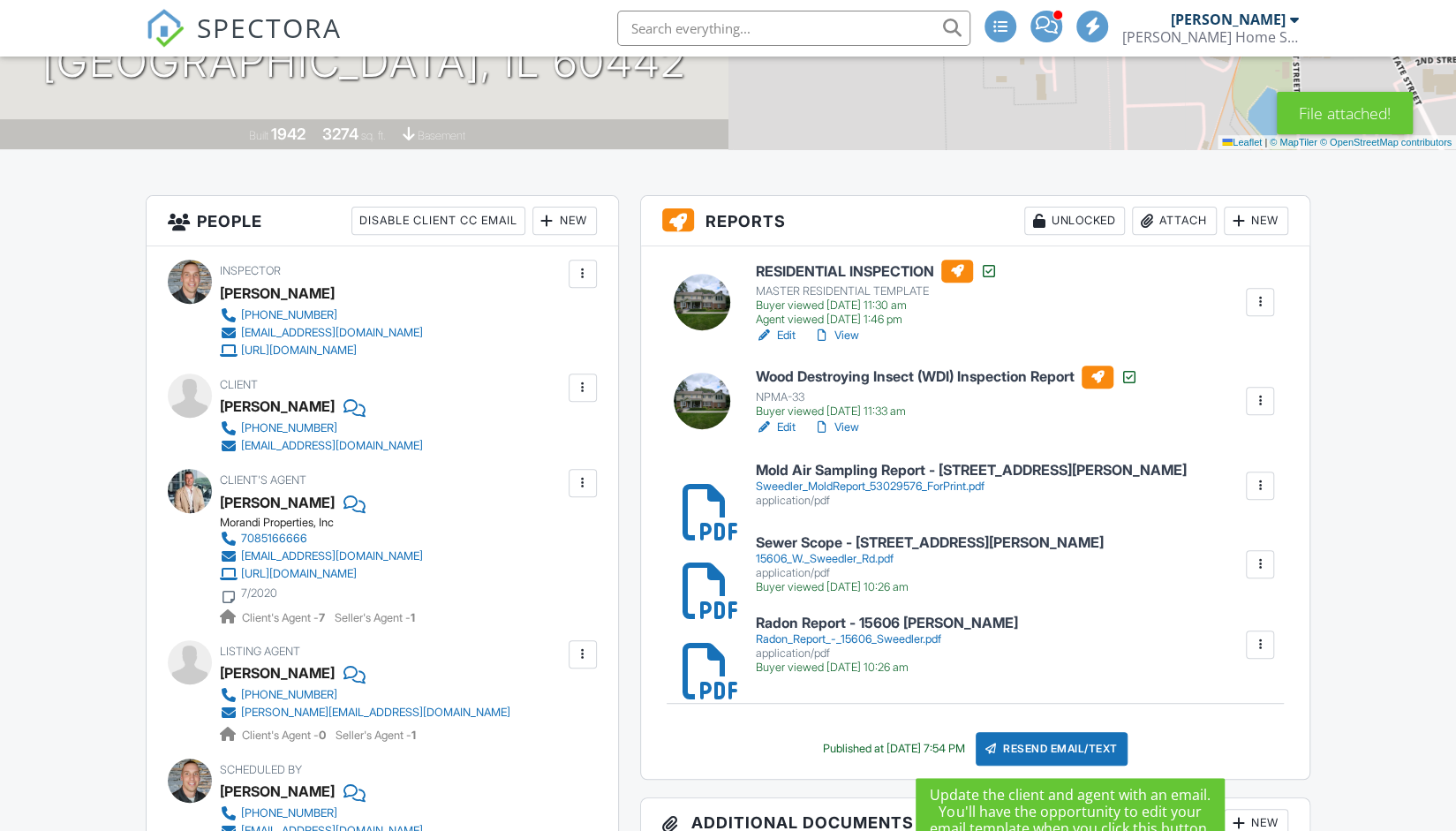
click at [1034, 740] on div "Resend Email/Text" at bounding box center [1050, 748] width 152 height 34
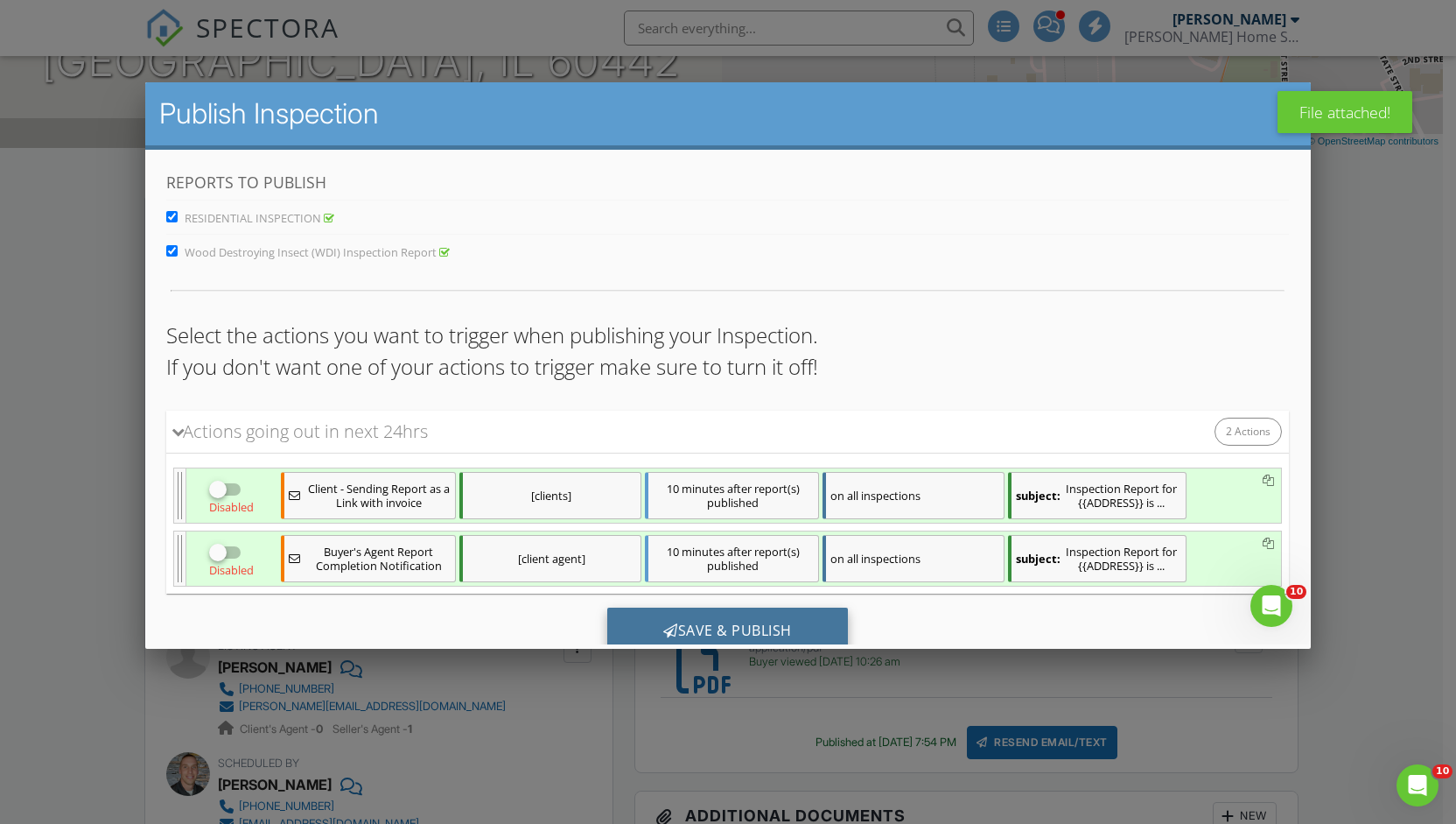
click at [701, 622] on div "Save & Publish" at bounding box center [727, 631] width 240 height 47
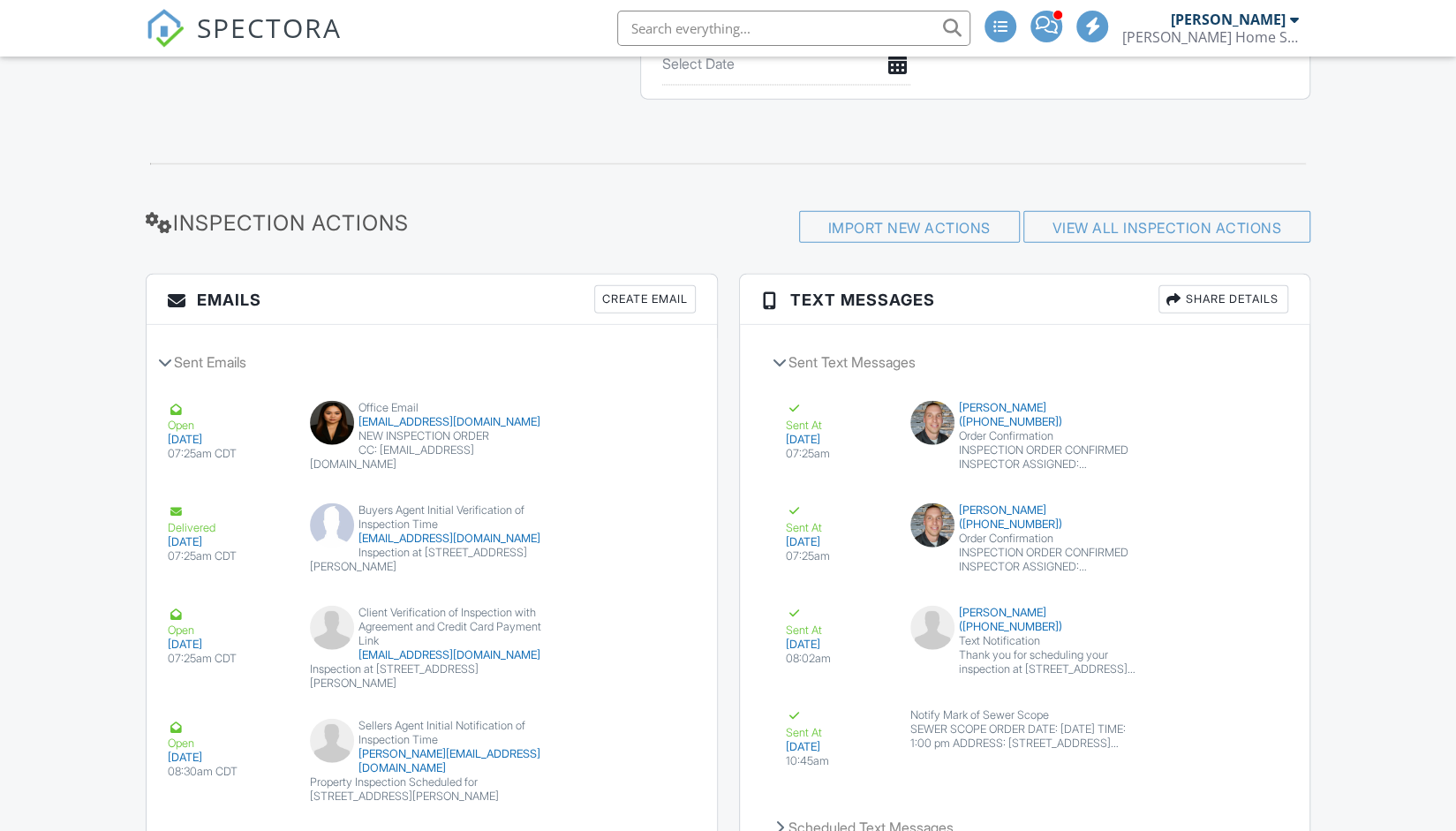
click at [642, 292] on div "Create Email" at bounding box center [644, 298] width 101 height 28
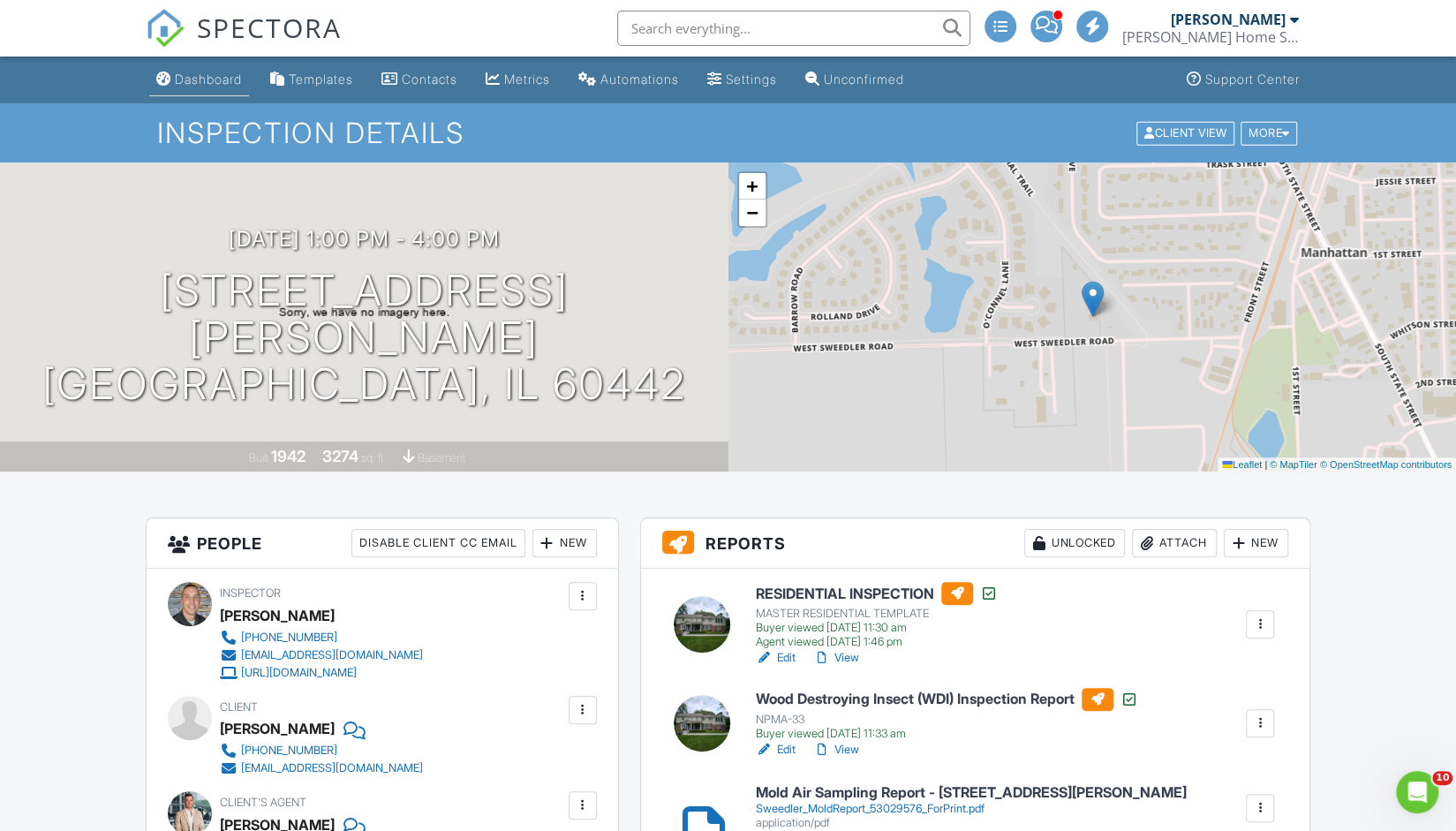
click at [220, 75] on div "Dashboard" at bounding box center [209, 79] width 68 height 15
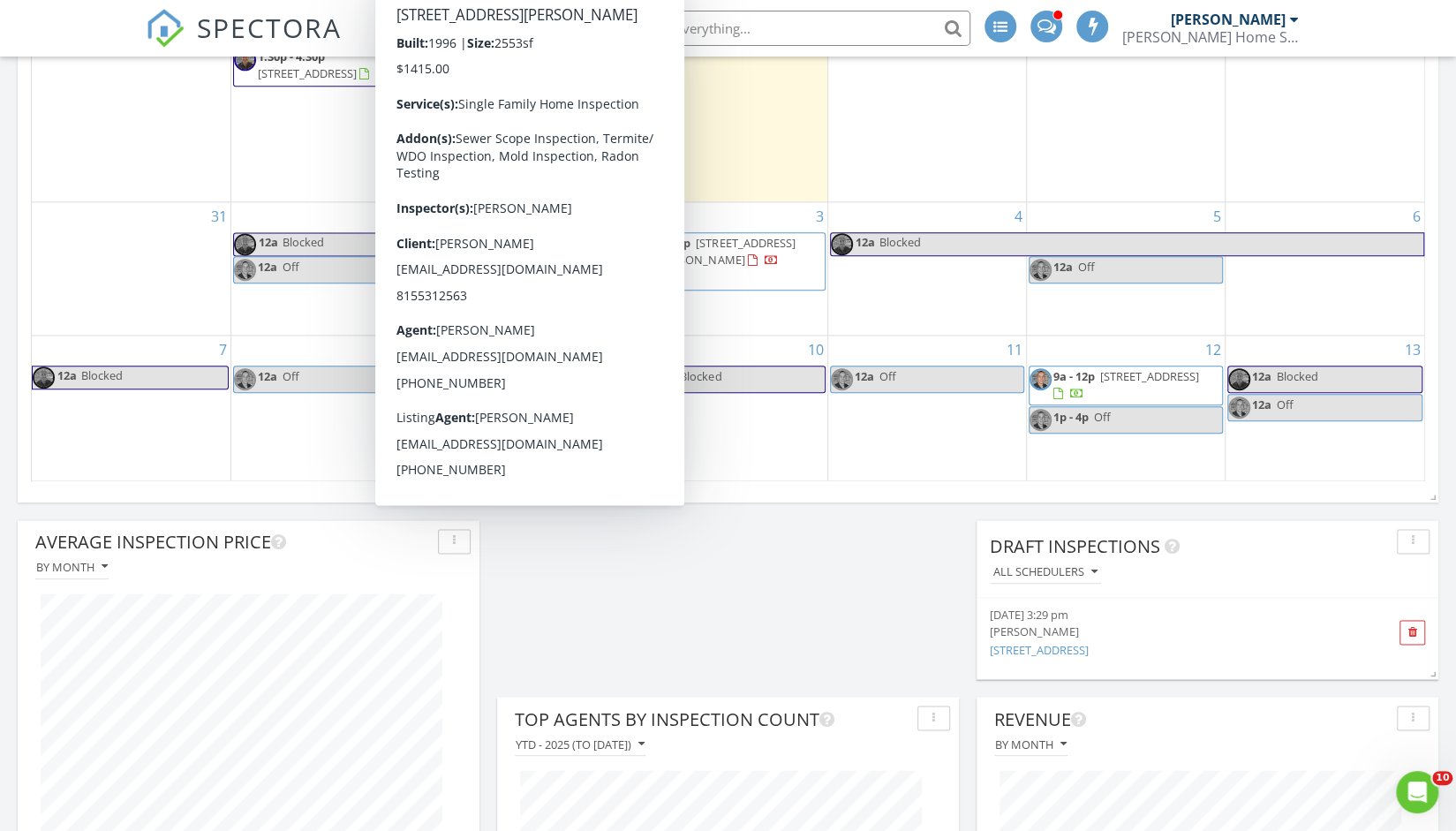
scroll to position [1482, 0]
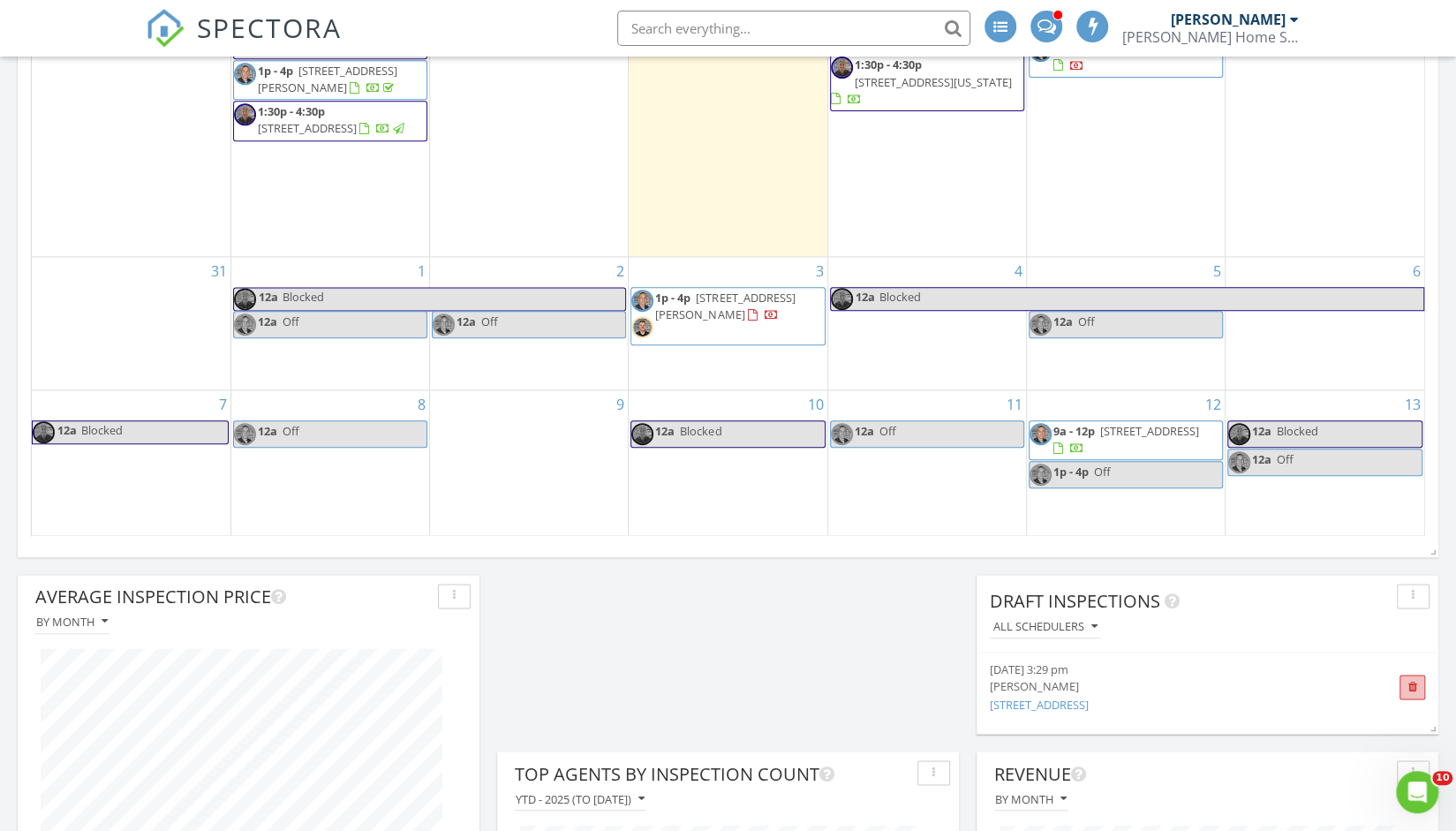
click at [1407, 687] on span at bounding box center [1412, 687] width 26 height 25
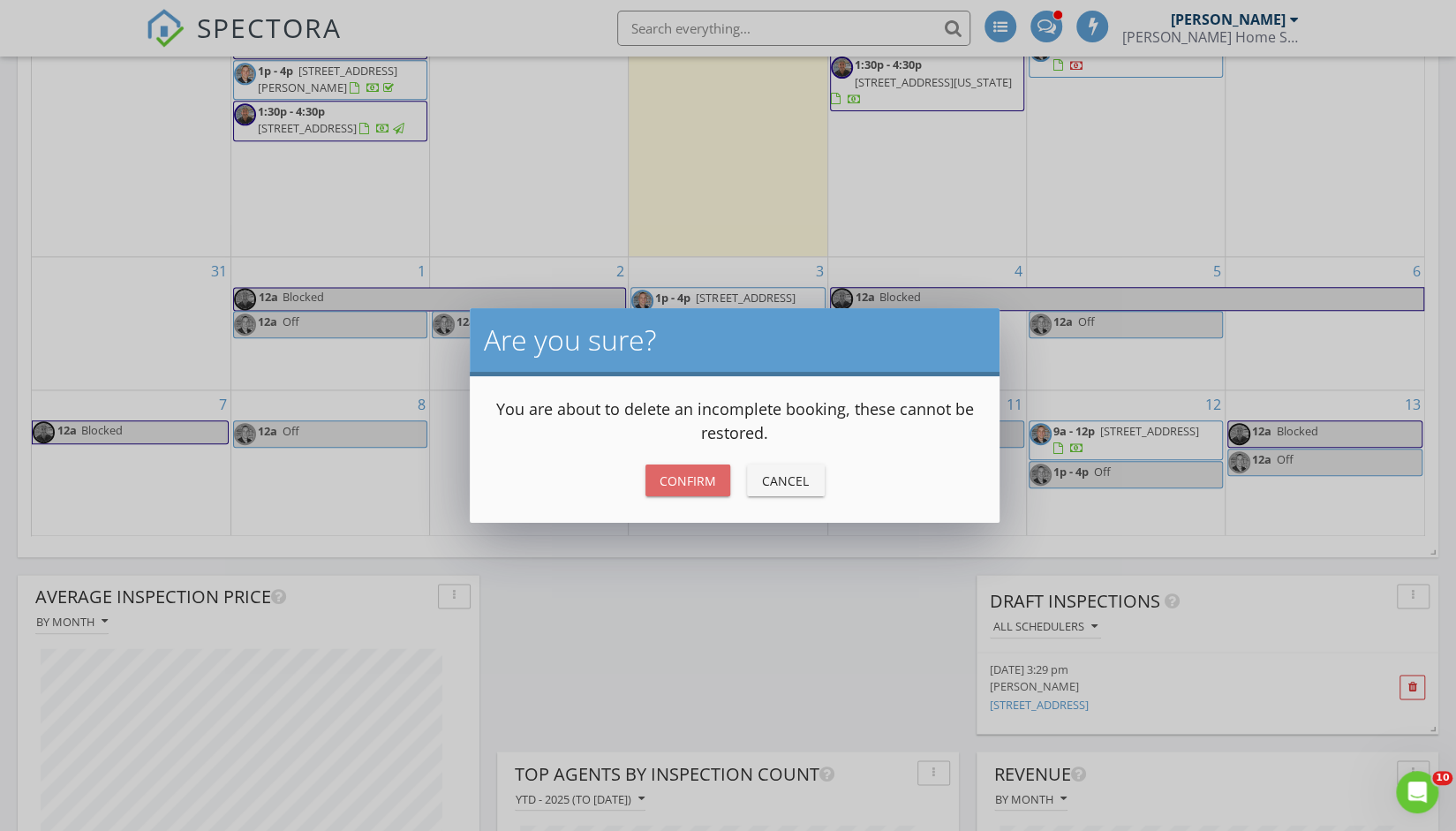
click at [692, 471] on div "Confirm" at bounding box center [687, 480] width 57 height 18
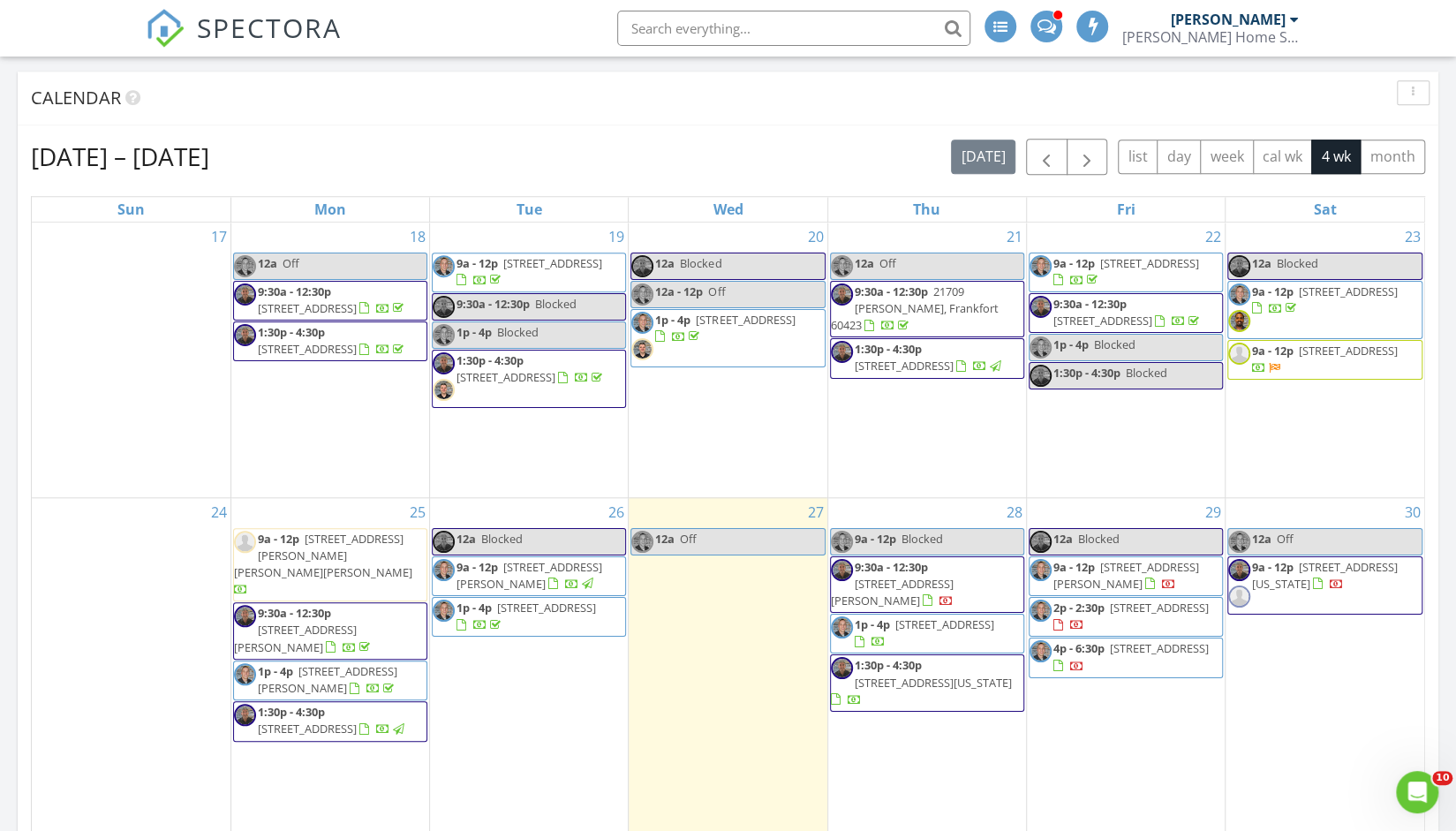
scroll to position [881, 0]
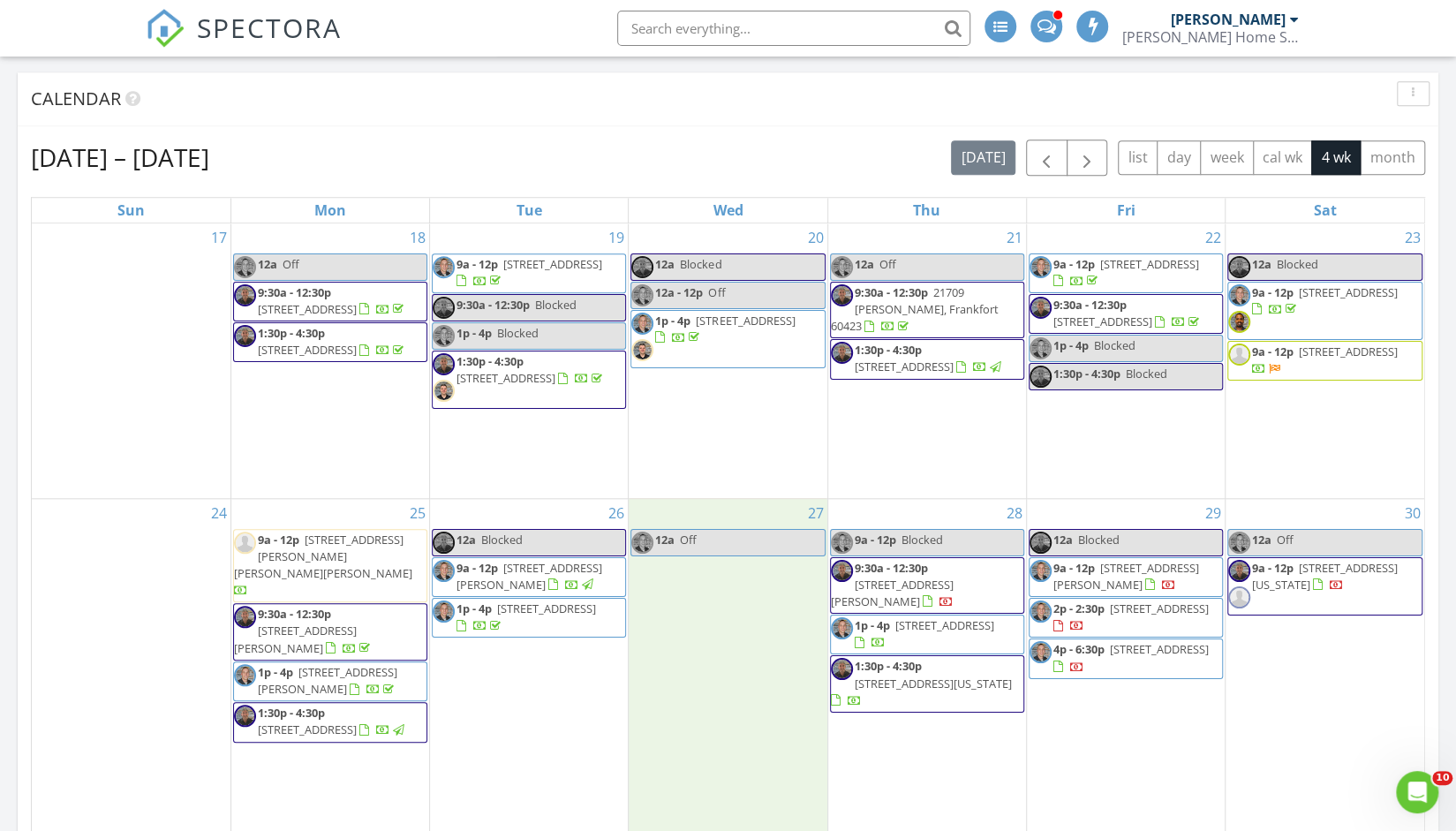
click at [678, 623] on div "27 12a Off" at bounding box center [727, 678] width 198 height 358
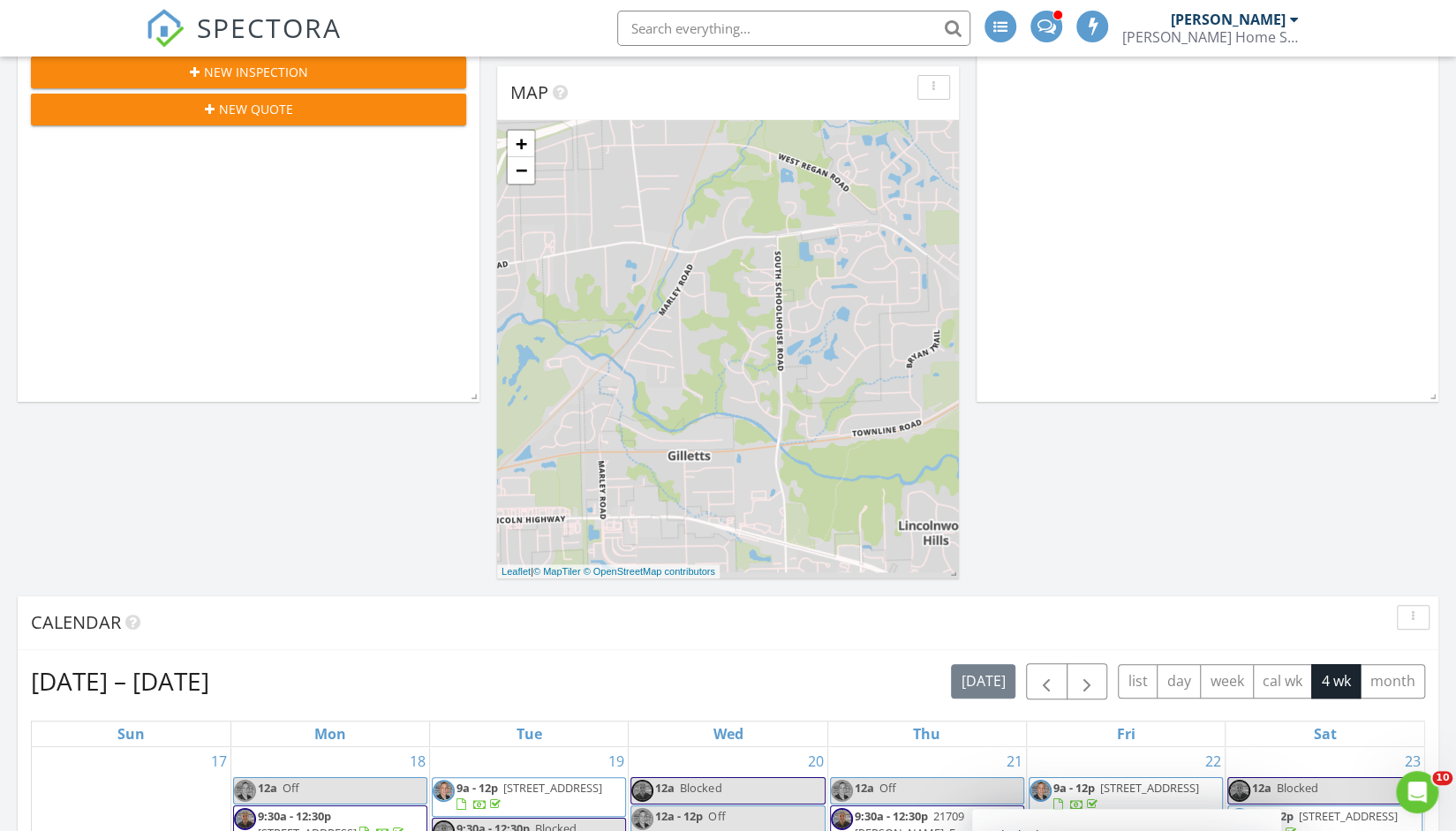
scroll to position [0, 0]
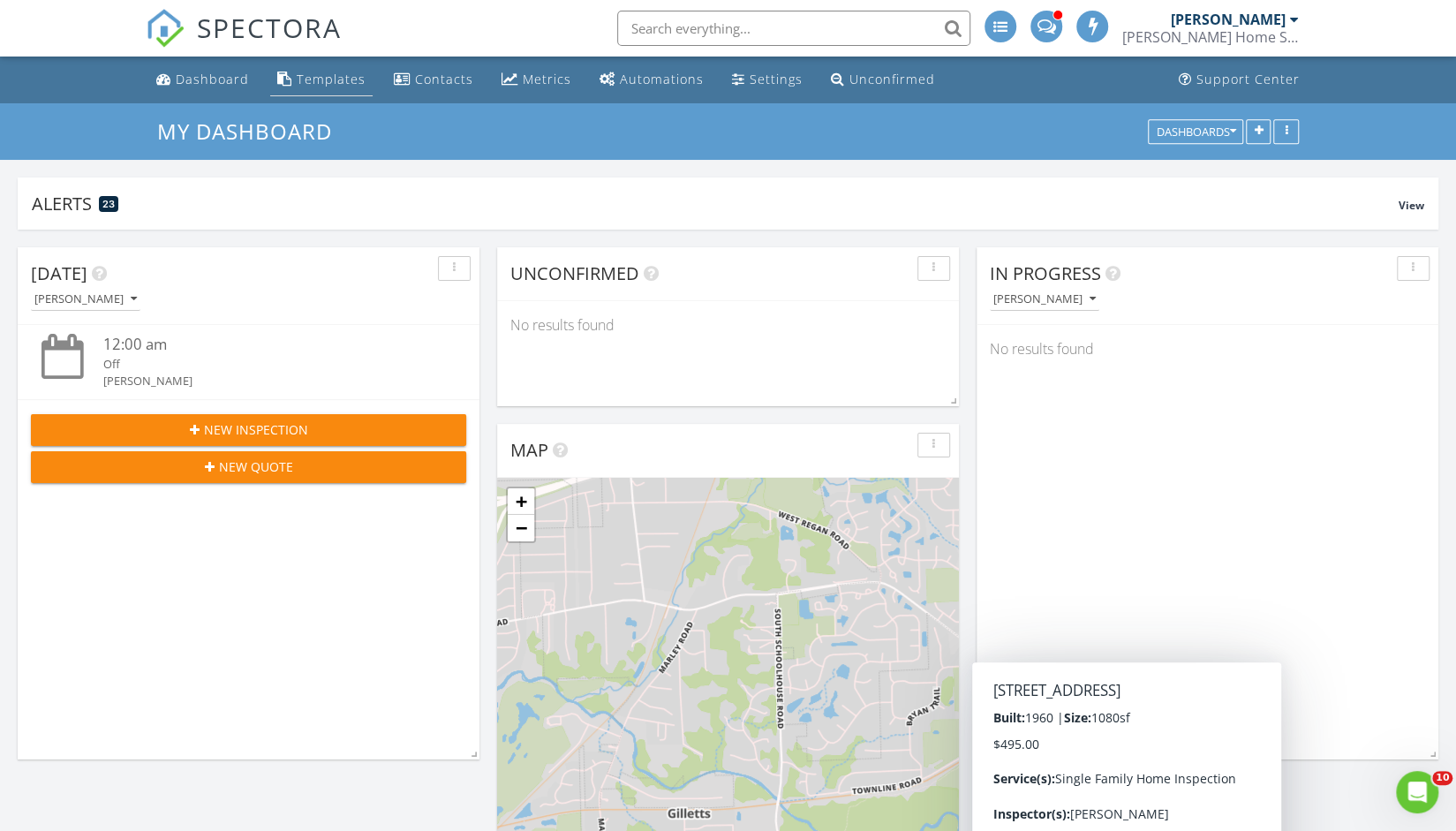
click at [334, 82] on div "Templates" at bounding box center [330, 78] width 69 height 16
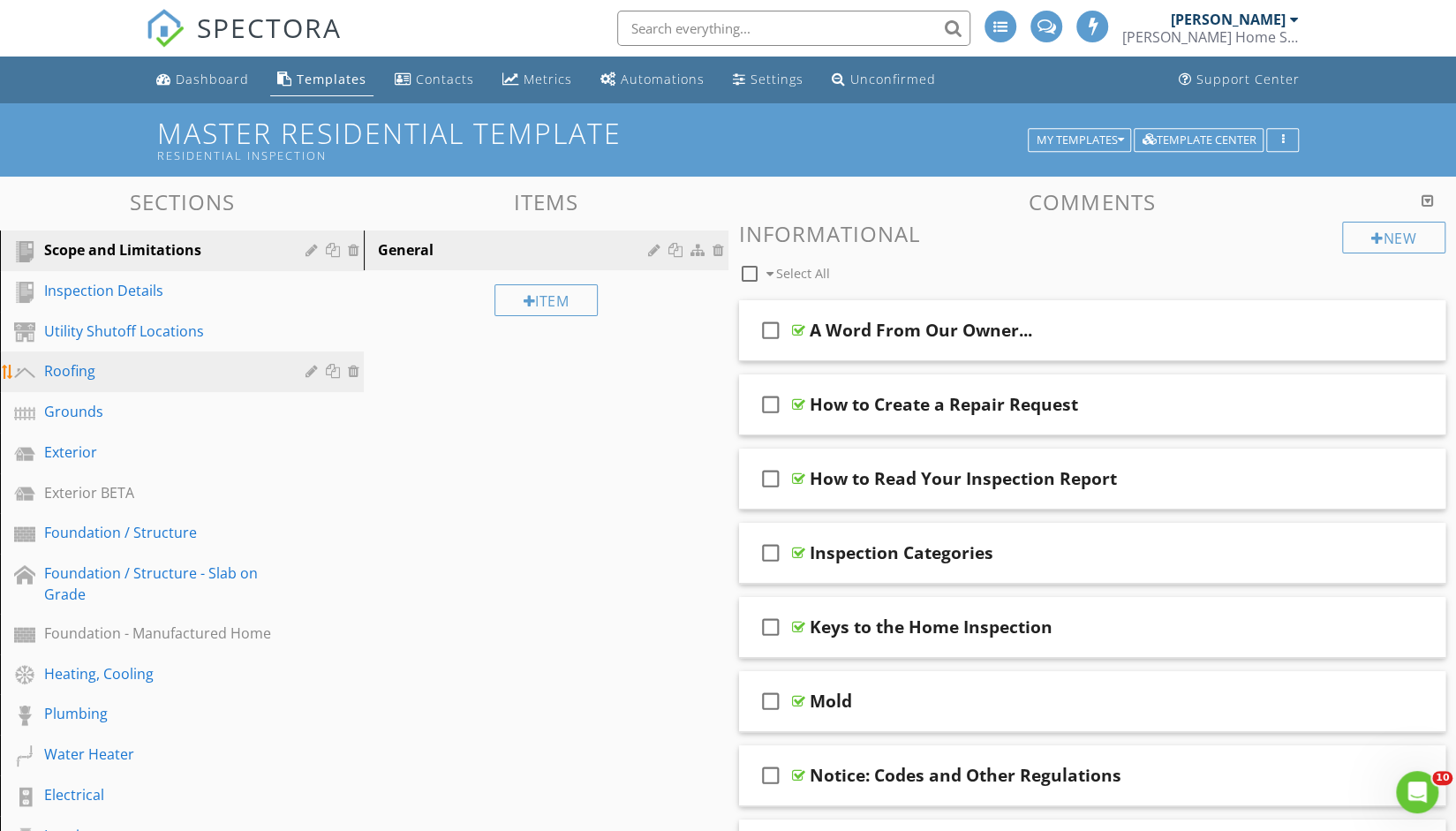
click at [100, 372] on div "Roofing" at bounding box center [162, 371] width 236 height 21
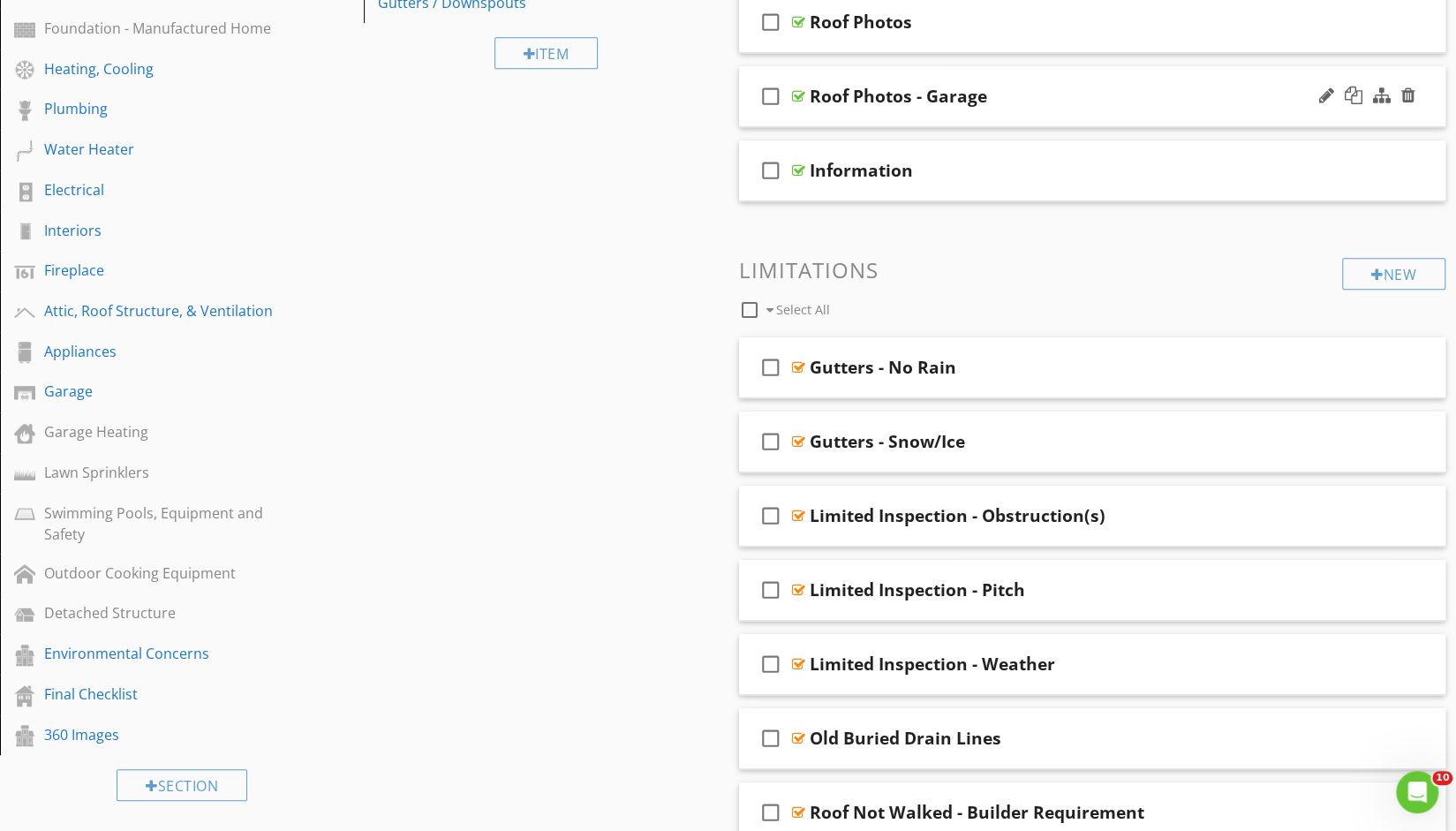
scroll to position [605, 0]
click at [1372, 273] on div at bounding box center [1377, 273] width 13 height 14
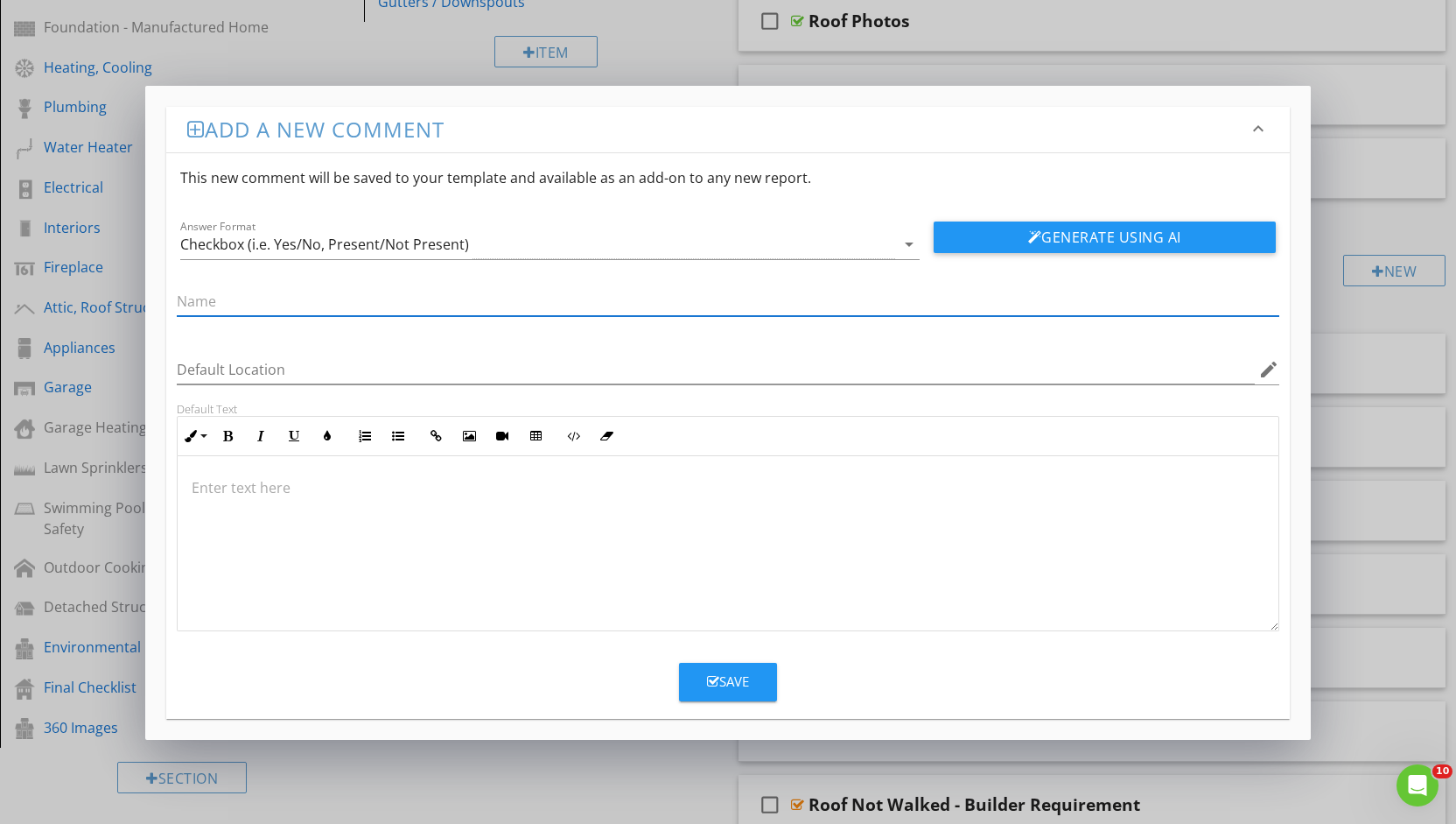
click at [316, 514] on div at bounding box center [727, 543] width 1099 height 175
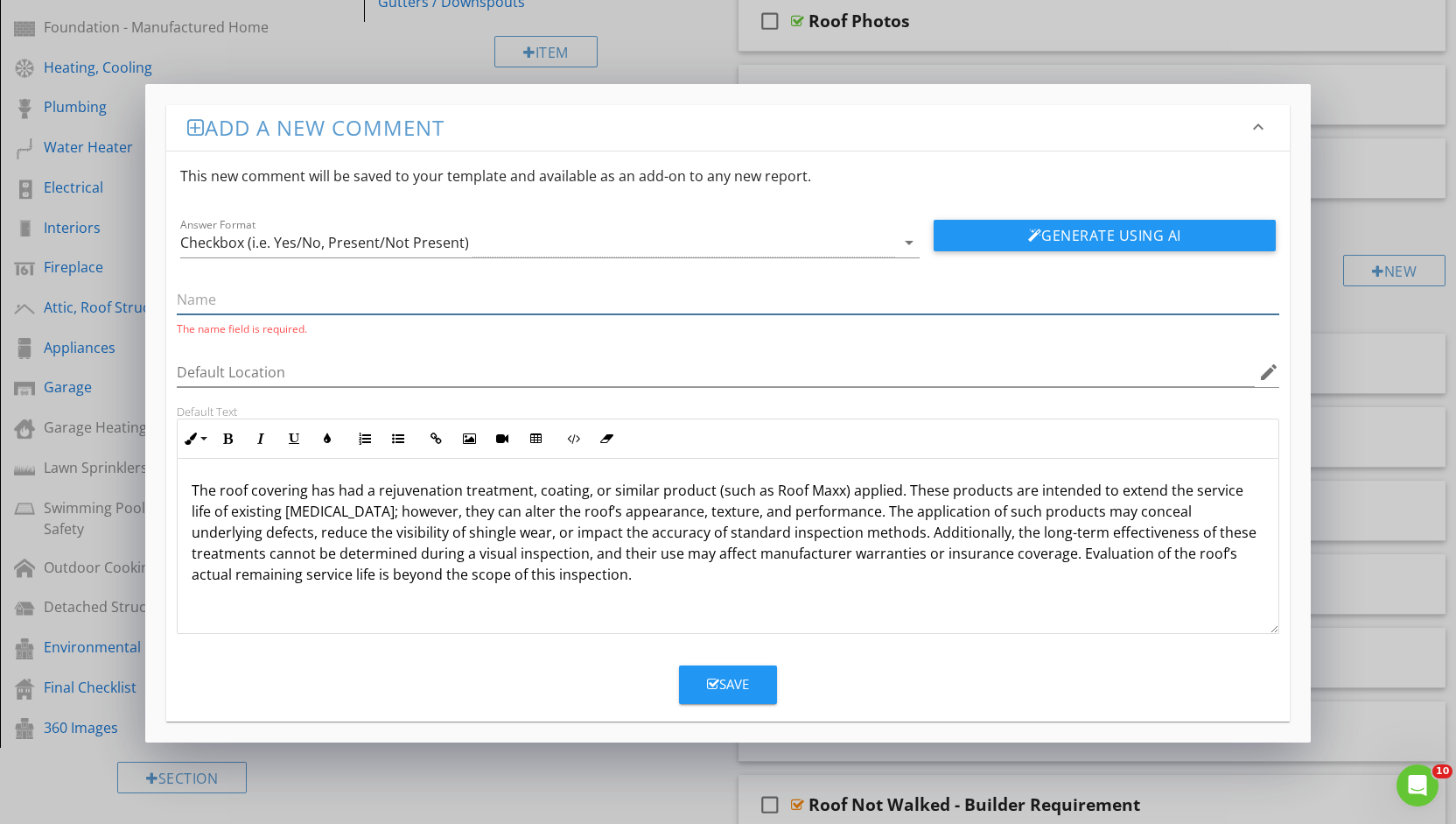
click at [349, 301] on input "text" at bounding box center [727, 300] width 1101 height 29
paste input "Inspection Limitation – Roof Rejuvenation Products/Coatings"
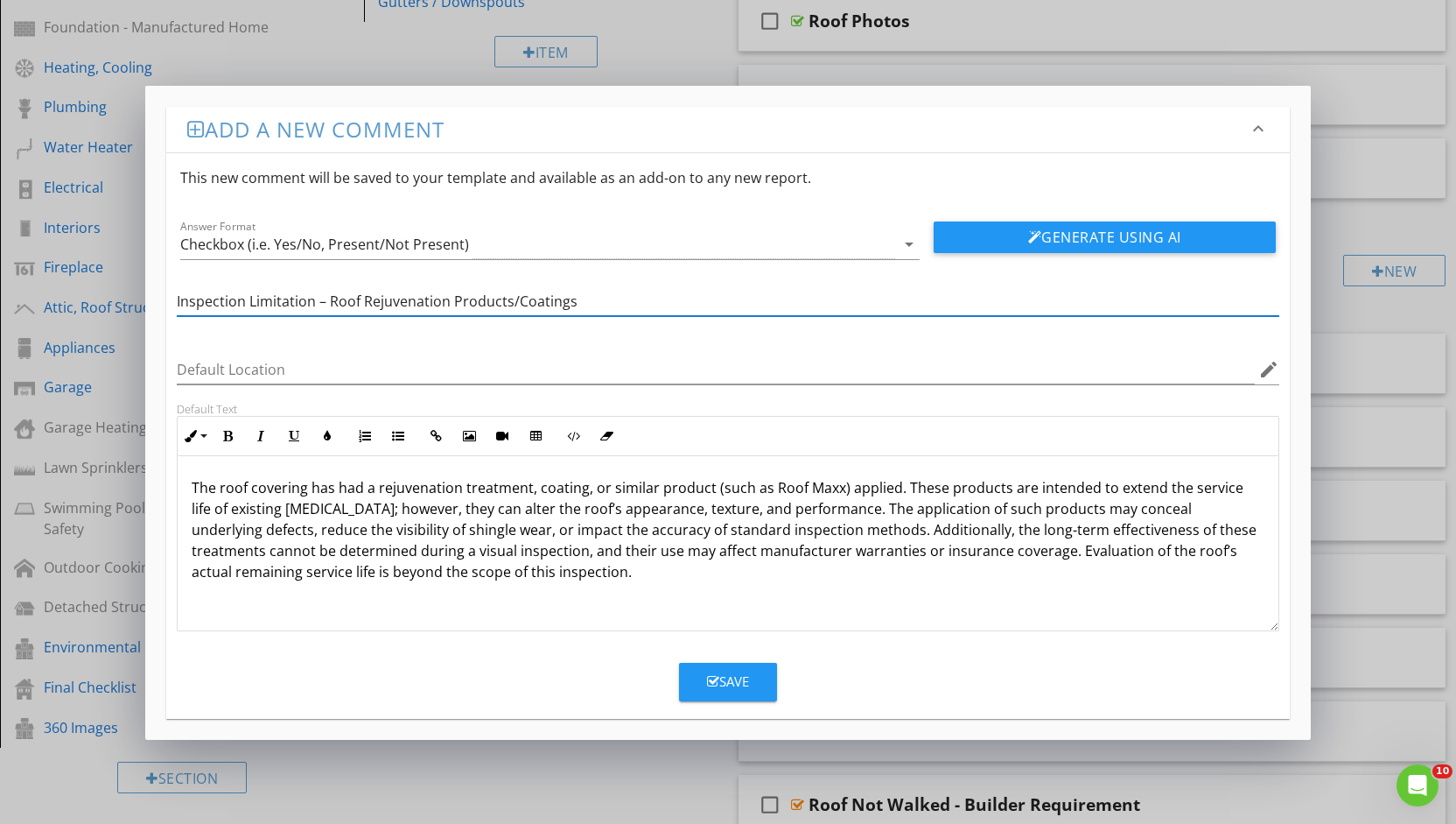
type input "Inspection Limitation – Roof Rejuvenation Products/Coatings"
click at [717, 671] on div "Save" at bounding box center [728, 680] width 42 height 20
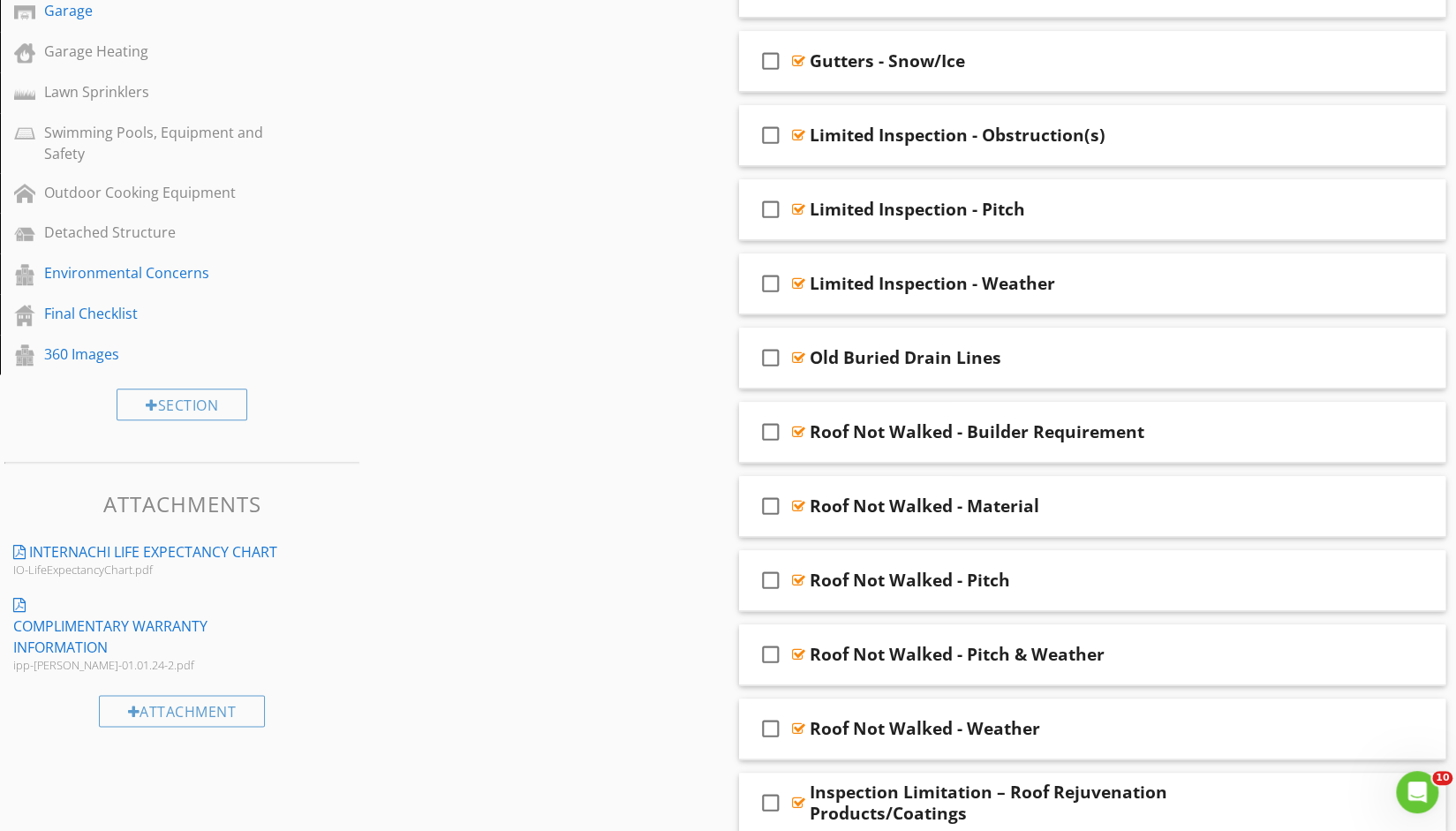
scroll to position [990, 0]
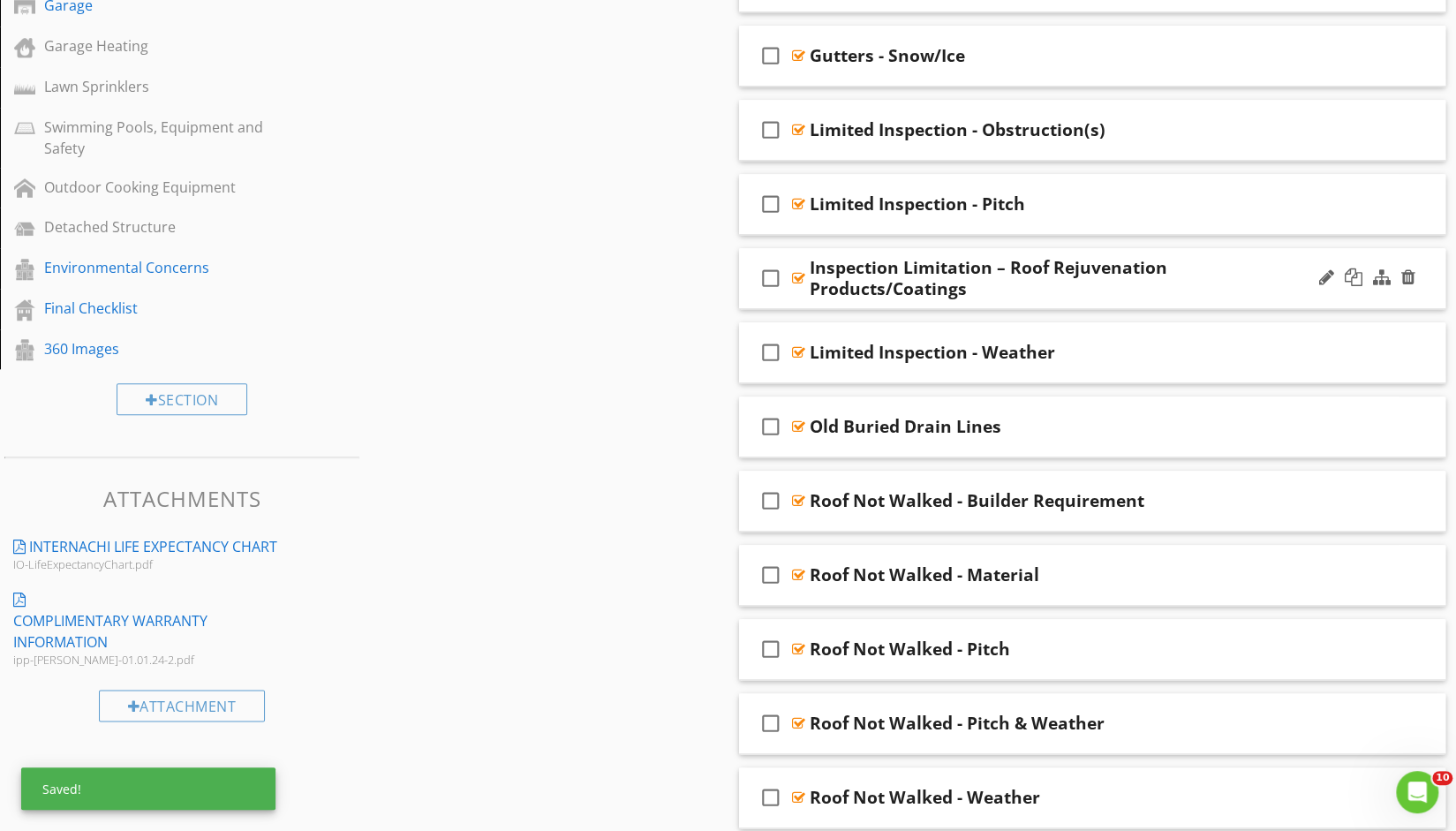
click at [795, 273] on div at bounding box center [798, 278] width 14 height 14
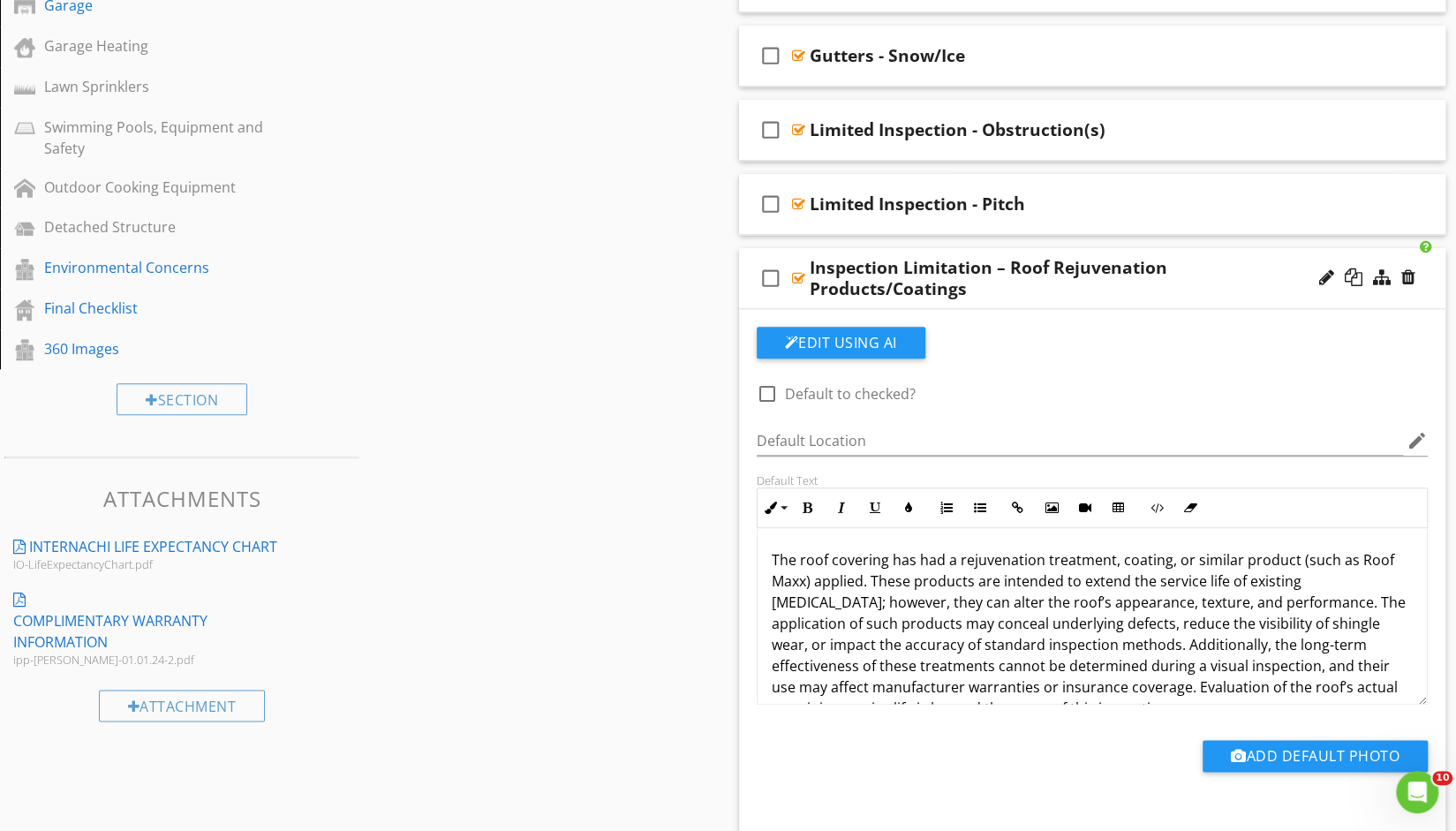
click at [1327, 283] on div at bounding box center [1367, 278] width 103 height 42
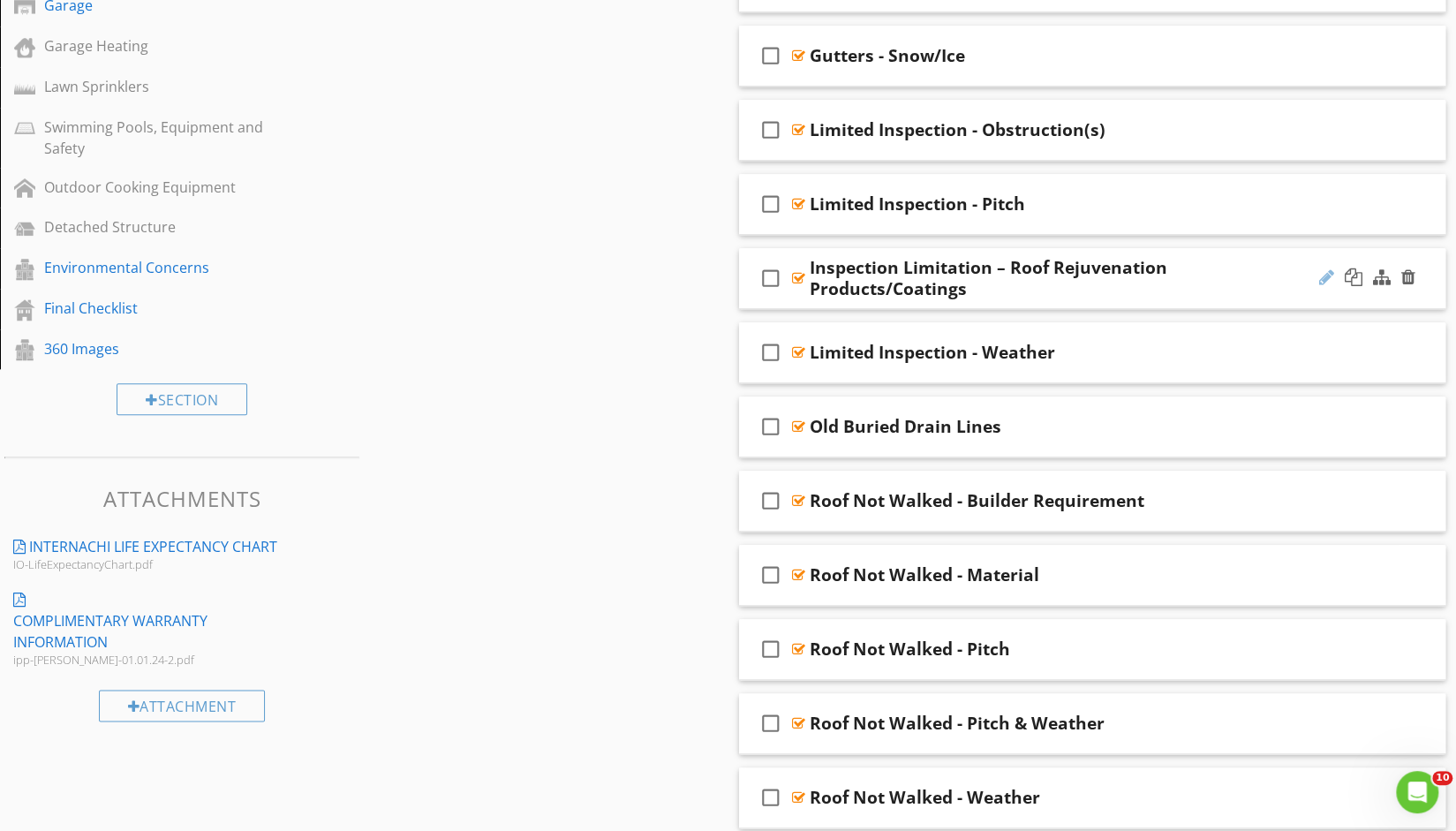
click at [1327, 274] on div at bounding box center [1327, 277] width 15 height 17
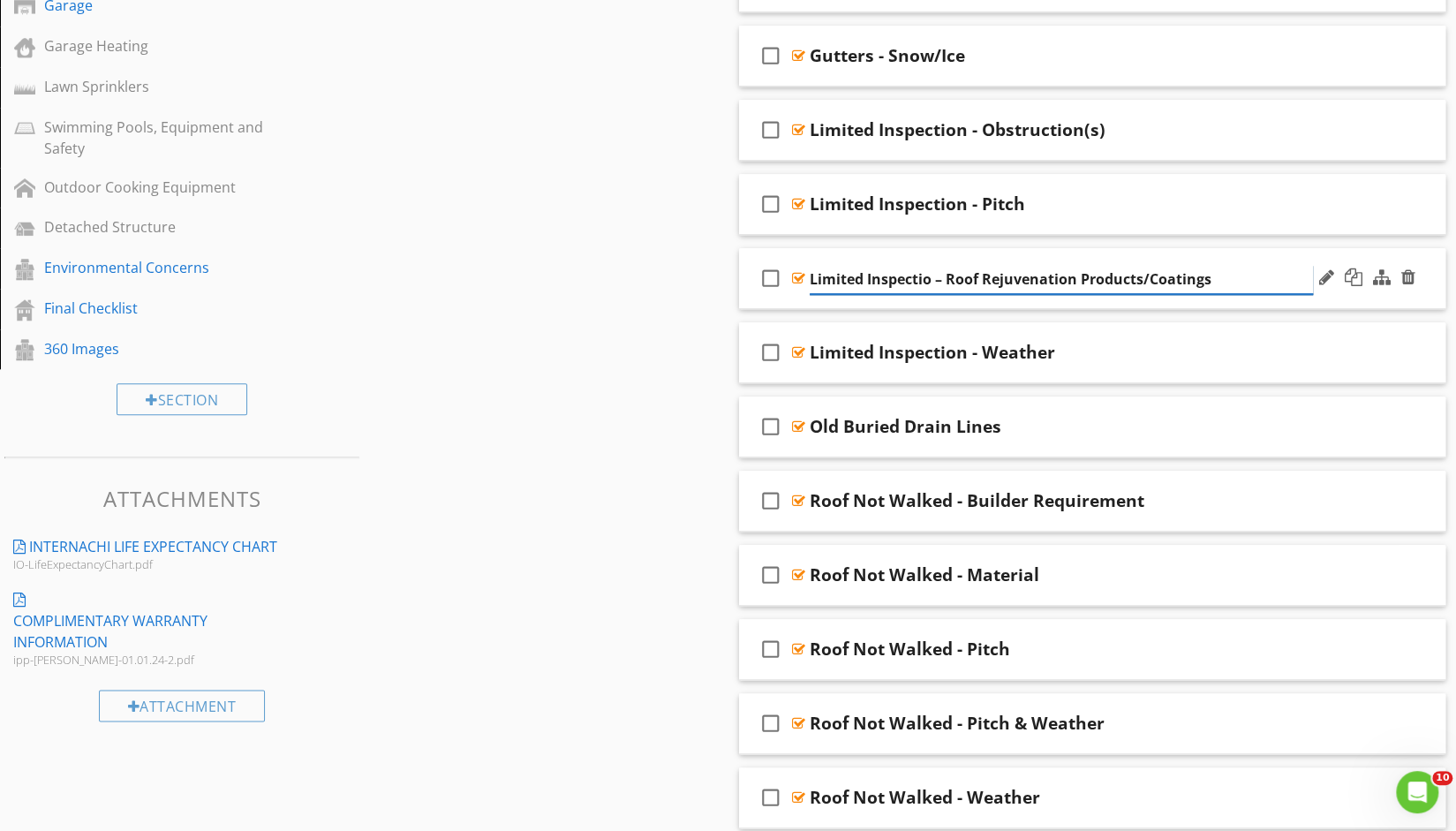
type input "Limited Inspection – Roof Rejuvenation Products/Coatings"
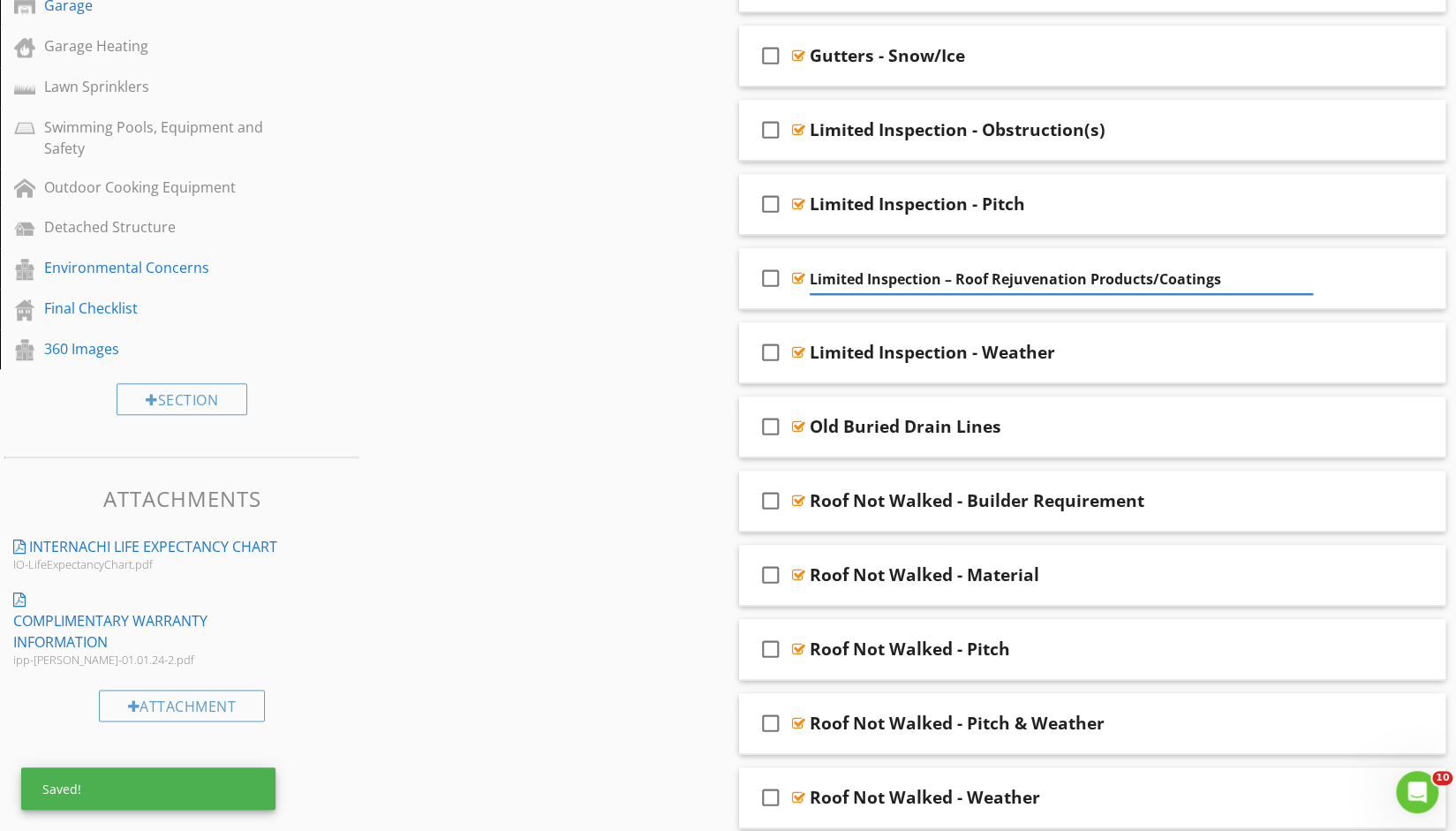
click at [657, 271] on div "Sections Scope and Limitations Inspection Details Utility Shutoff Locations Roo…" at bounding box center [728, 35] width 1456 height 1698
click at [795, 272] on div at bounding box center [798, 278] width 14 height 14
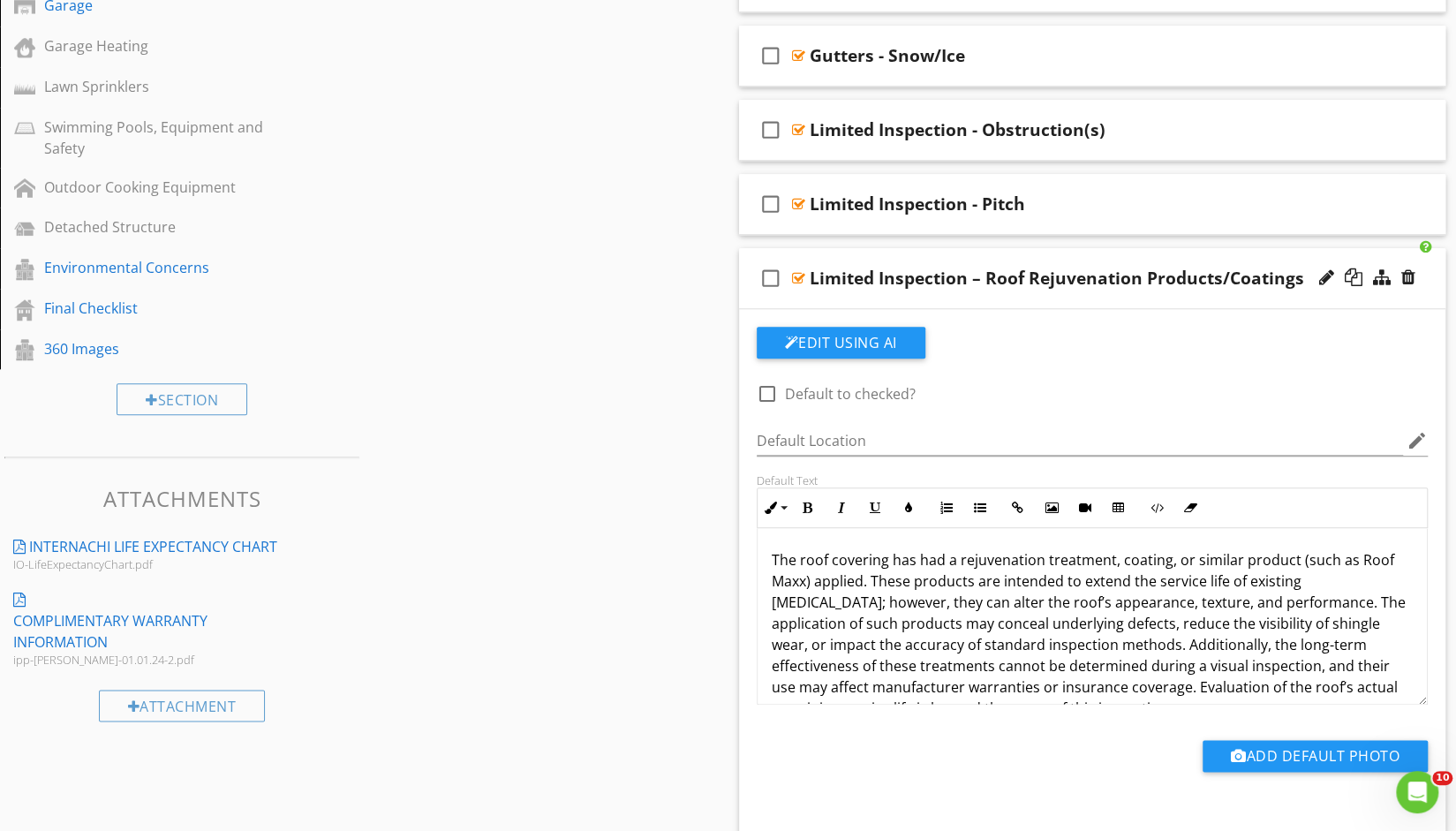
click at [800, 271] on div at bounding box center [798, 278] width 14 height 14
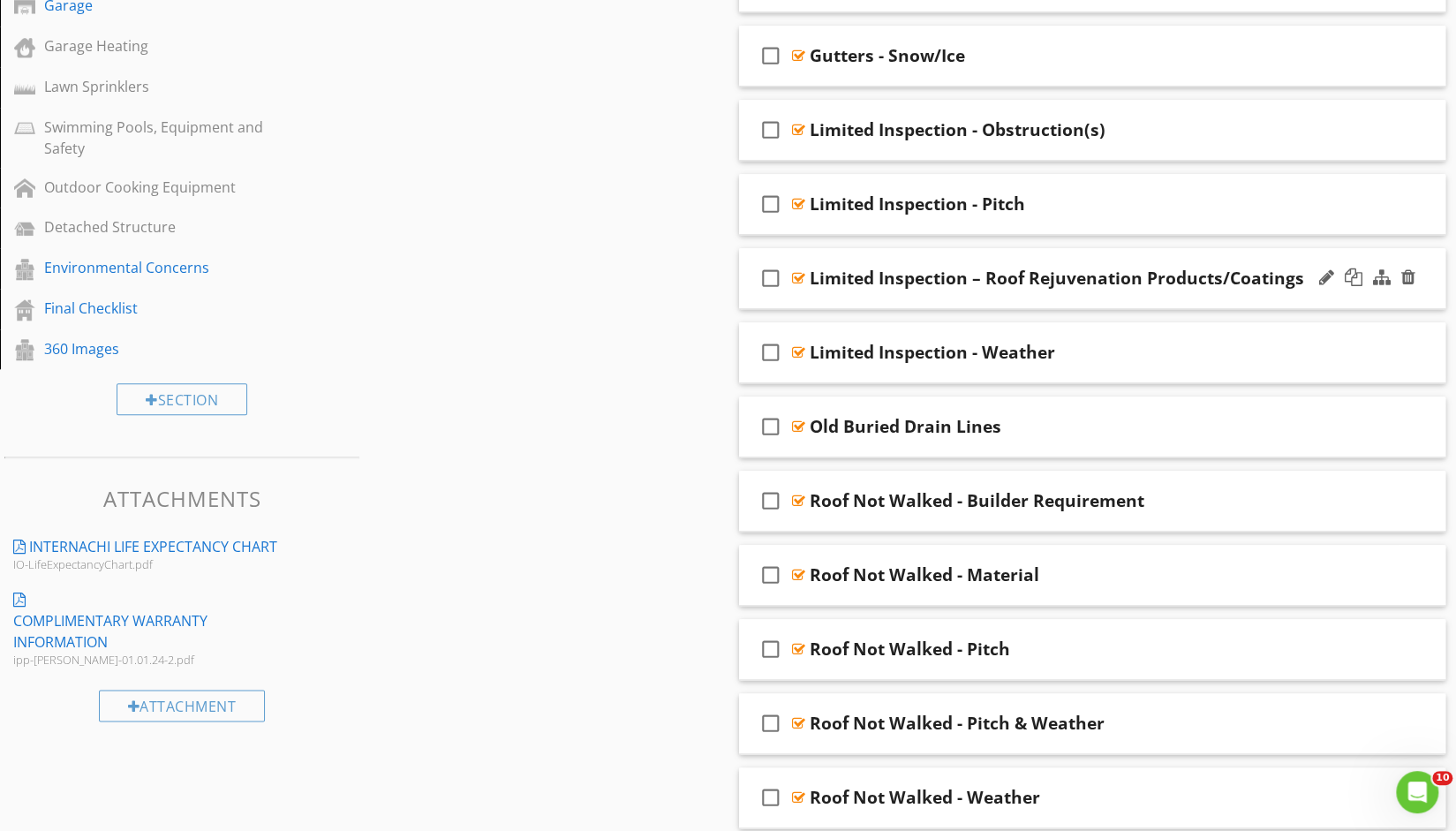
click at [800, 271] on div at bounding box center [798, 278] width 14 height 14
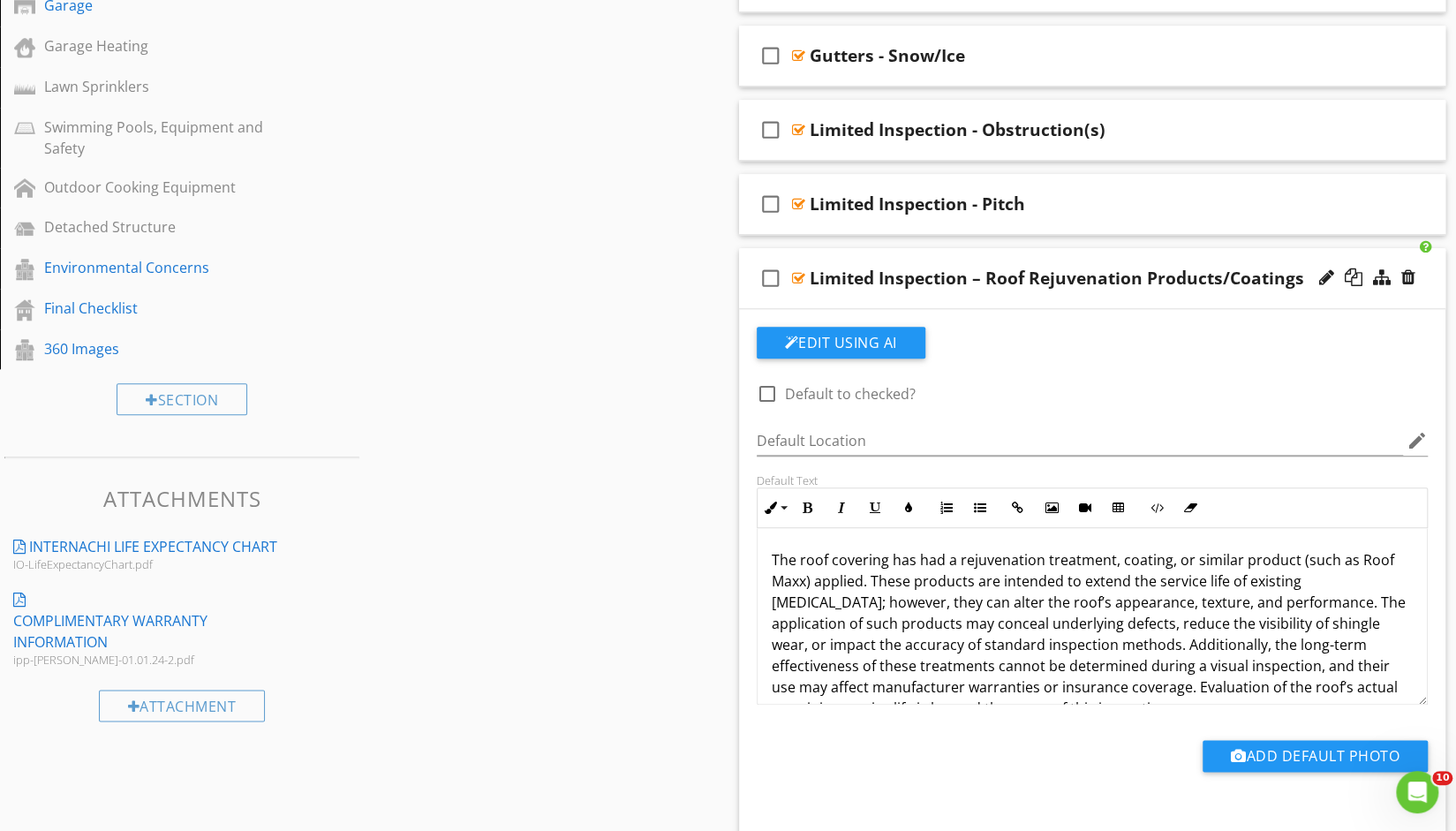
click at [800, 277] on div at bounding box center [798, 278] width 14 height 14
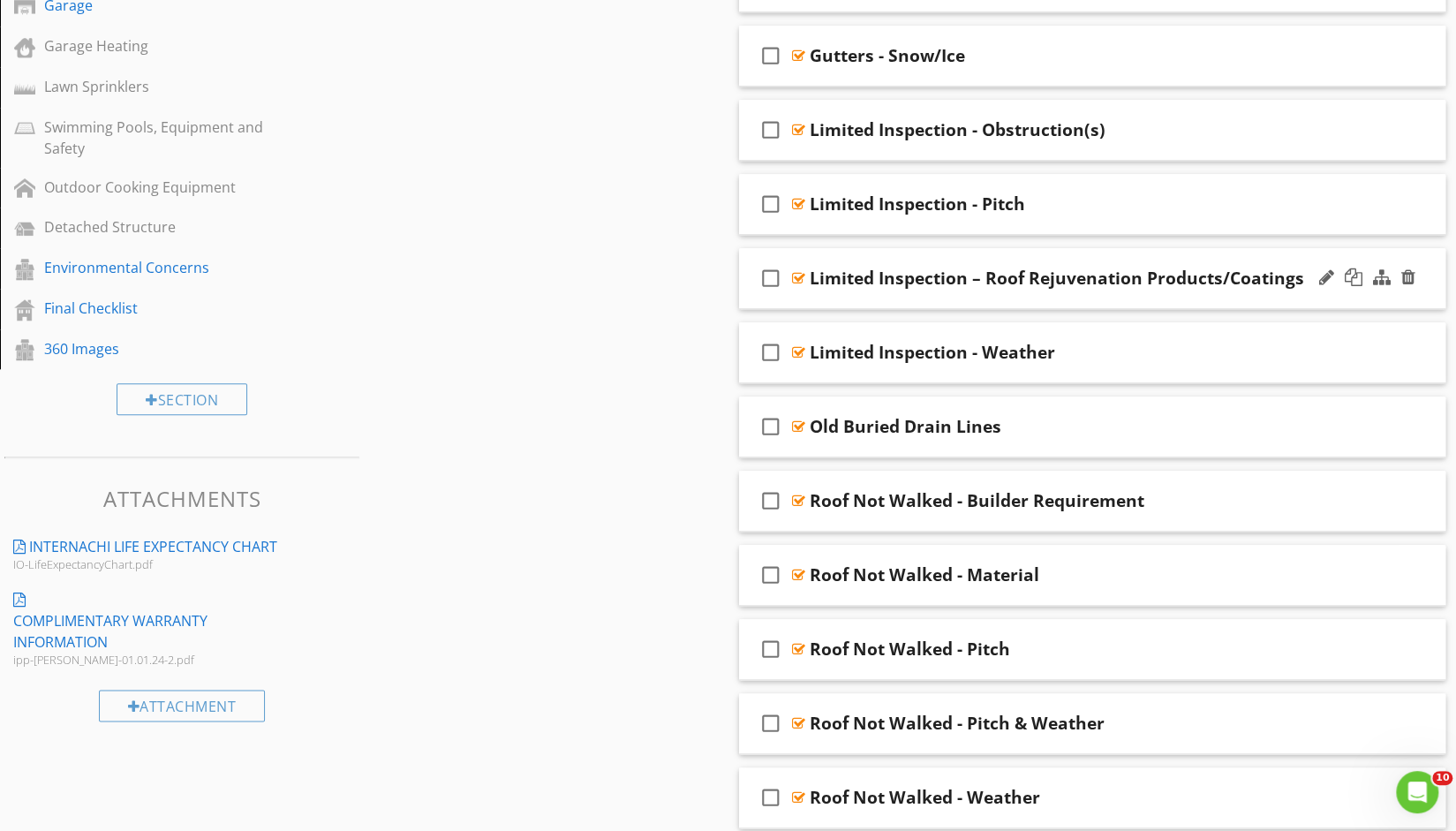
click at [796, 271] on div at bounding box center [798, 278] width 14 height 14
